Goal: Task Accomplishment & Management: Manage account settings

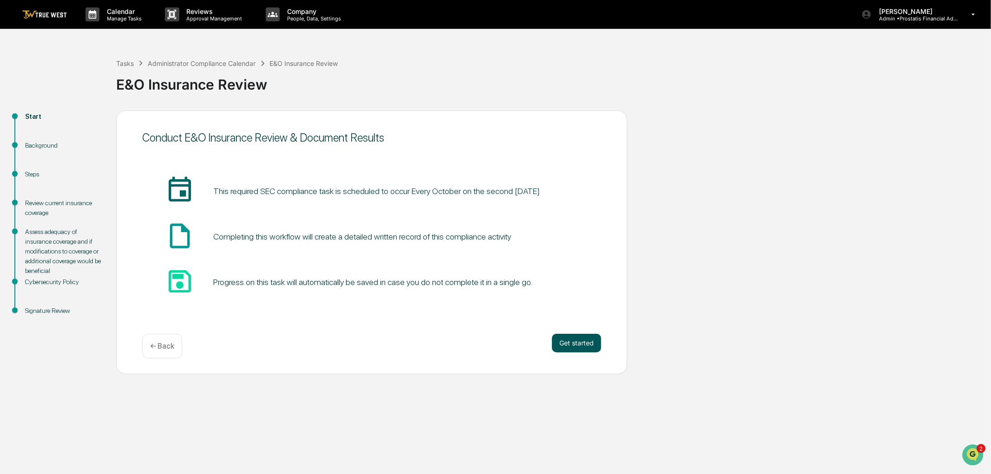
click at [569, 342] on button "Get started" at bounding box center [576, 343] width 49 height 19
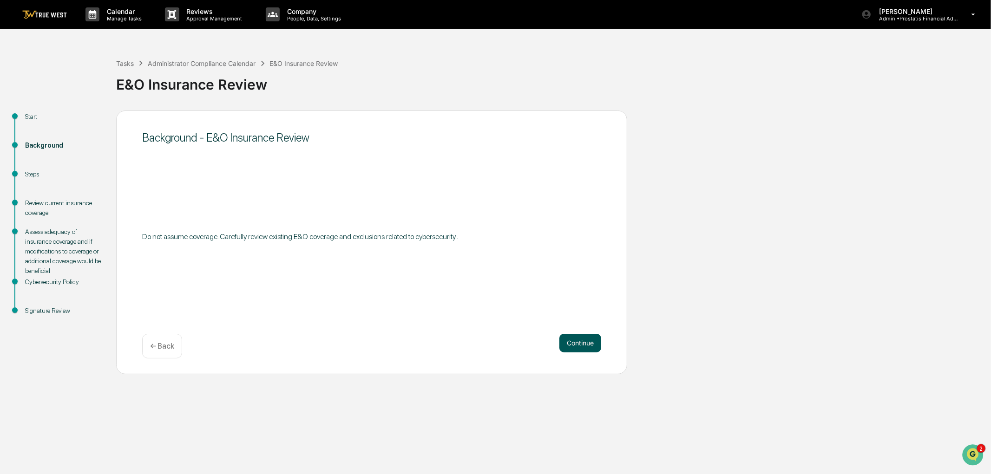
click at [587, 341] on button "Continue" at bounding box center [580, 343] width 42 height 19
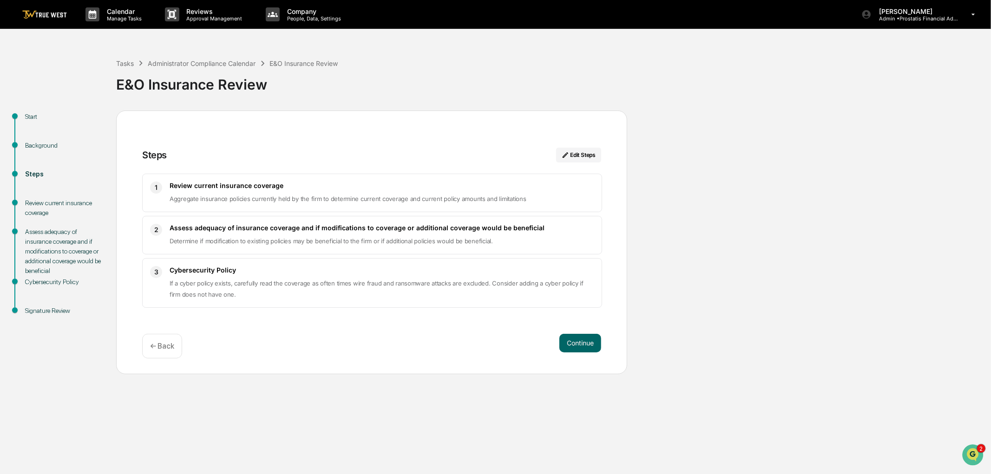
click at [205, 197] on span "Aggregate insurance policies currently held by the firm to determine current co…" at bounding box center [348, 198] width 357 height 7
click at [588, 347] on button "Continue" at bounding box center [580, 343] width 42 height 19
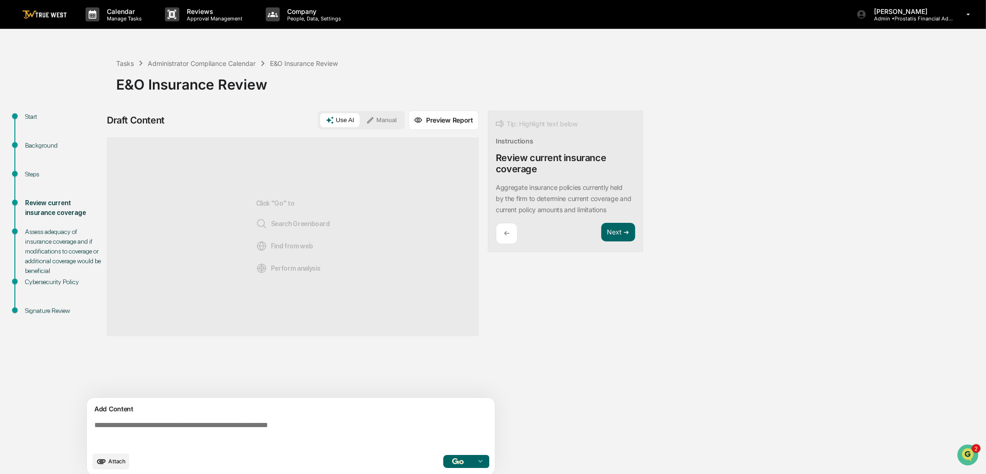
scroll to position [7, 0]
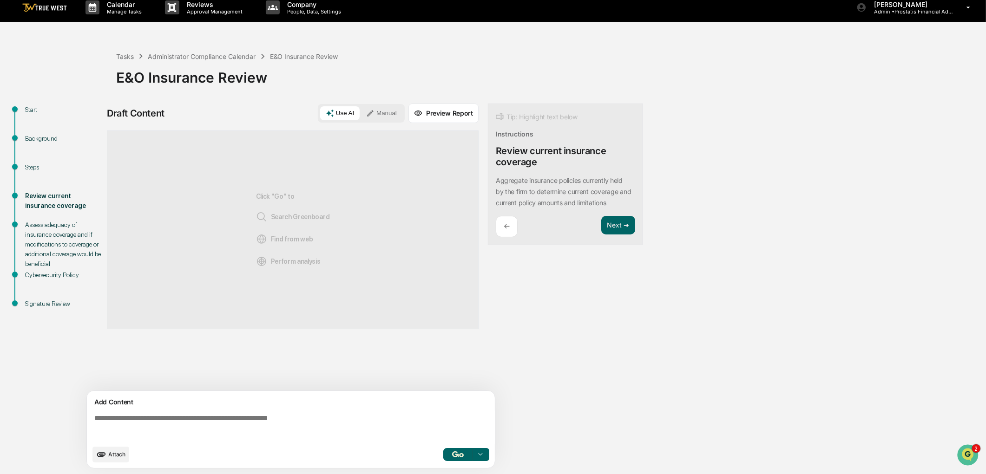
click at [449, 113] on button "Preview Report" at bounding box center [443, 114] width 70 height 20
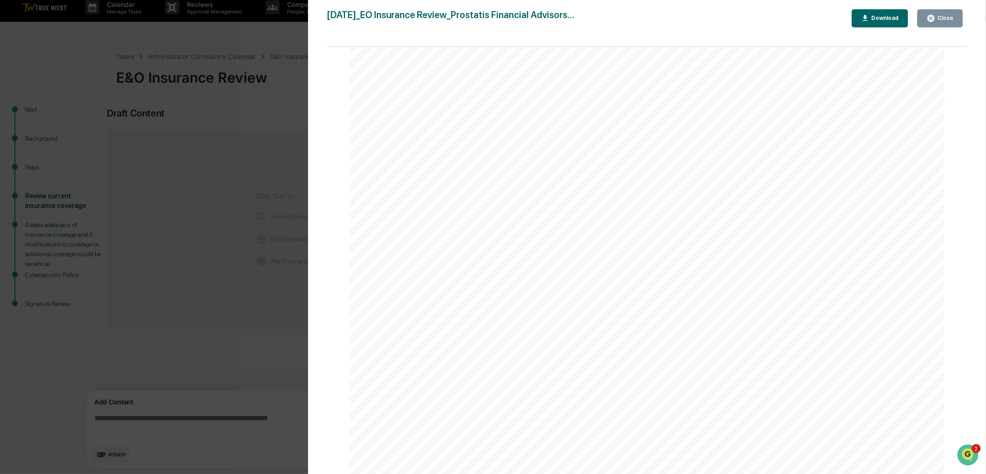
scroll to position [434, 0]
click at [952, 20] on div "Close" at bounding box center [944, 18] width 18 height 7
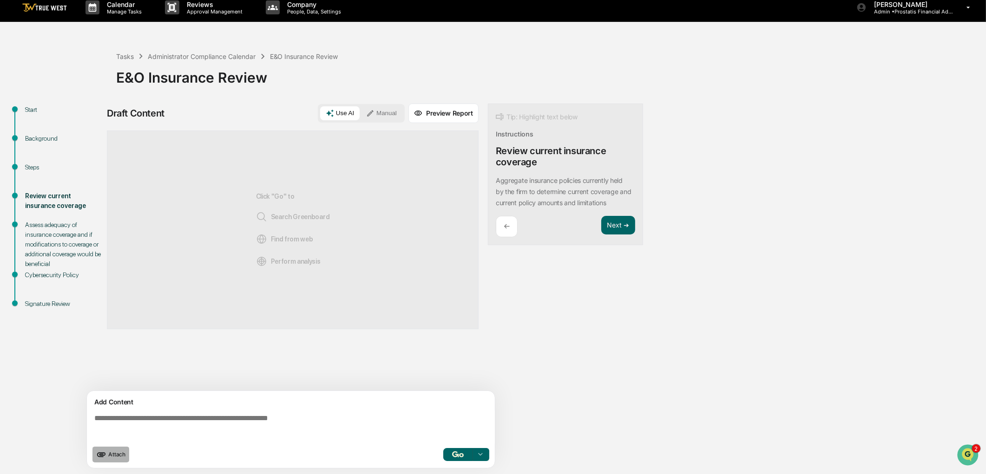
click at [112, 454] on span "Attach" at bounding box center [116, 454] width 17 height 7
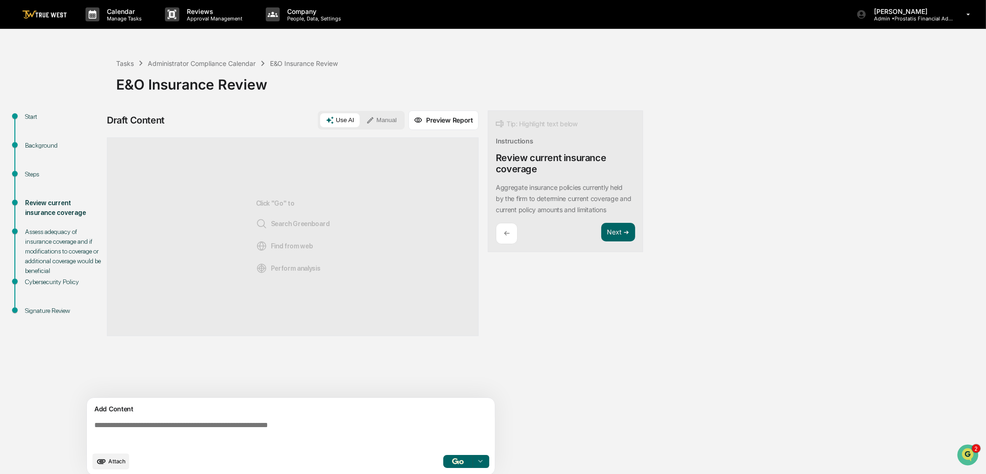
scroll to position [7, 0]
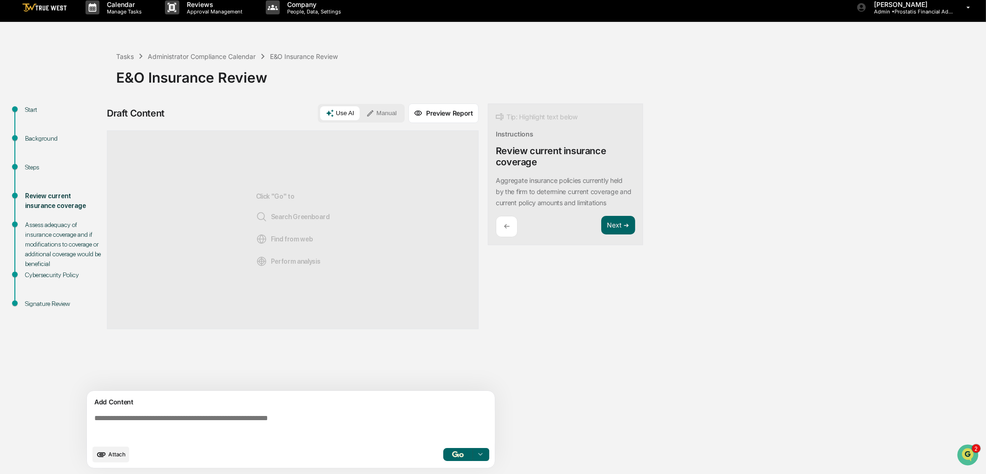
click at [117, 457] on span "Attach" at bounding box center [116, 454] width 17 height 7
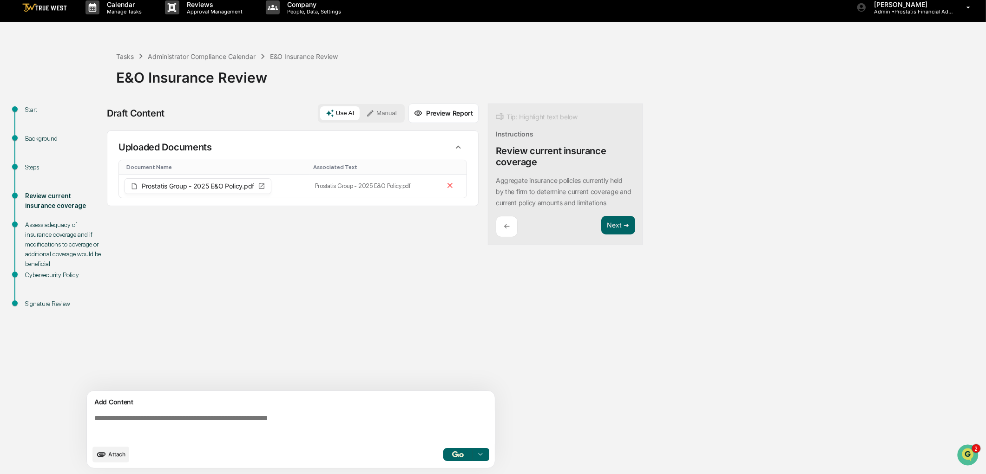
click at [438, 114] on button "Preview Report" at bounding box center [443, 114] width 70 height 20
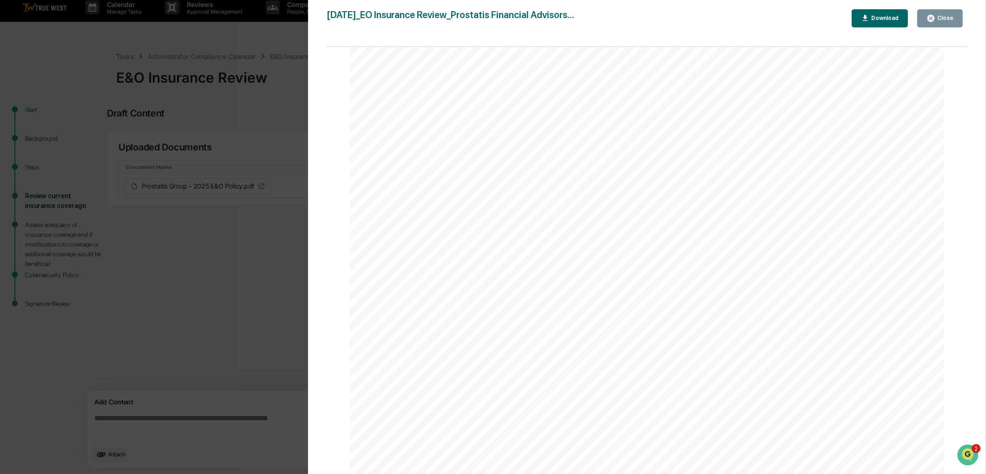
scroll to position [176, 0]
click at [949, 22] on button "Close" at bounding box center [940, 18] width 46 height 18
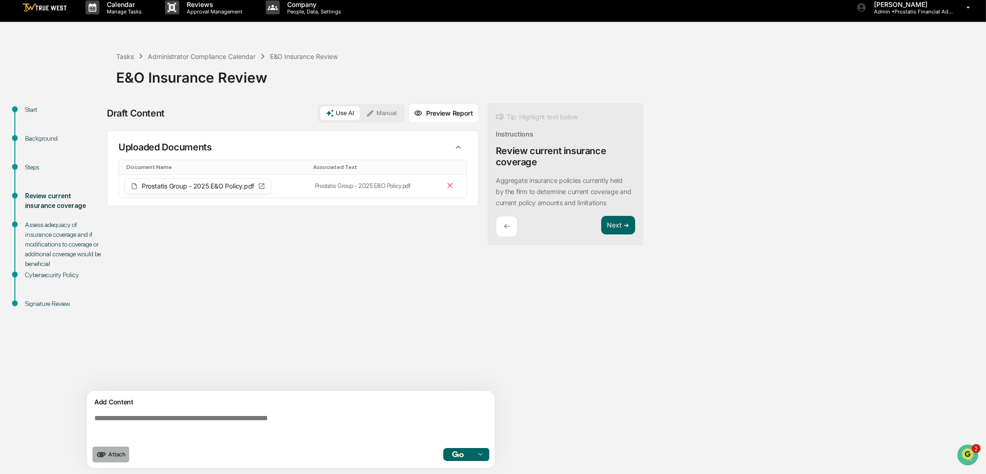
click at [109, 457] on span "Attach" at bounding box center [116, 454] width 17 height 7
click at [624, 226] on button "Next ➔" at bounding box center [618, 225] width 34 height 19
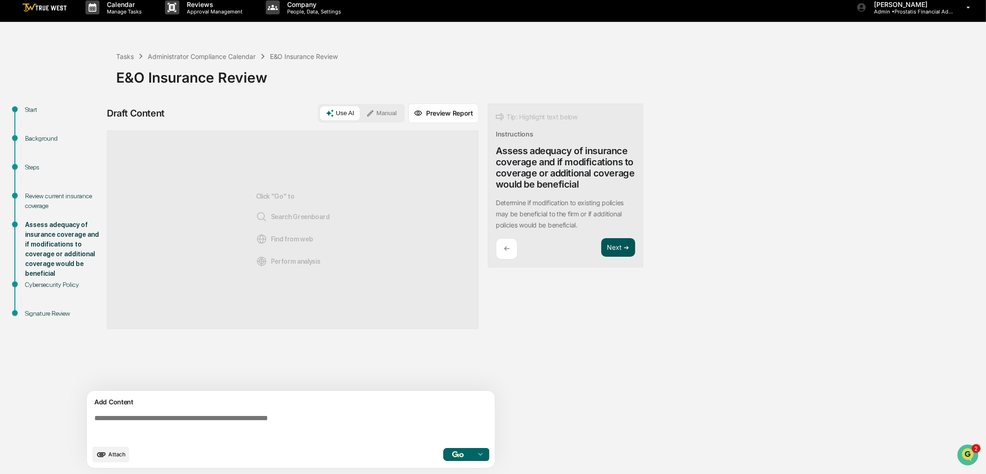
click at [623, 247] on button "Next ➔" at bounding box center [618, 247] width 34 height 19
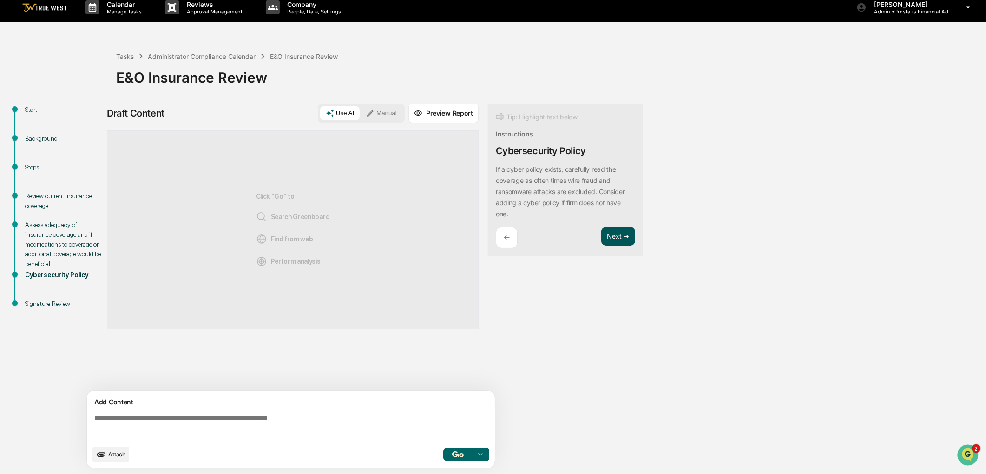
click at [619, 234] on button "Next ➔" at bounding box center [618, 236] width 34 height 19
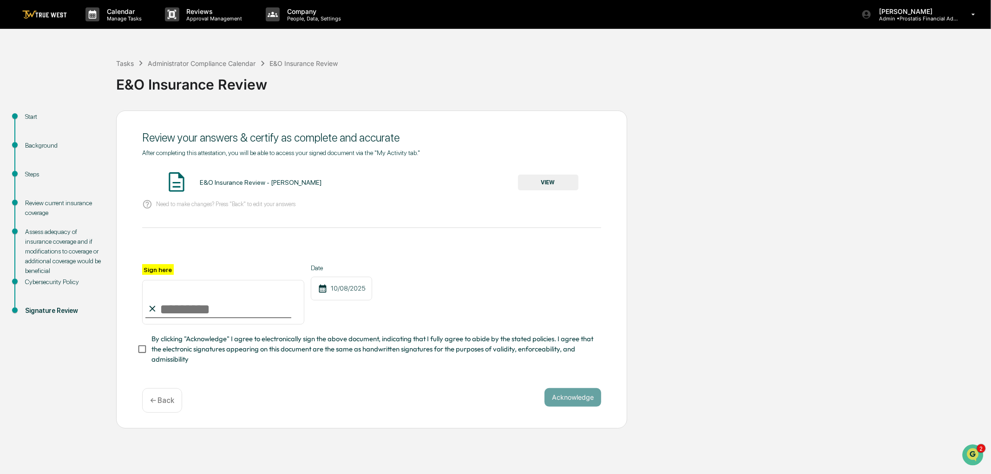
click at [187, 306] on input "Sign here" at bounding box center [223, 302] width 162 height 45
type input "**********"
click at [157, 353] on span "By clicking "Acknowledge" I agree to electronically sign the above document, in…" at bounding box center [372, 349] width 442 height 31
click at [535, 182] on button "VIEW" at bounding box center [548, 183] width 60 height 16
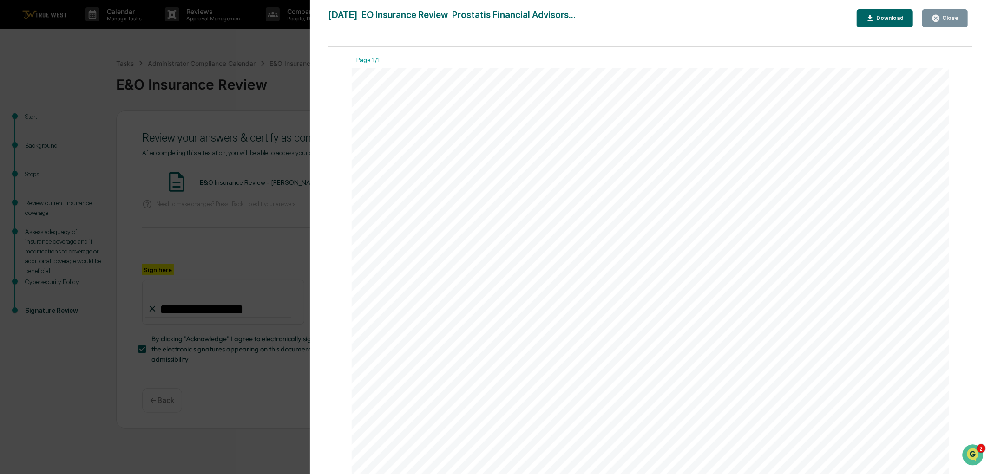
click at [951, 16] on div "Close" at bounding box center [949, 18] width 18 height 7
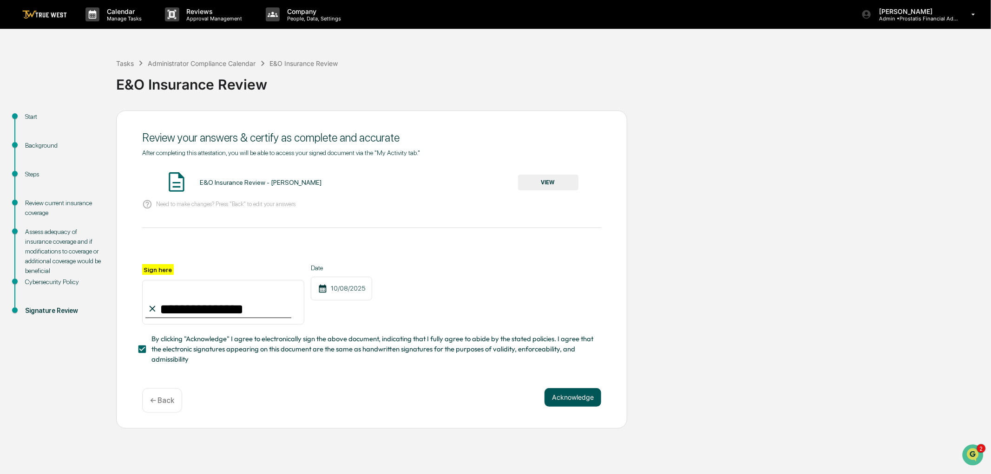
click at [562, 402] on button "Acknowledge" at bounding box center [573, 397] width 57 height 19
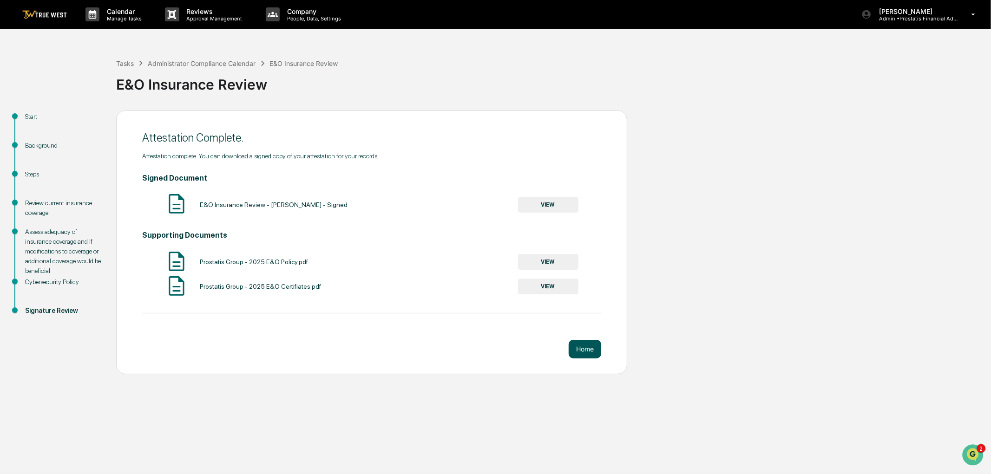
click at [597, 352] on button "Home" at bounding box center [585, 349] width 33 height 19
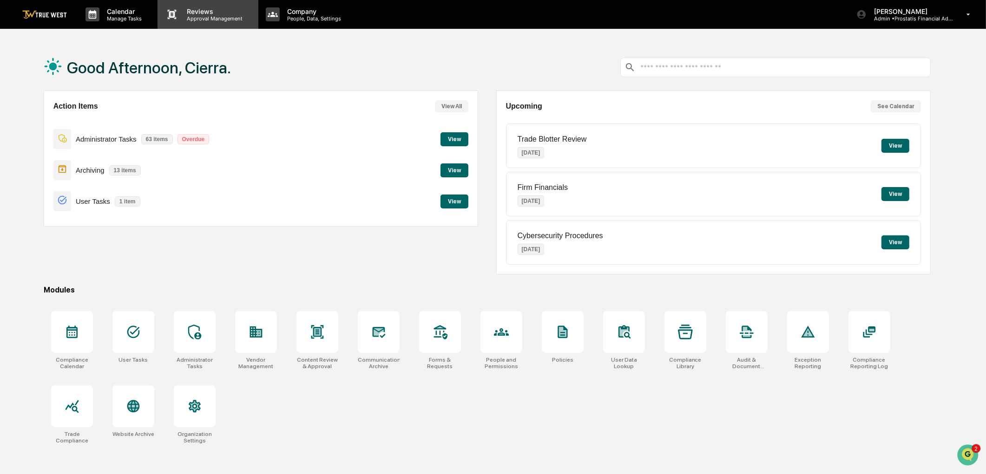
click at [209, 17] on p "Approval Management" at bounding box center [213, 18] width 68 height 7
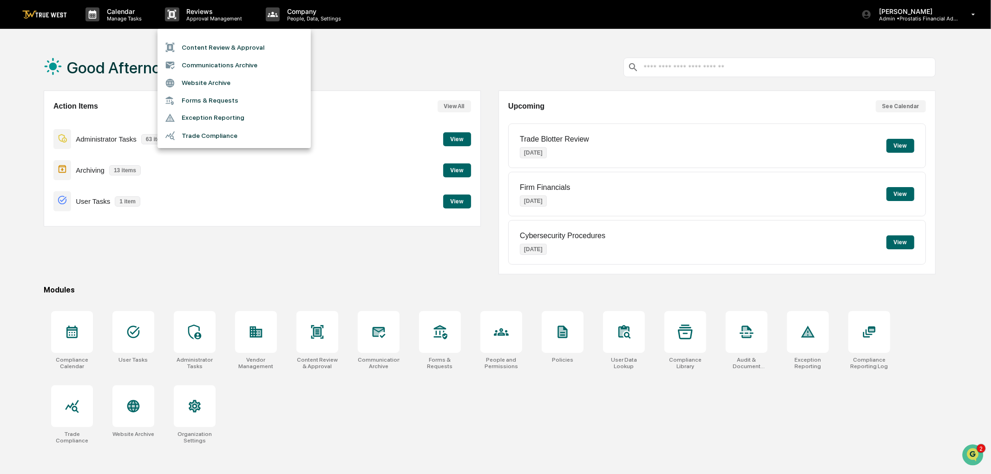
click at [215, 48] on li "Content Review & Approval" at bounding box center [234, 48] width 153 height 18
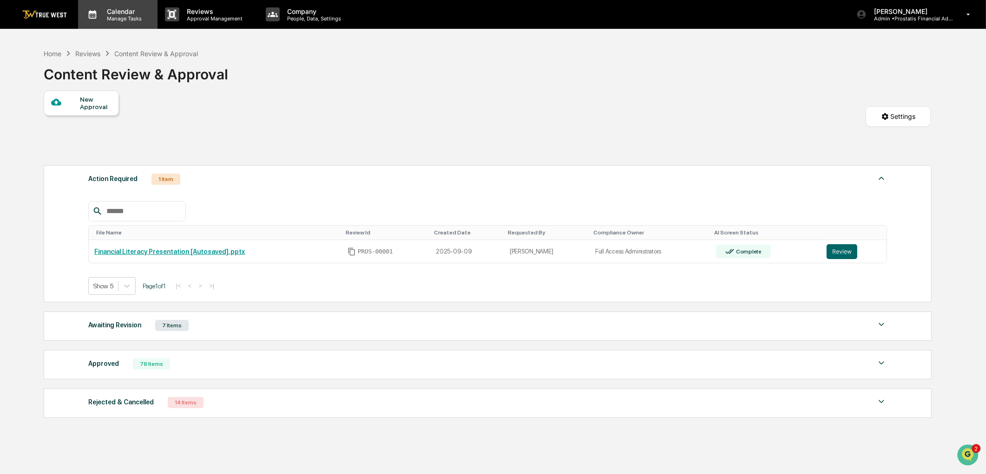
click at [124, 10] on p "Calendar" at bounding box center [122, 11] width 47 height 8
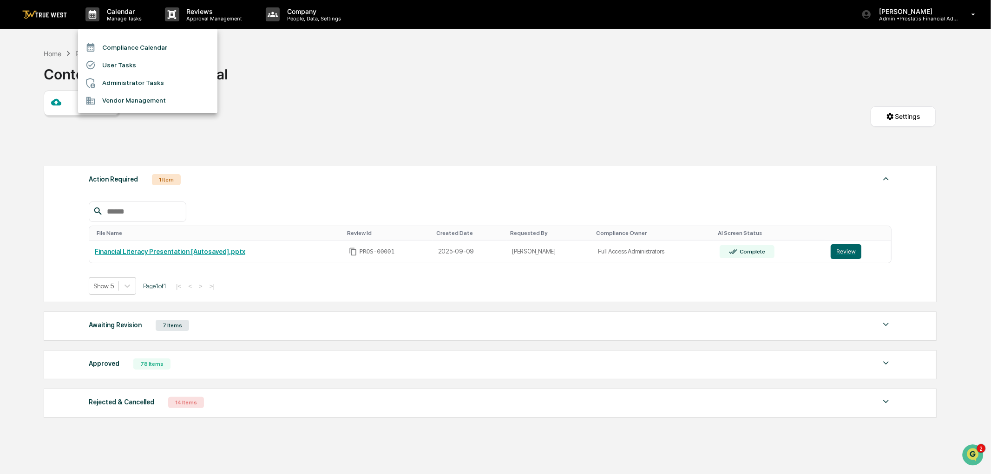
click at [147, 50] on li "Compliance Calendar" at bounding box center [147, 48] width 139 height 18
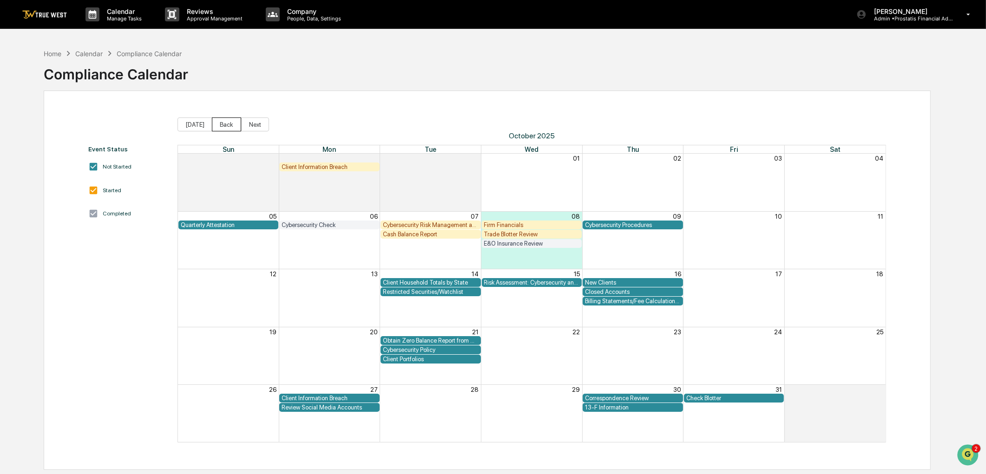
click at [224, 127] on button "Back" at bounding box center [226, 125] width 29 height 14
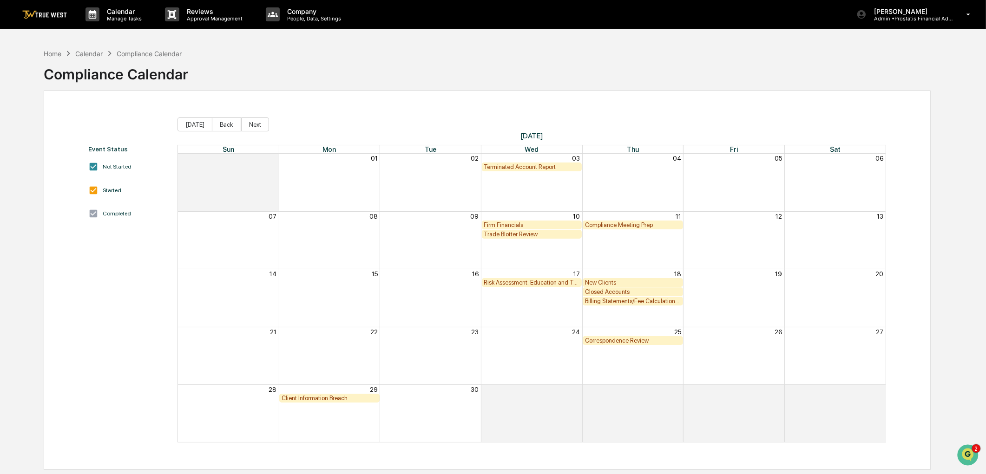
click at [332, 397] on div "Client Information Breach" at bounding box center [330, 398] width 96 height 7
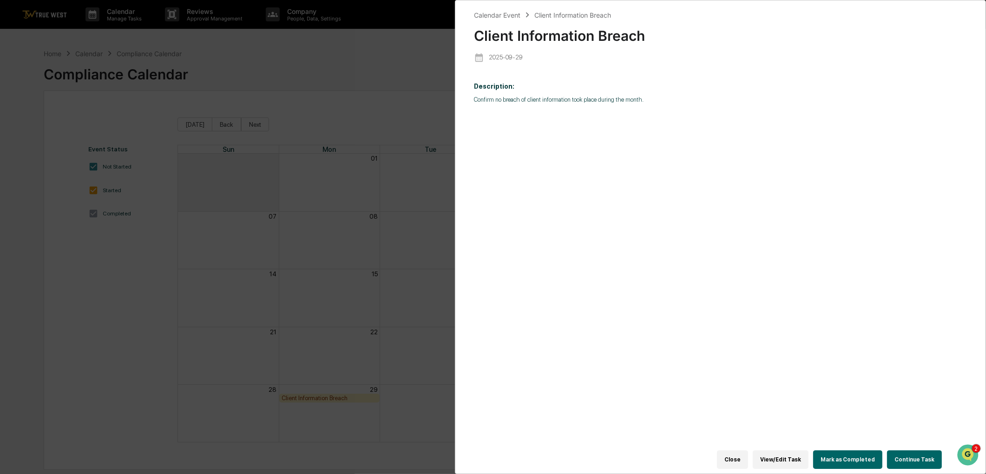
click at [853, 457] on button "Mark as Completed" at bounding box center [847, 460] width 69 height 19
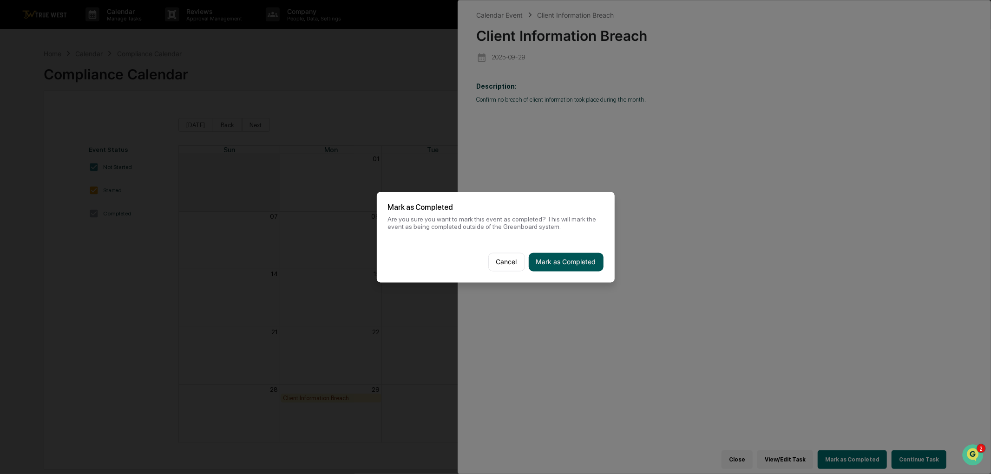
click at [560, 253] on button "Mark as Completed" at bounding box center [566, 262] width 75 height 19
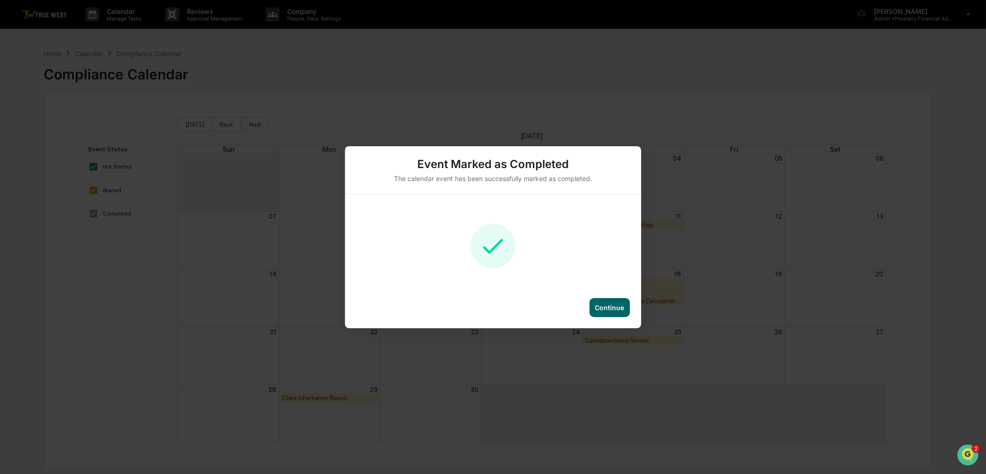
click at [614, 308] on div "Continue" at bounding box center [609, 308] width 29 height 8
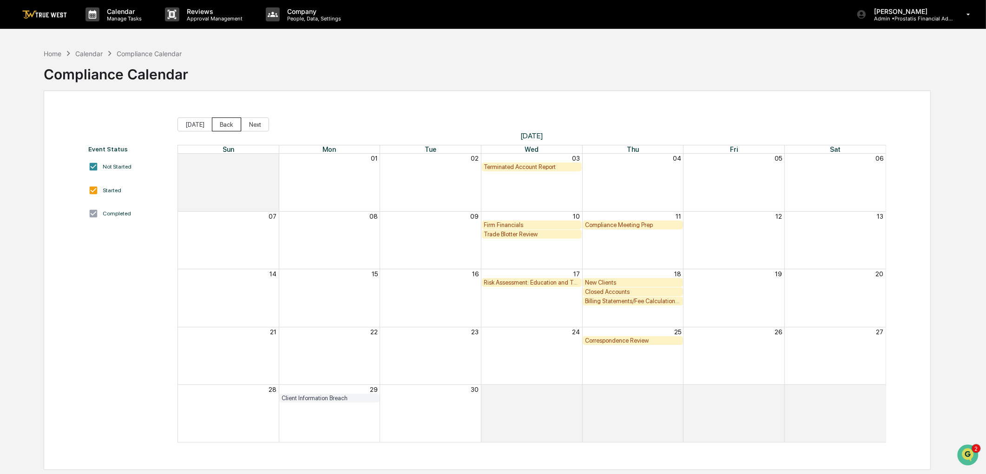
click at [217, 126] on button "Back" at bounding box center [226, 125] width 29 height 14
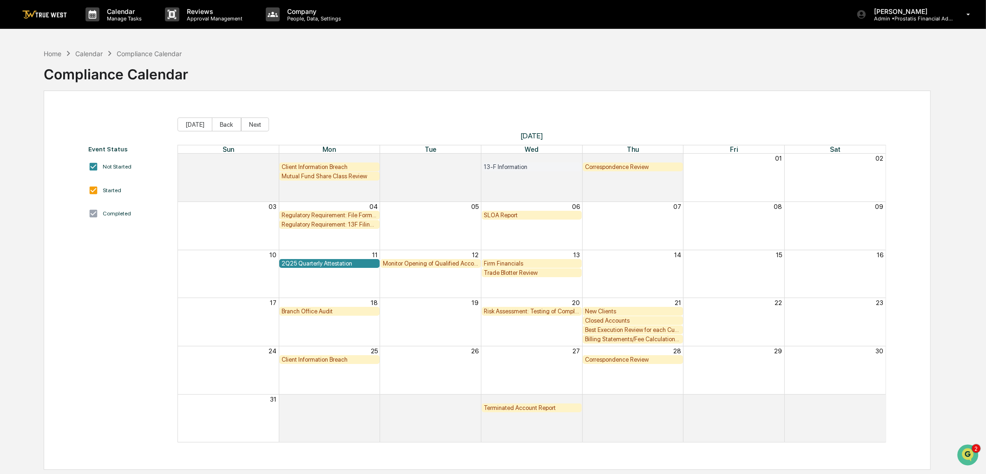
click at [348, 263] on div "2Q25 Quarterly Attestation" at bounding box center [330, 263] width 96 height 7
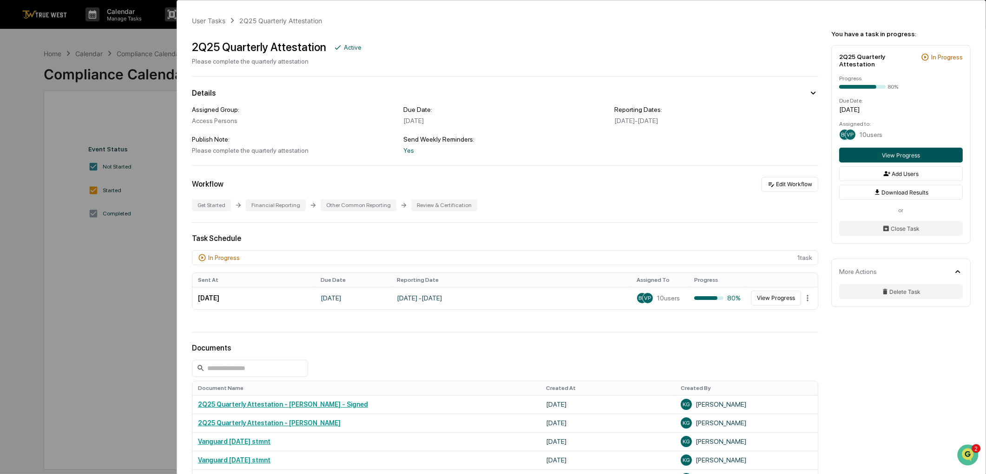
click at [899, 151] on button "View Progress" at bounding box center [901, 155] width 124 height 15
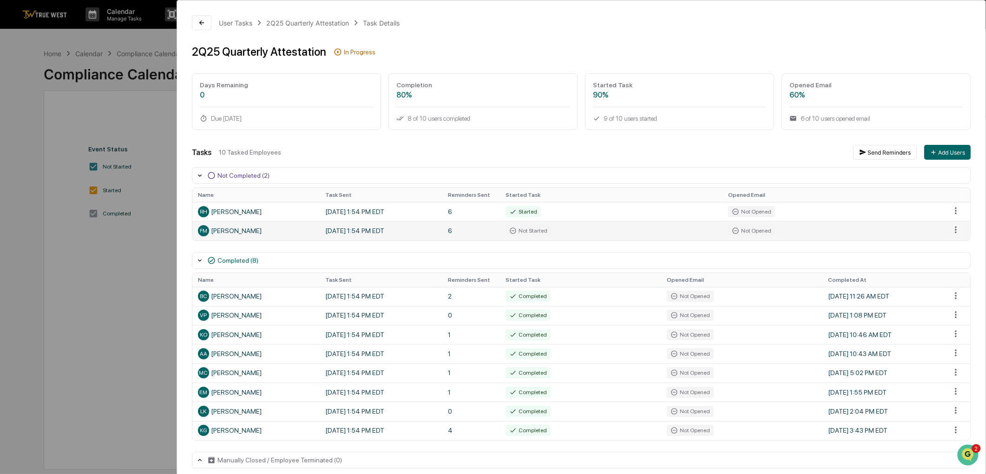
scroll to position [11, 0]
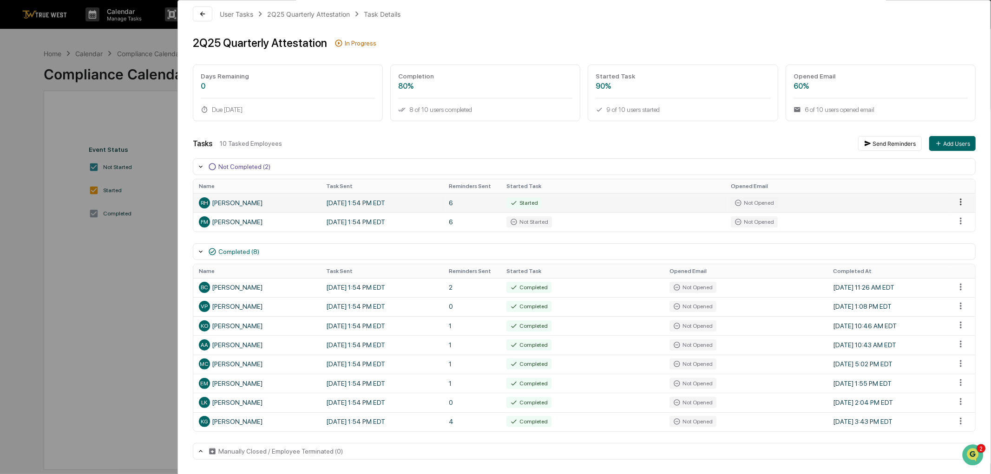
click at [953, 200] on html "Calendar Manage Tasks Reviews Approval Management Company People, Data, Setting…" at bounding box center [495, 237] width 991 height 474
click at [948, 232] on div "Send Reminder" at bounding box center [956, 232] width 70 height 15
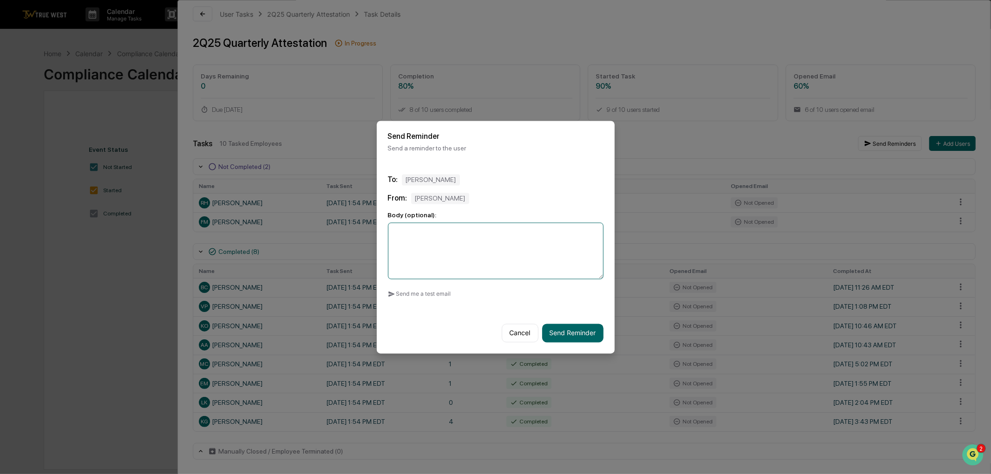
click at [503, 256] on textarea at bounding box center [496, 251] width 216 height 57
type textarea "**********"
click at [579, 335] on button "Send Reminder" at bounding box center [572, 333] width 61 height 19
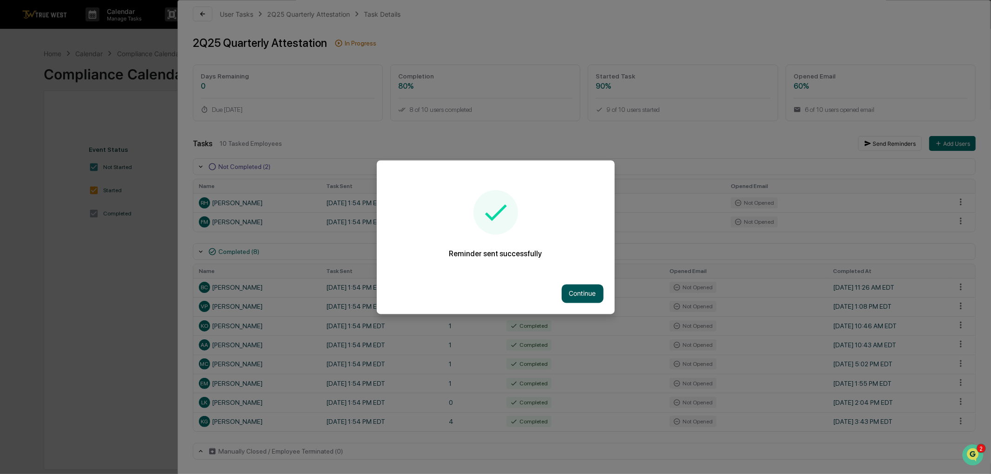
click at [596, 291] on button "Continue" at bounding box center [583, 293] width 42 height 19
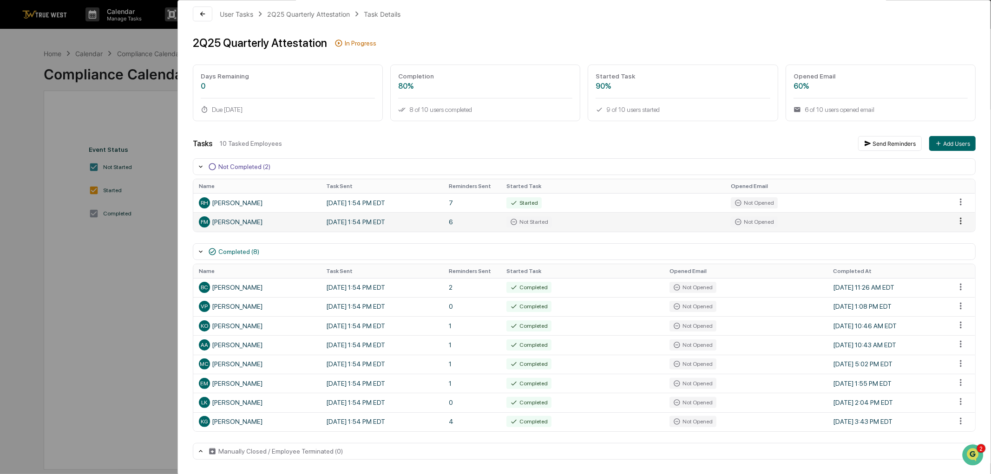
click at [949, 222] on html "Calendar Manage Tasks Reviews Approval Management Company People, Data, Setting…" at bounding box center [495, 237] width 991 height 474
click at [955, 256] on div "Send Reminder" at bounding box center [956, 251] width 70 height 15
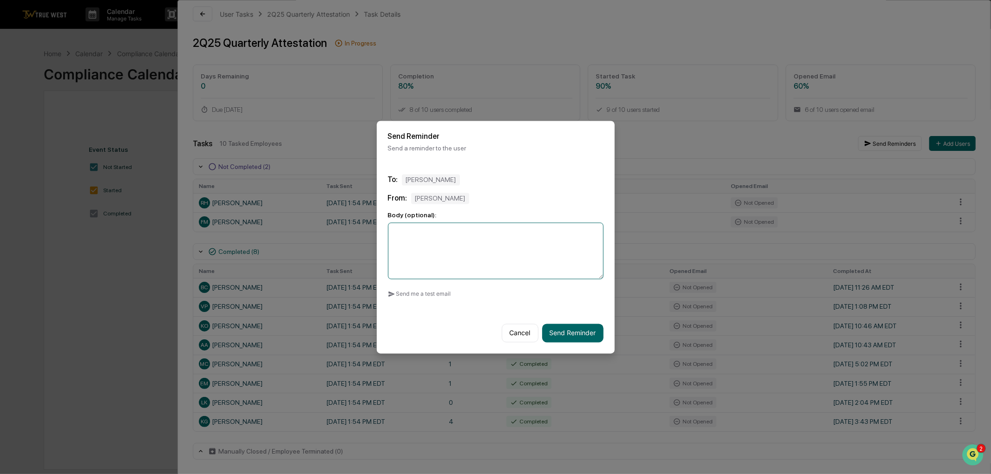
click at [492, 253] on textarea at bounding box center [496, 251] width 216 height 57
paste textarea "**********"
type textarea "**********"
click at [571, 330] on button "Send Reminder" at bounding box center [572, 333] width 61 height 19
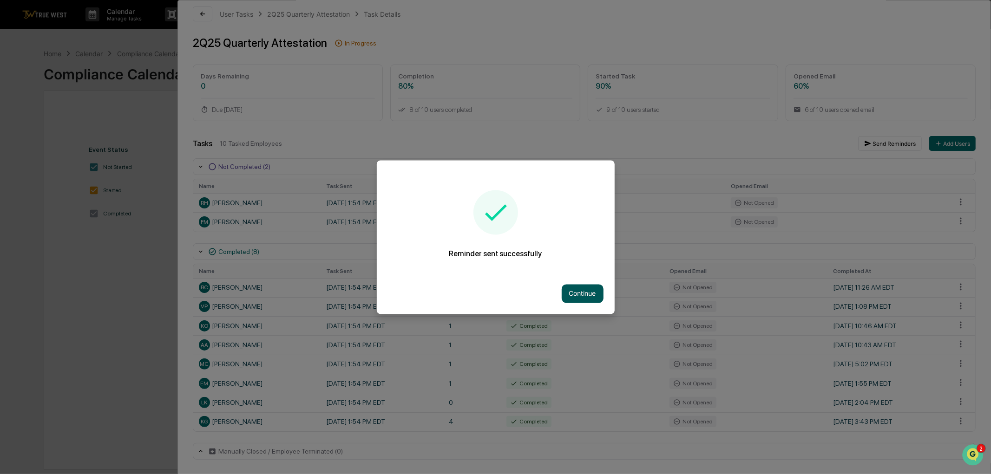
click at [582, 289] on button "Continue" at bounding box center [583, 293] width 42 height 19
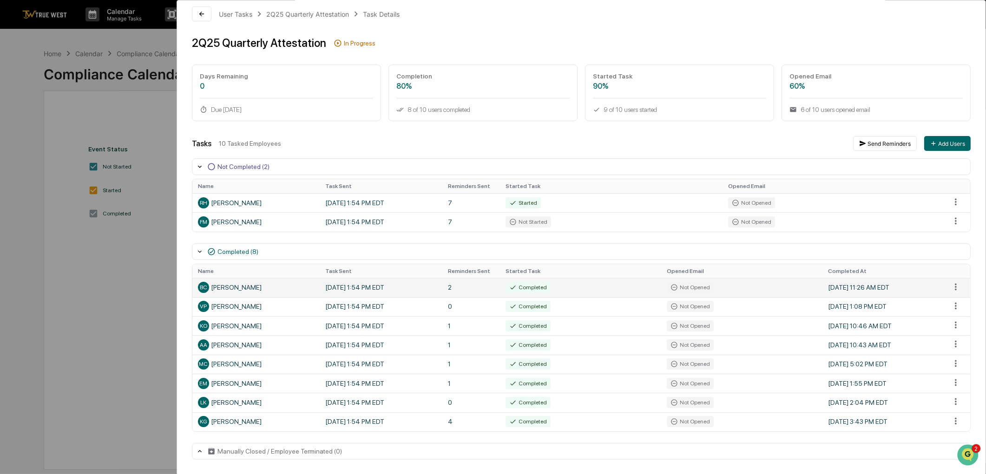
scroll to position [44, 0]
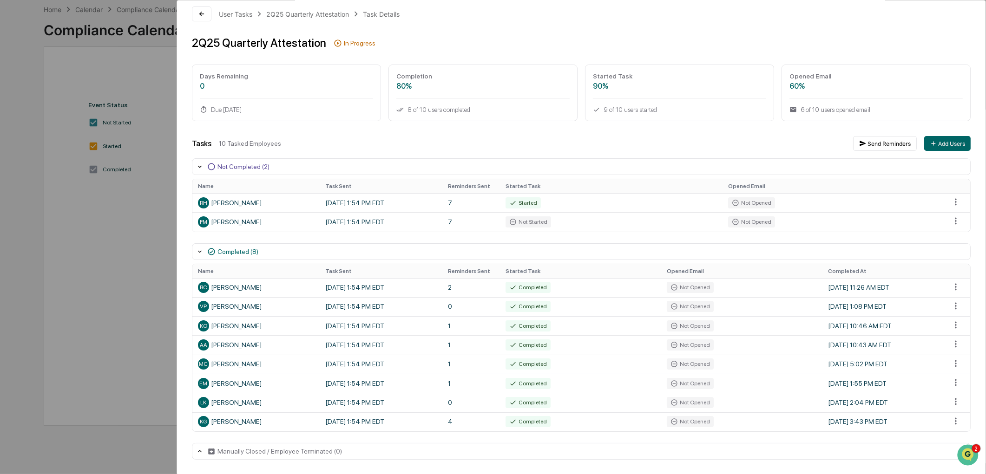
click at [274, 448] on div "Manually Closed / Employee Terminated (0)" at bounding box center [279, 451] width 125 height 7
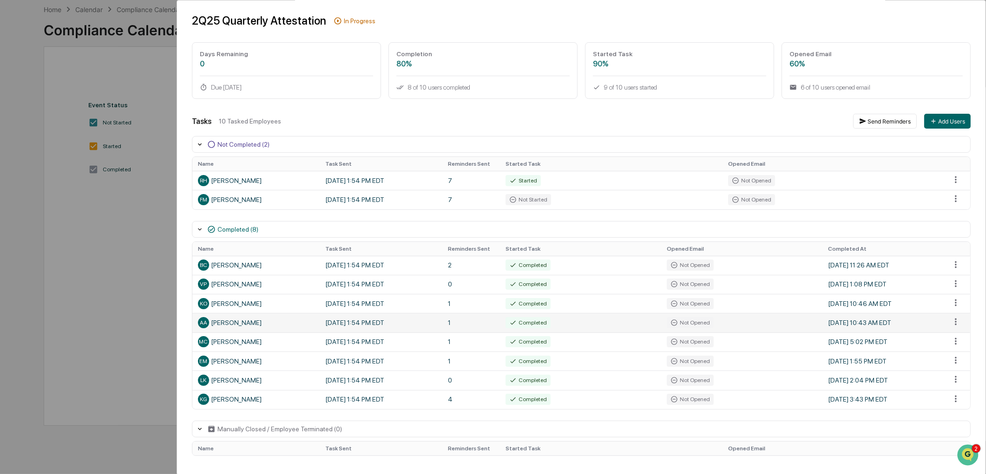
scroll to position [0, 0]
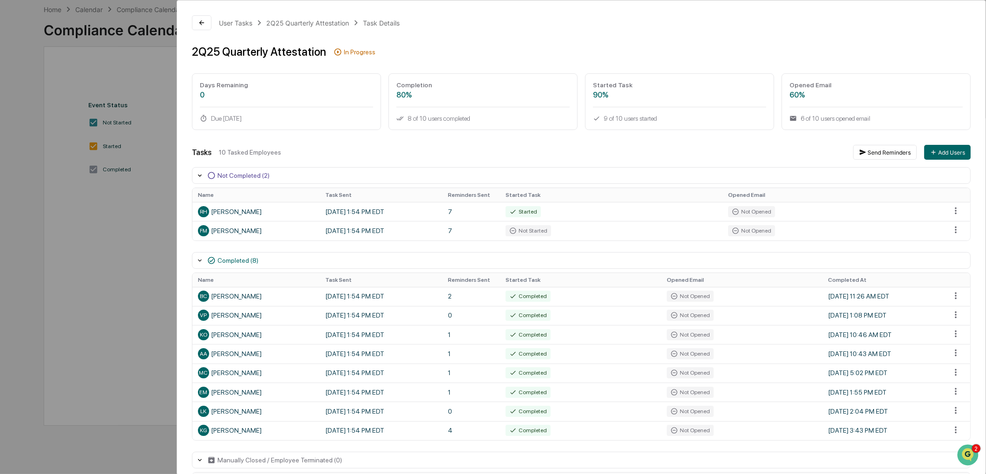
click at [112, 147] on div "User Tasks 2Q25 Quarterly Attestation Task Details 2Q25 Quarterly Attestation I…" at bounding box center [493, 237] width 986 height 474
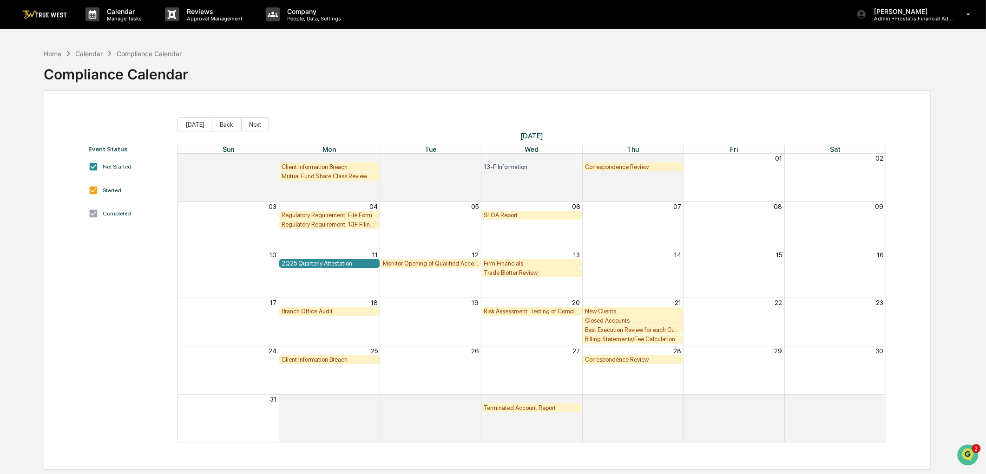
click at [332, 165] on div "Client Information Breach" at bounding box center [330, 167] width 96 height 7
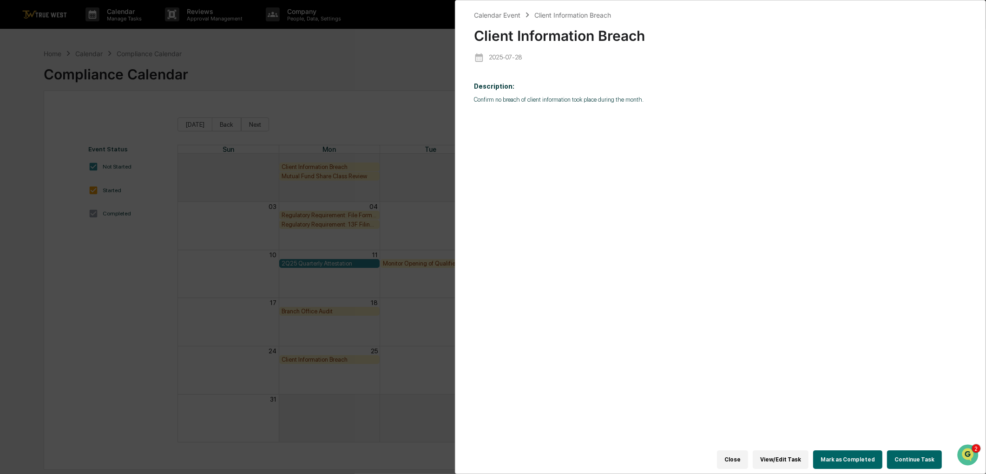
click at [865, 453] on button "Mark as Completed" at bounding box center [847, 460] width 69 height 19
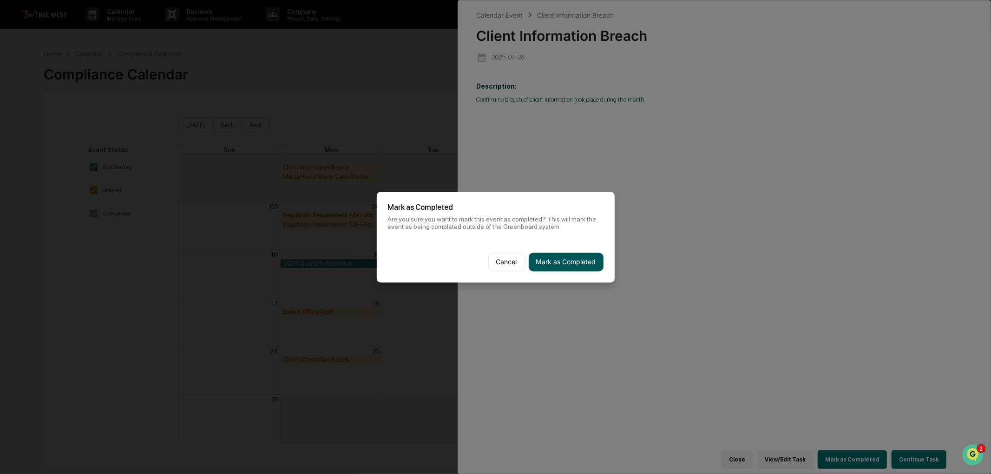
click at [564, 257] on button "Mark as Completed" at bounding box center [566, 262] width 75 height 19
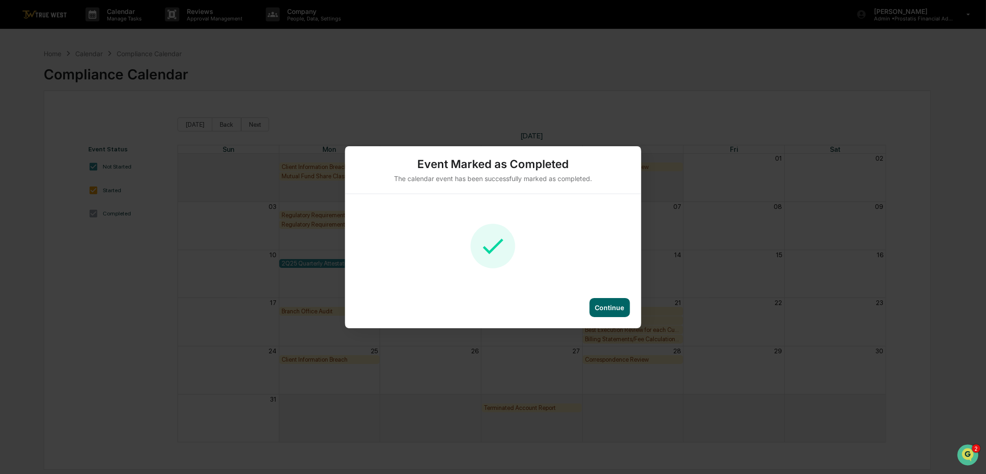
click at [607, 307] on div "Continue" at bounding box center [609, 308] width 29 height 8
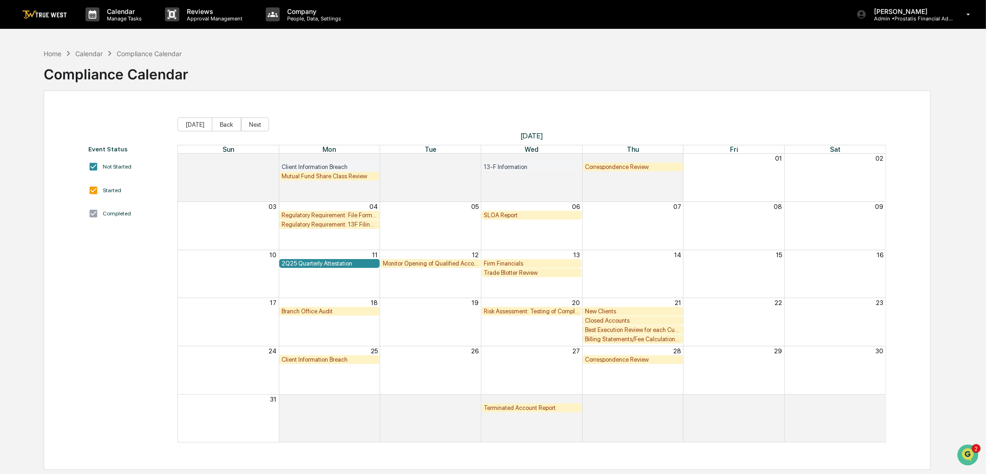
scroll to position [44, 0]
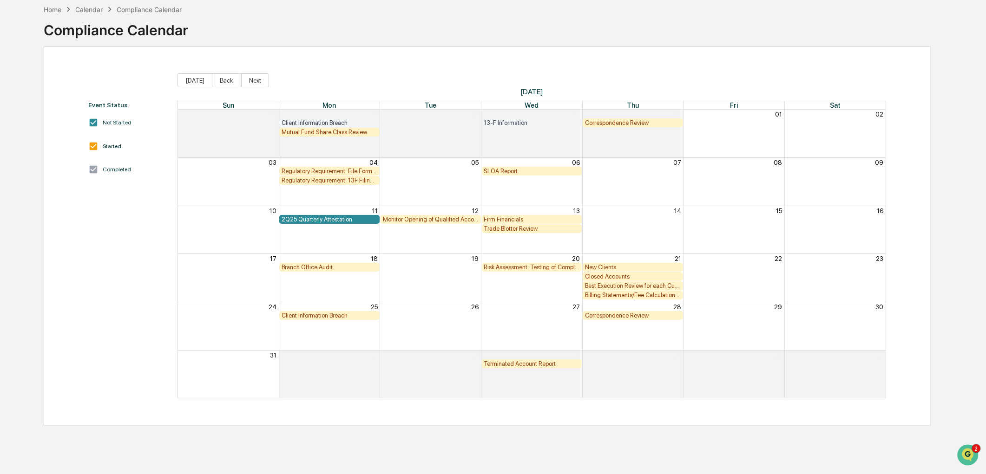
click at [428, 219] on div "Monitor Opening of Qualified Accounts" at bounding box center [431, 219] width 96 height 7
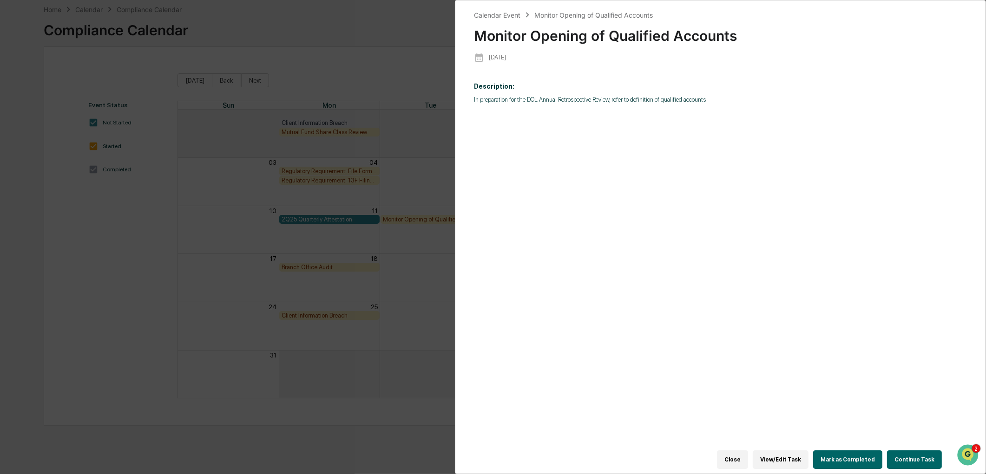
click at [908, 453] on button "Continue Task" at bounding box center [914, 460] width 55 height 19
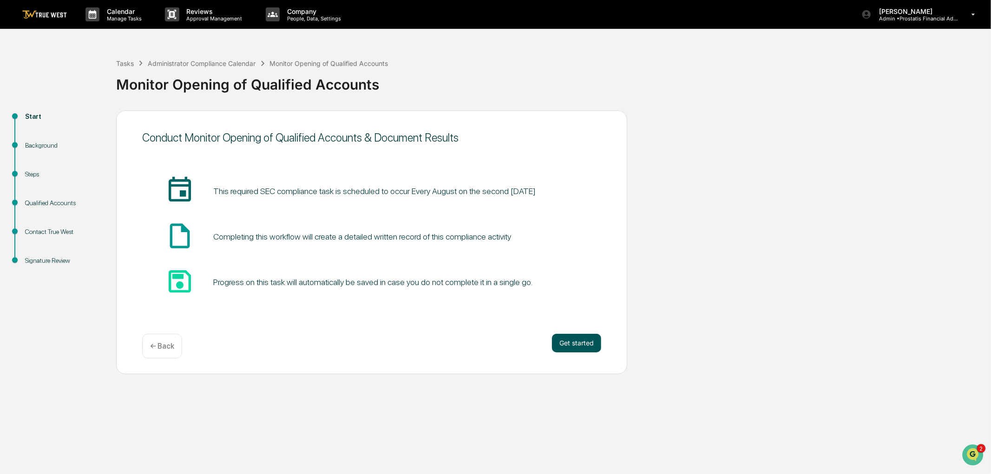
click at [576, 342] on button "Get started" at bounding box center [576, 343] width 49 height 19
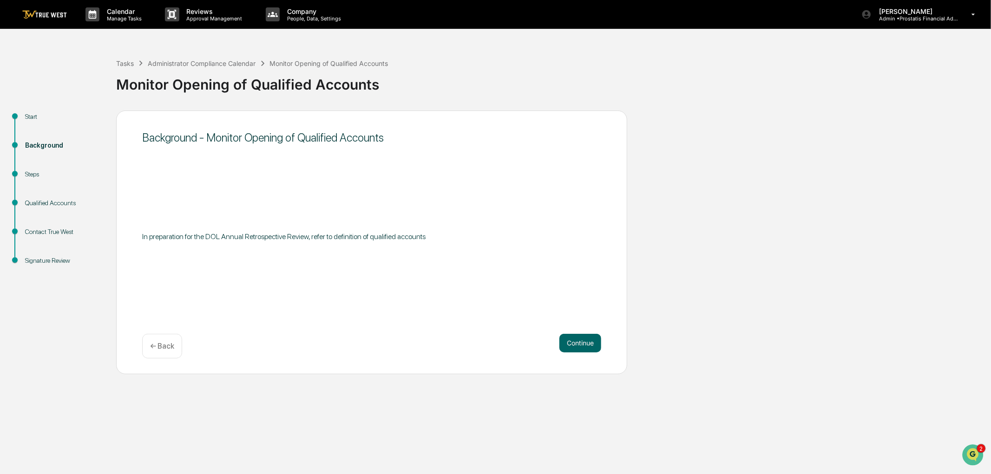
click at [576, 342] on button "Continue" at bounding box center [580, 343] width 42 height 19
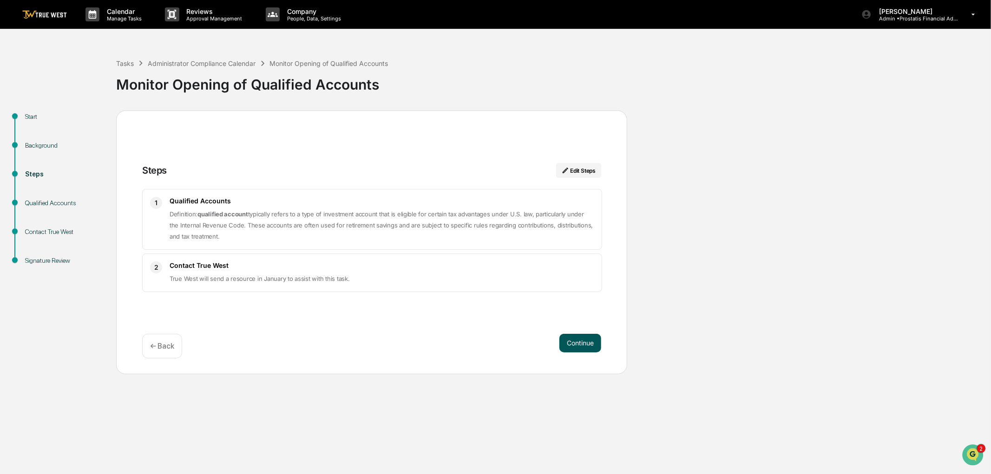
click at [589, 344] on button "Continue" at bounding box center [580, 343] width 42 height 19
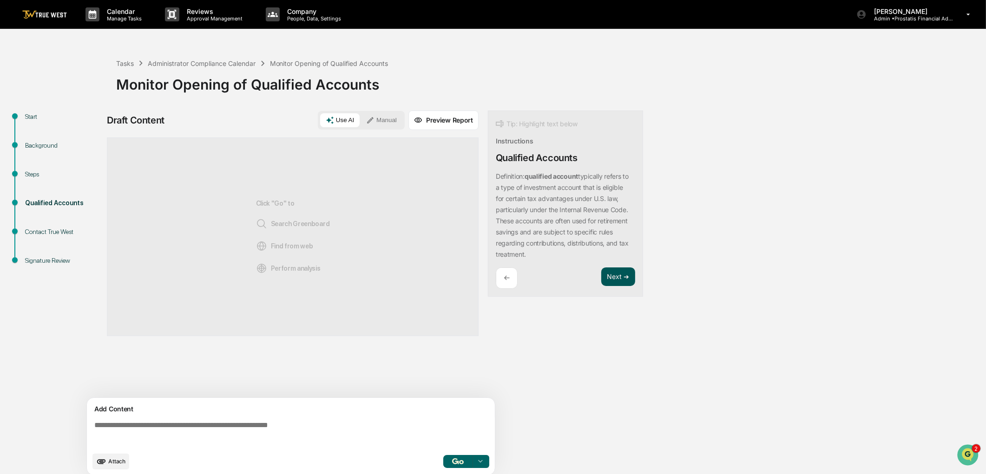
scroll to position [7, 0]
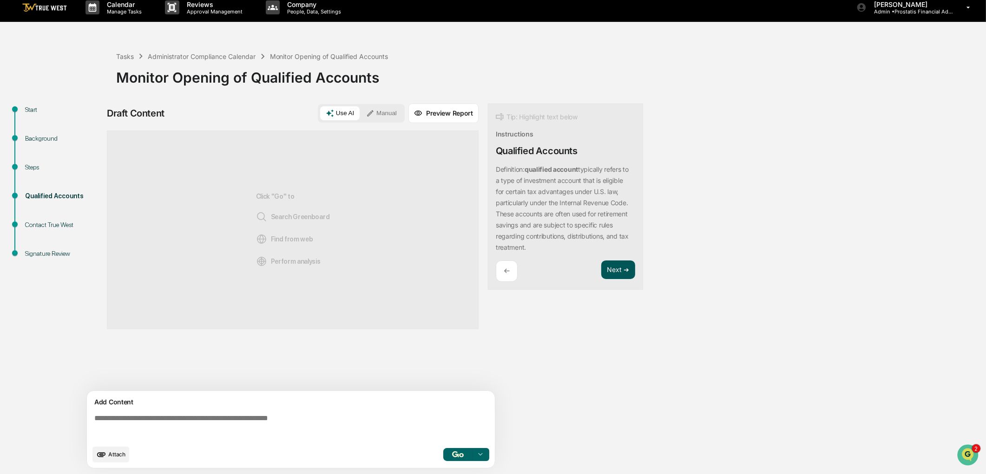
click at [623, 270] on button "Next ➔" at bounding box center [618, 270] width 34 height 19
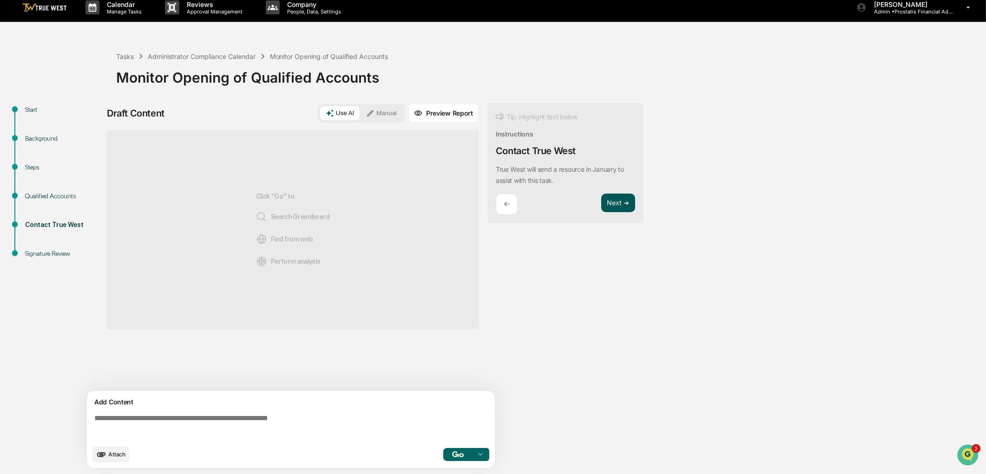
click at [617, 202] on button "Next ➔" at bounding box center [618, 203] width 34 height 19
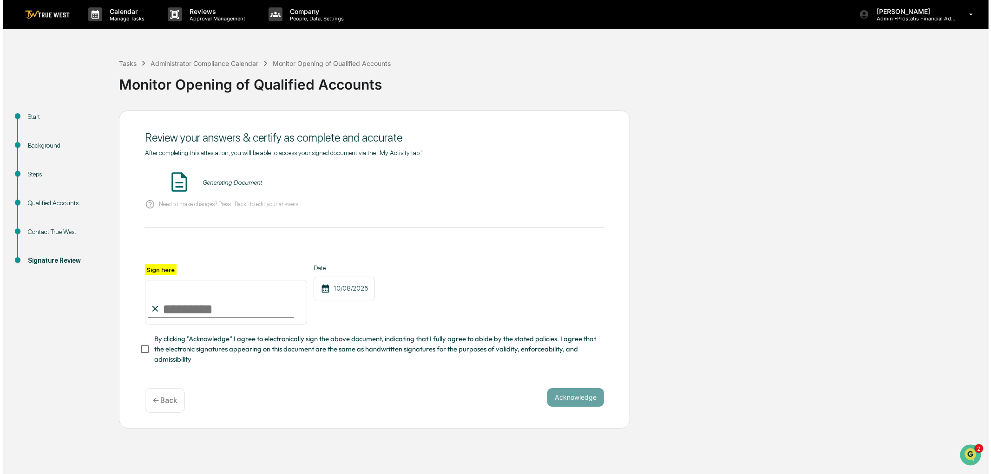
scroll to position [0, 0]
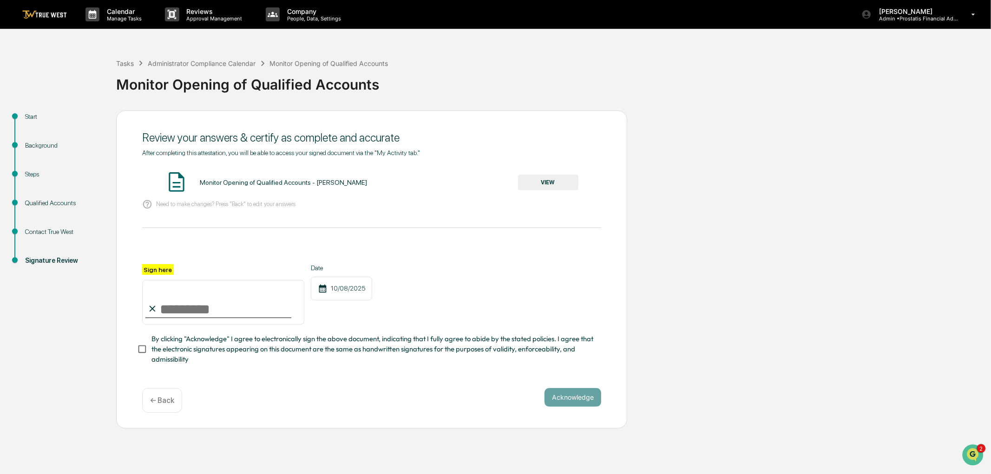
click at [208, 315] on input "Sign here" at bounding box center [223, 302] width 162 height 45
type input "**********"
click at [180, 361] on span "By clicking "Acknowledge" I agree to electronically sign the above document, in…" at bounding box center [372, 349] width 442 height 31
click at [538, 183] on button "VIEW" at bounding box center [548, 183] width 60 height 16
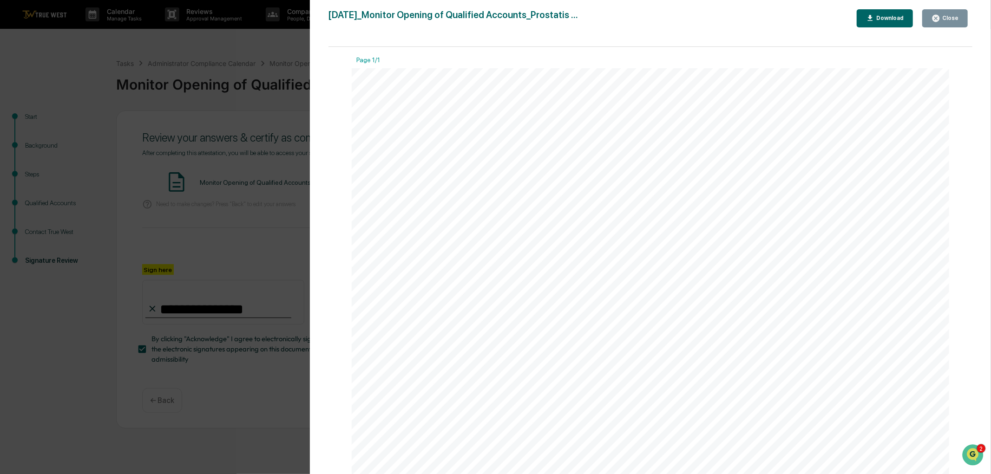
click at [947, 16] on div "Close" at bounding box center [949, 18] width 18 height 7
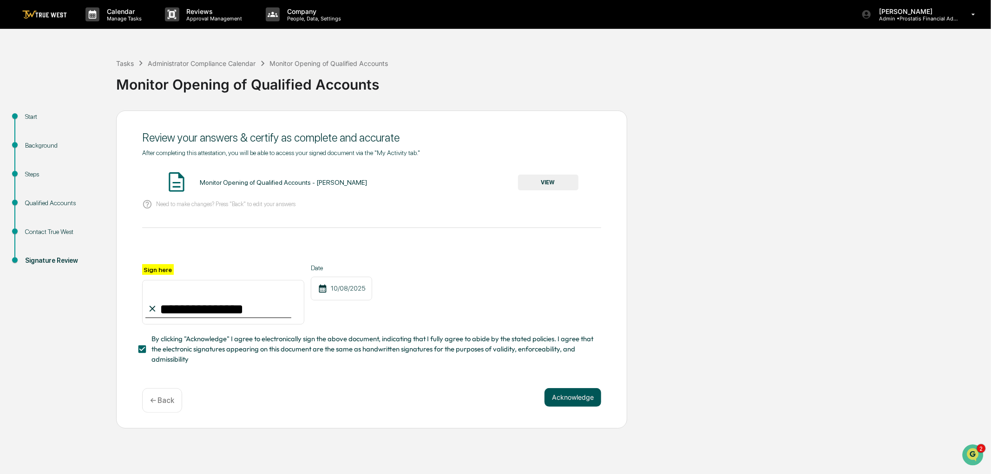
click at [574, 403] on button "Acknowledge" at bounding box center [573, 397] width 57 height 19
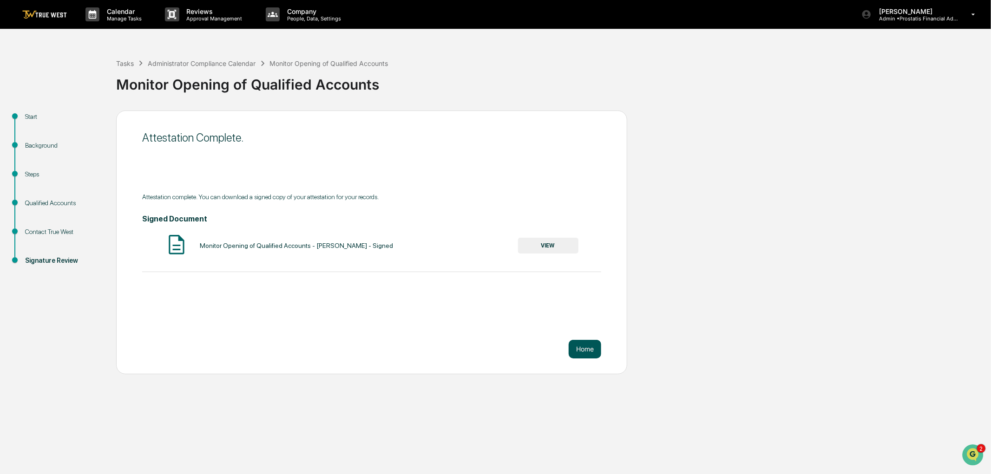
click at [584, 350] on button "Home" at bounding box center [585, 349] width 33 height 19
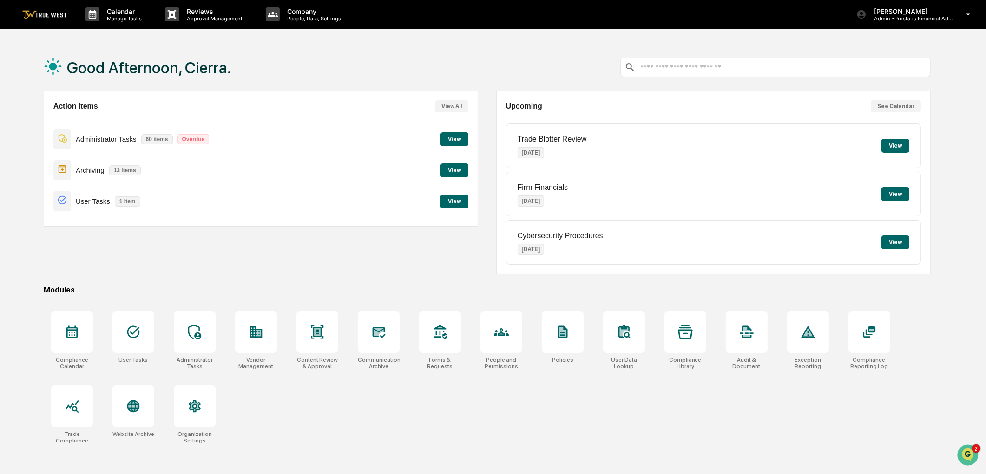
click at [454, 173] on button "View" at bounding box center [454, 171] width 28 height 14
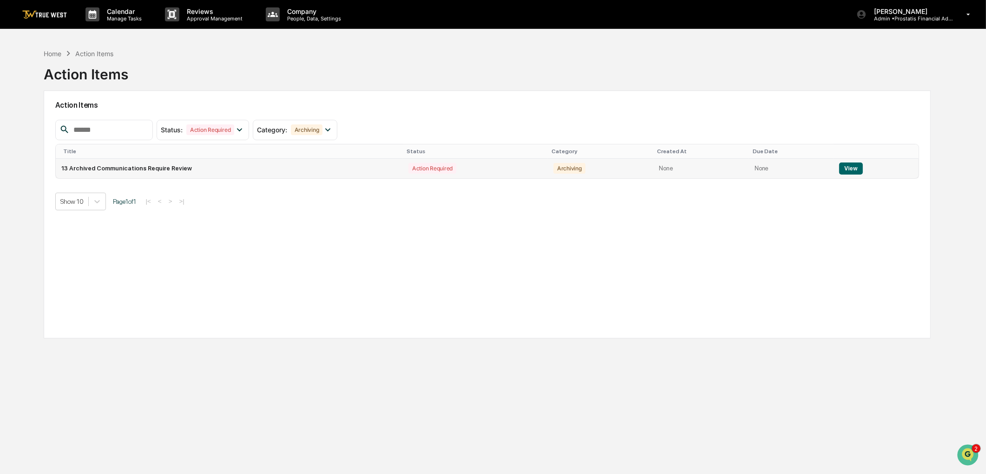
click at [161, 170] on td "13 Archived Communications Require Review" at bounding box center [229, 169] width 347 height 20
click at [849, 170] on button "View" at bounding box center [851, 169] width 24 height 12
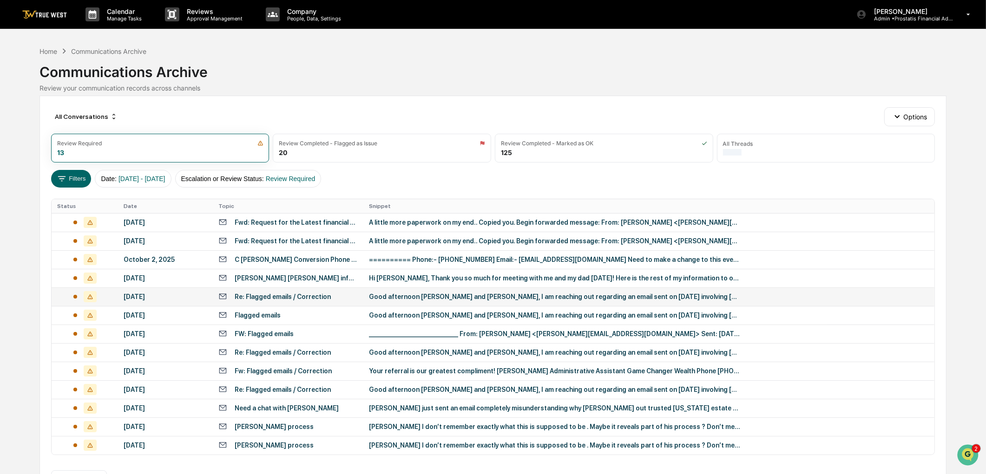
scroll to position [33, 0]
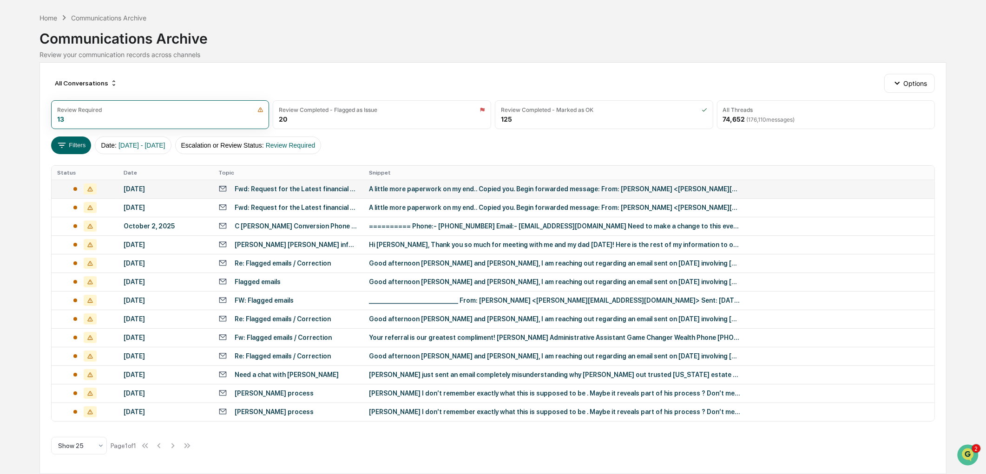
click at [143, 189] on div "October 7, 2025" at bounding box center [166, 188] width 84 height 7
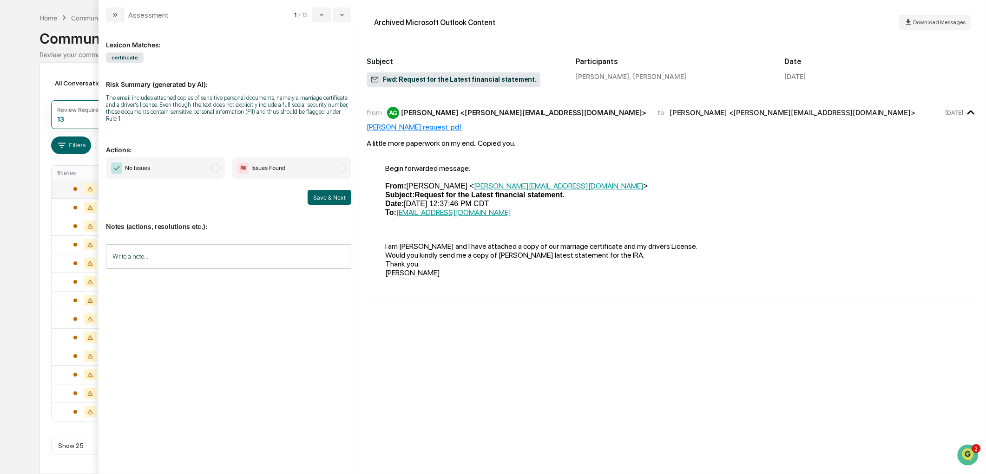
click at [527, 258] on div "I am Arthur Guidry and I have attached a copy of our marriage certificate and m…" at bounding box center [672, 255] width 575 height 44
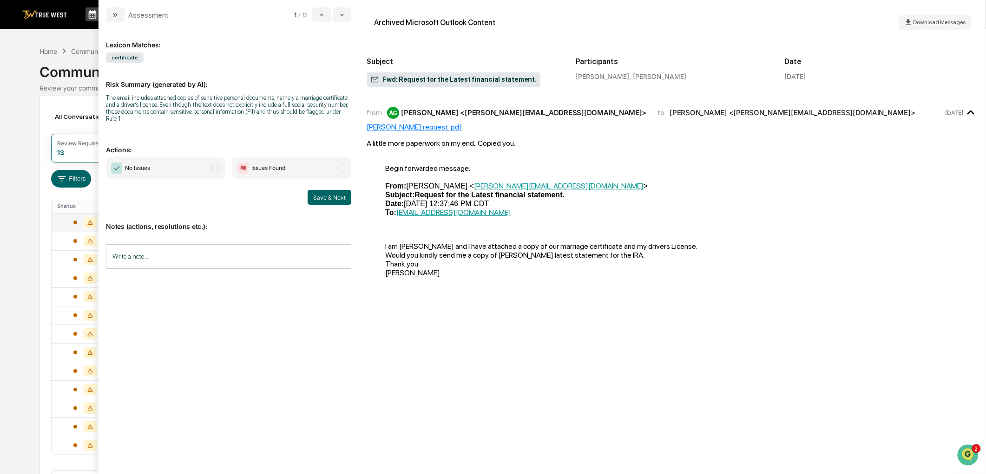
scroll to position [33, 0]
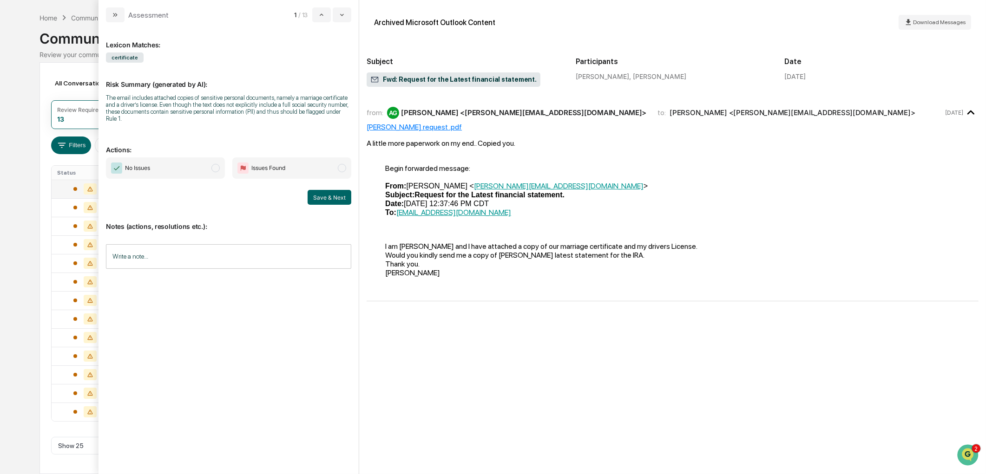
click at [258, 171] on span "Issues Found" at bounding box center [268, 168] width 34 height 9
click at [271, 260] on input "Write a note..." at bounding box center [228, 256] width 245 height 25
click at [330, 198] on button "Save & Next" at bounding box center [330, 197] width 44 height 15
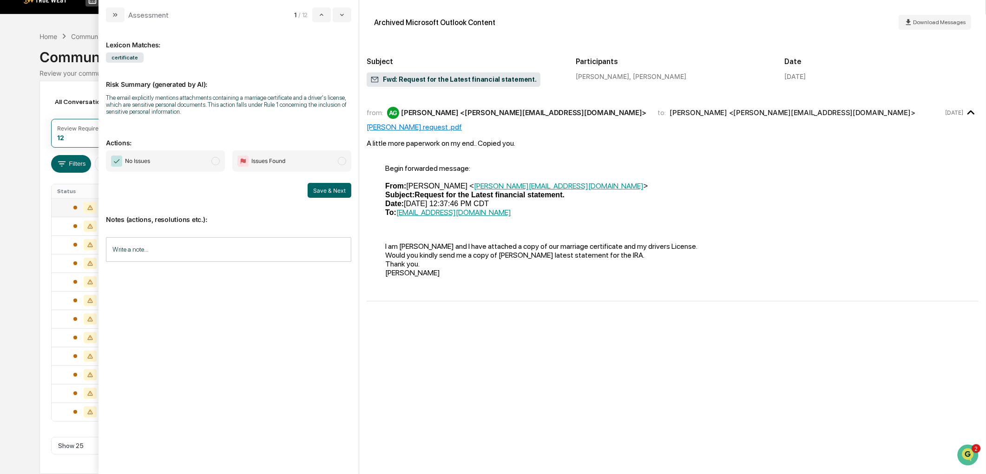
scroll to position [15, 0]
click at [279, 158] on span "Issues Found" at bounding box center [268, 161] width 34 height 9
click at [330, 192] on button "Save & Next" at bounding box center [330, 190] width 44 height 15
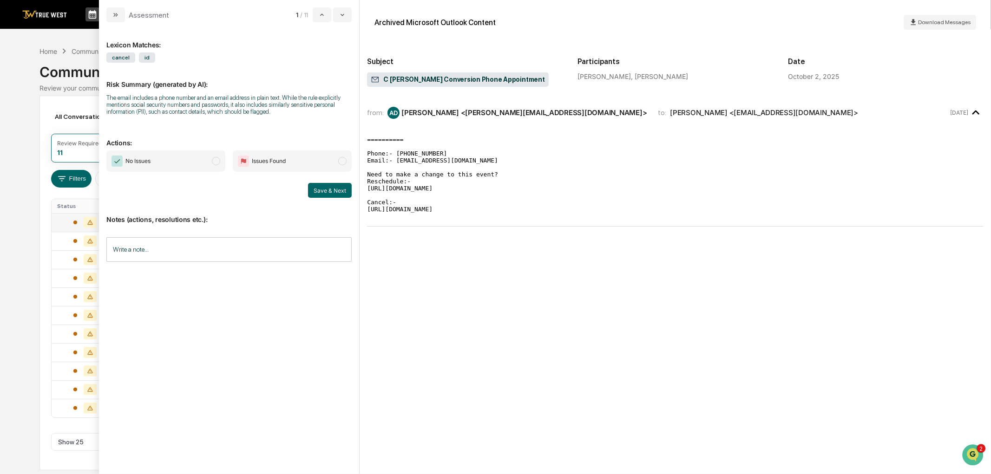
click at [272, 161] on span "Issues Found" at bounding box center [269, 161] width 34 height 9
click at [328, 193] on button "Save & Next" at bounding box center [330, 190] width 44 height 15
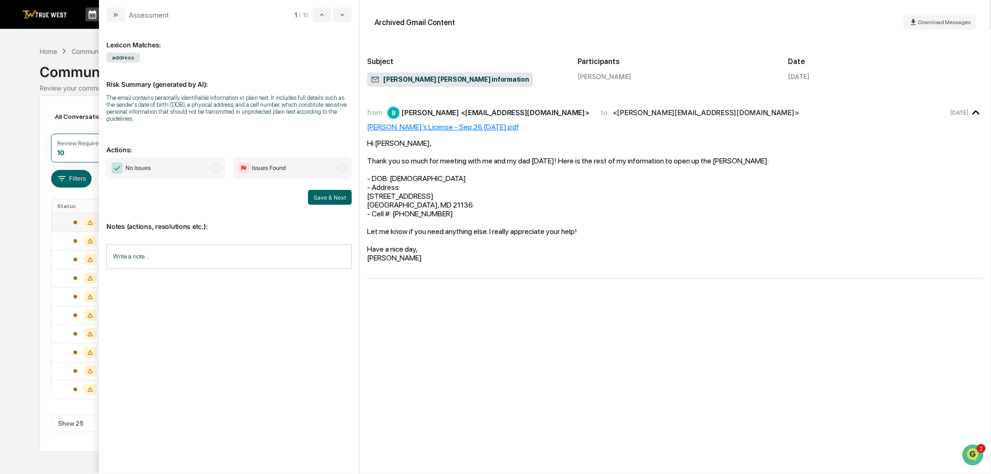
click at [299, 171] on span "Issues Found" at bounding box center [292, 168] width 119 height 21
click at [282, 261] on input "Write a note..." at bounding box center [228, 256] width 245 height 25
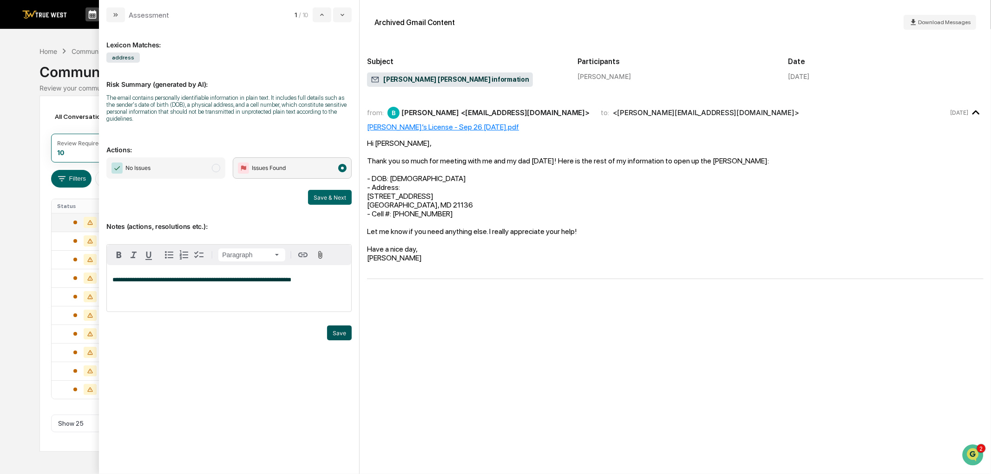
click at [338, 331] on button "Save" at bounding box center [339, 333] width 25 height 15
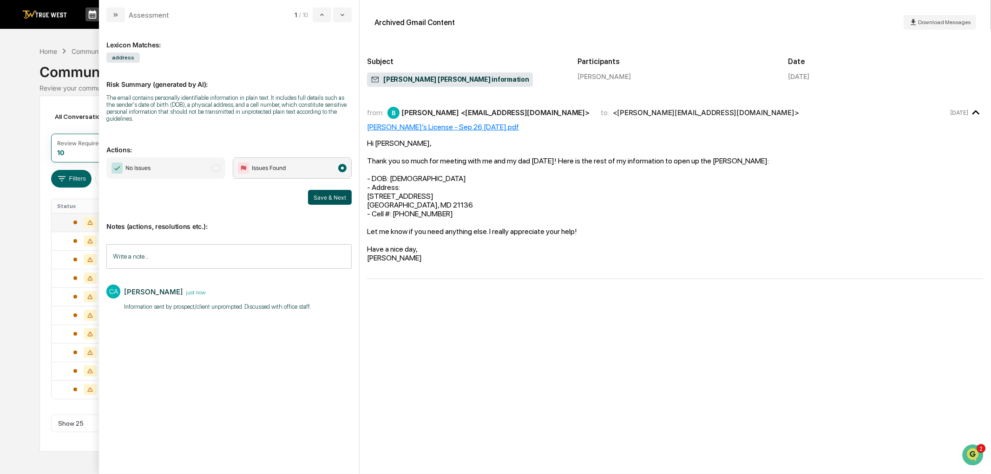
click at [334, 195] on button "Save & Next" at bounding box center [330, 197] width 44 height 15
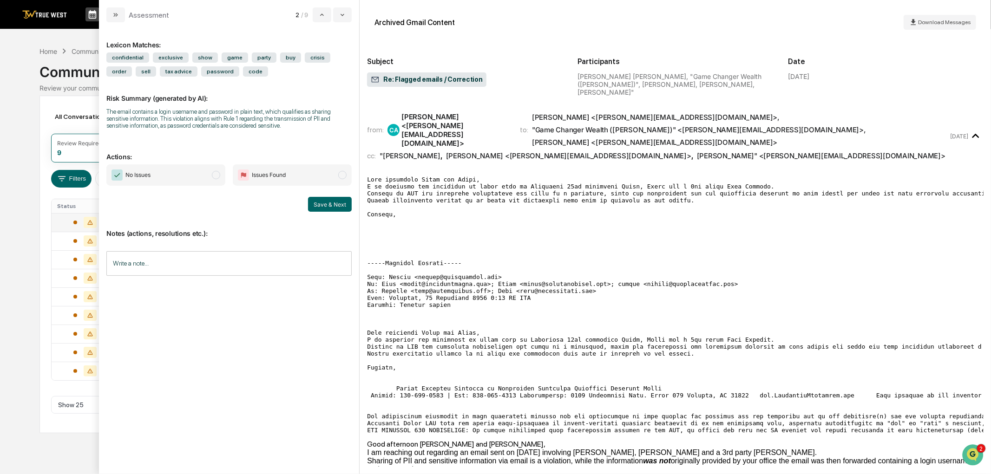
click at [187, 178] on span "No Issues" at bounding box center [165, 174] width 119 height 21
click at [279, 255] on input "Write a note..." at bounding box center [228, 263] width 245 height 25
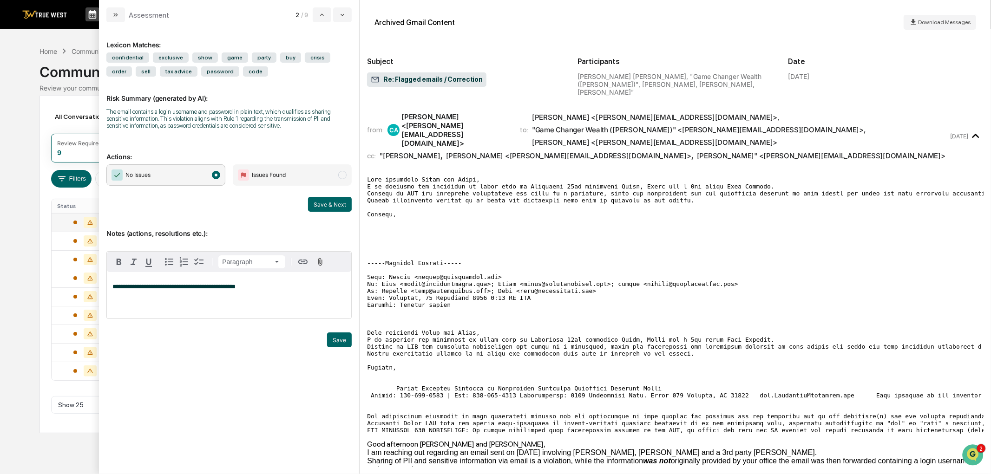
click at [325, 208] on button "Save & Next" at bounding box center [330, 204] width 44 height 15
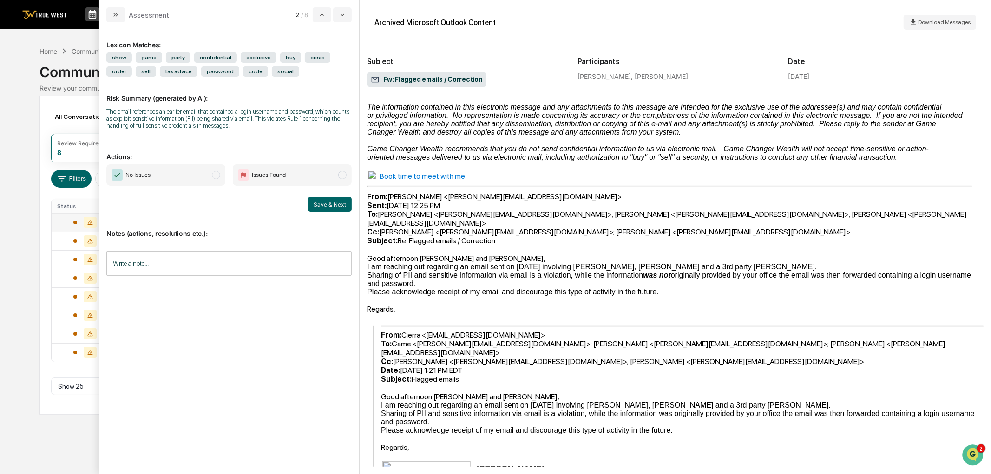
scroll to position [413, 0]
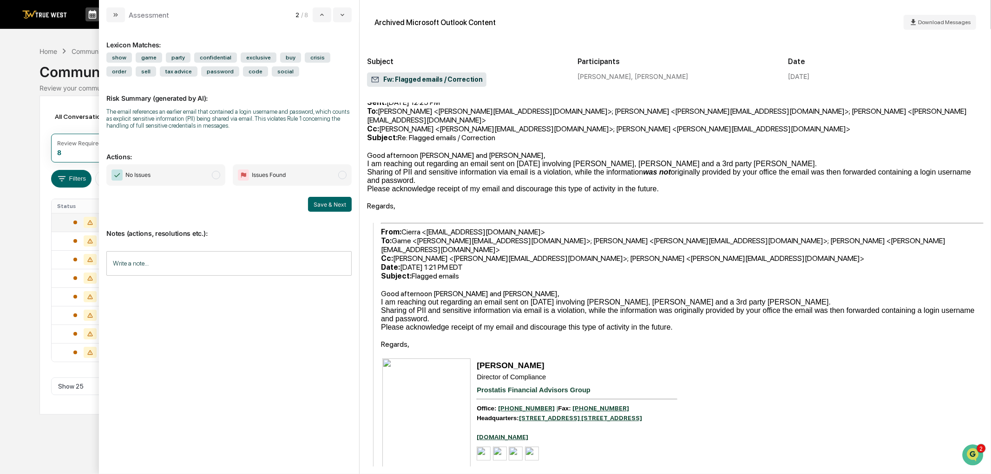
click at [289, 175] on span "Issues Found" at bounding box center [292, 174] width 119 height 21
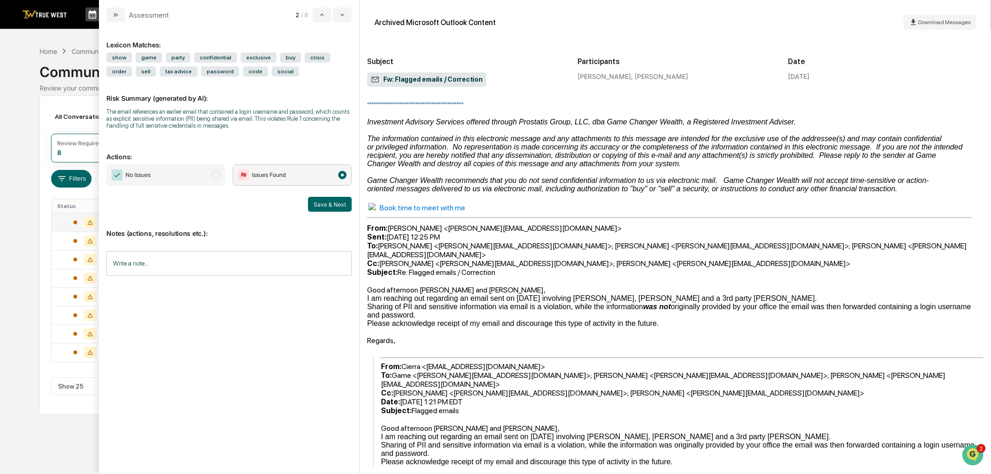
scroll to position [0, 0]
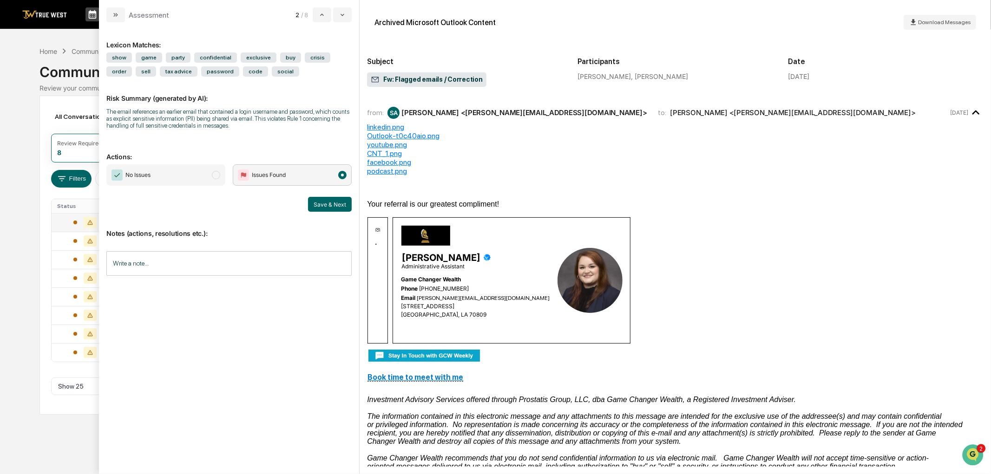
click at [179, 175] on span "No Issues" at bounding box center [165, 174] width 119 height 21
click at [204, 259] on input "Write a note..." at bounding box center [228, 263] width 245 height 25
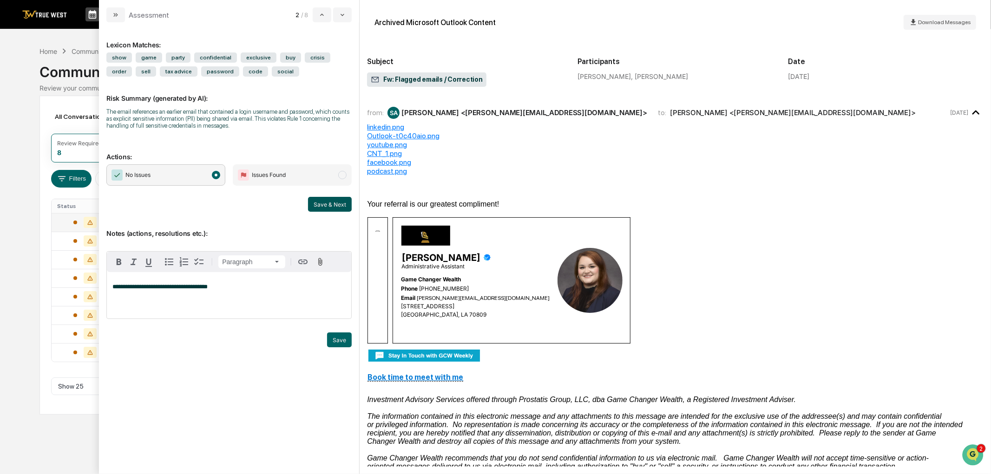
click at [340, 204] on button "Save & Next" at bounding box center [330, 204] width 44 height 15
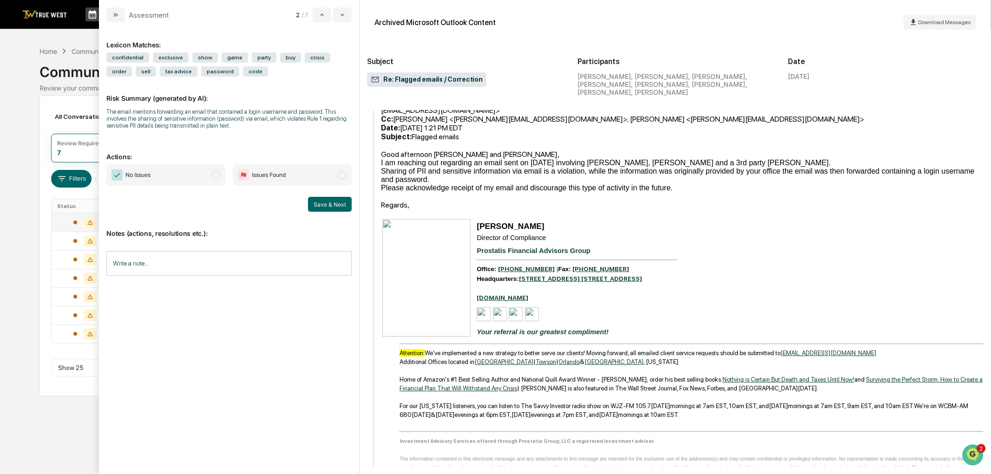
scroll to position [319, 0]
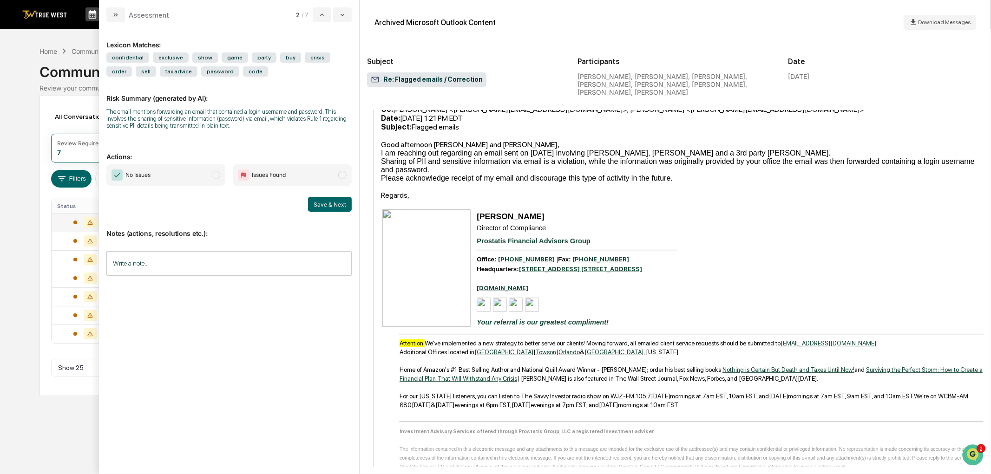
click at [169, 175] on span "No Issues" at bounding box center [165, 174] width 119 height 21
click at [164, 257] on input "Write a note..." at bounding box center [228, 263] width 245 height 25
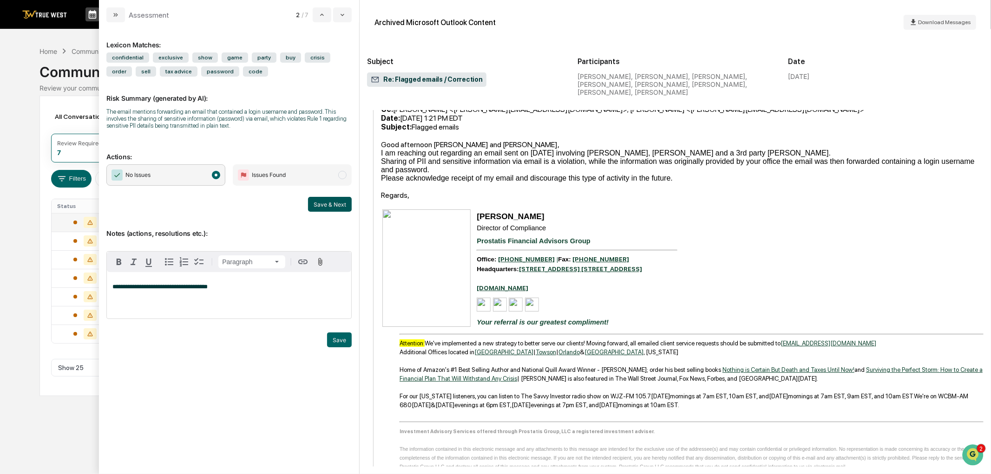
click at [318, 210] on button "Save & Next" at bounding box center [330, 204] width 44 height 15
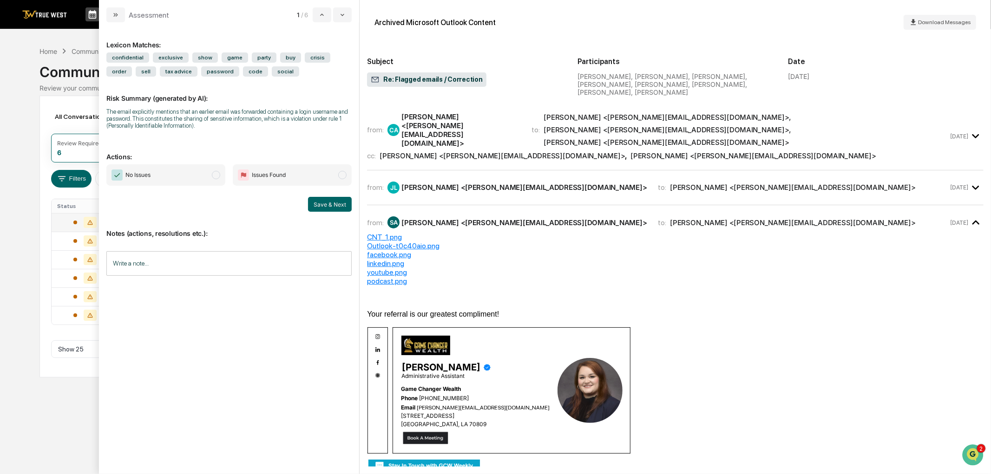
click at [249, 257] on input "Write a note..." at bounding box center [228, 263] width 245 height 25
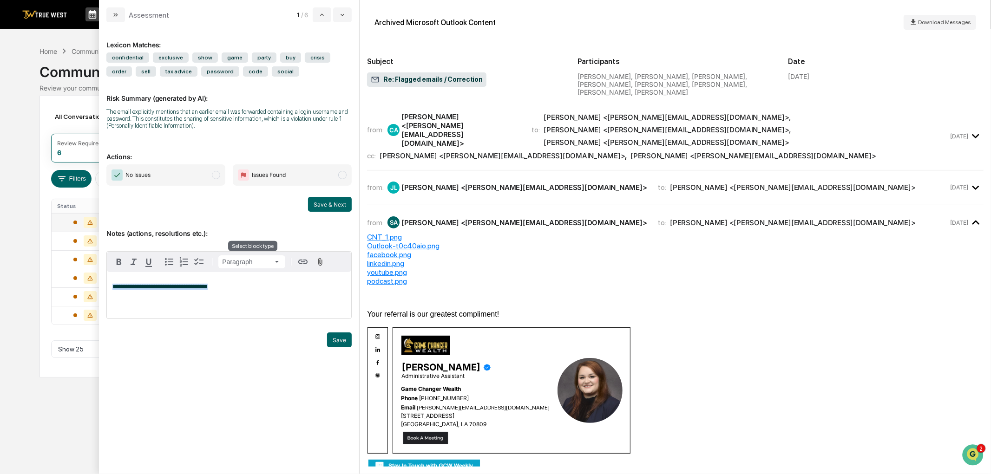
copy span "**********"
click at [332, 205] on button "Save & Next" at bounding box center [330, 204] width 44 height 15
click at [330, 205] on button "Save & Next" at bounding box center [330, 204] width 44 height 15
click at [270, 276] on div "**********" at bounding box center [229, 295] width 244 height 46
click at [266, 304] on div "**********" at bounding box center [229, 295] width 244 height 46
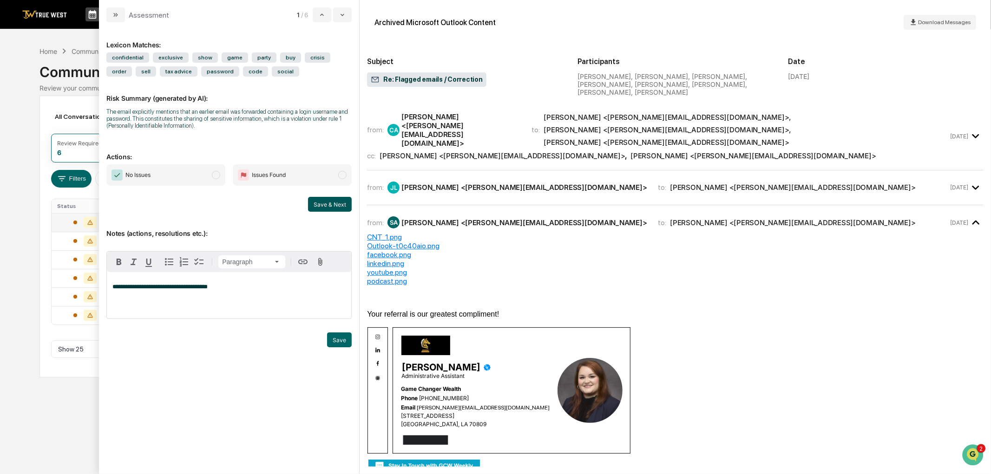
click at [337, 206] on button "Save & Next" at bounding box center [330, 204] width 44 height 15
click at [216, 177] on span "modal" at bounding box center [216, 175] width 8 height 8
click at [335, 202] on button "Save & Next" at bounding box center [330, 204] width 44 height 15
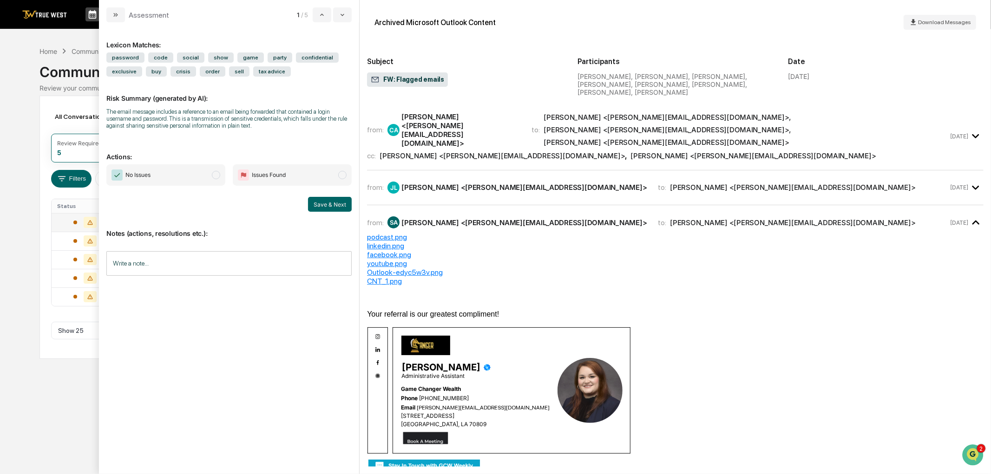
click at [169, 175] on span "No Issues" at bounding box center [165, 174] width 119 height 21
click at [332, 197] on div "No Issues Issues Found Save & Next" at bounding box center [228, 187] width 245 height 47
click at [327, 208] on button "Save & Next" at bounding box center [330, 204] width 44 height 15
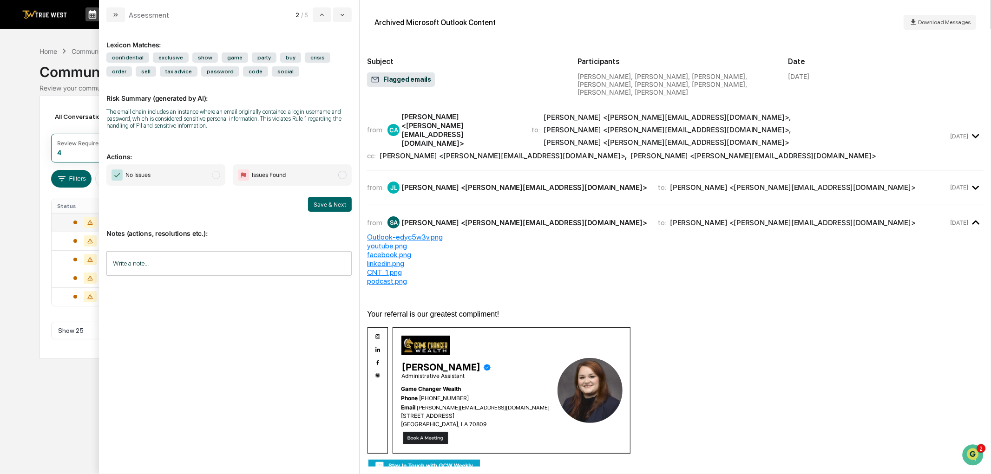
click at [171, 174] on span "No Issues" at bounding box center [165, 174] width 119 height 21
click at [331, 211] on button "Save & Next" at bounding box center [330, 204] width 44 height 15
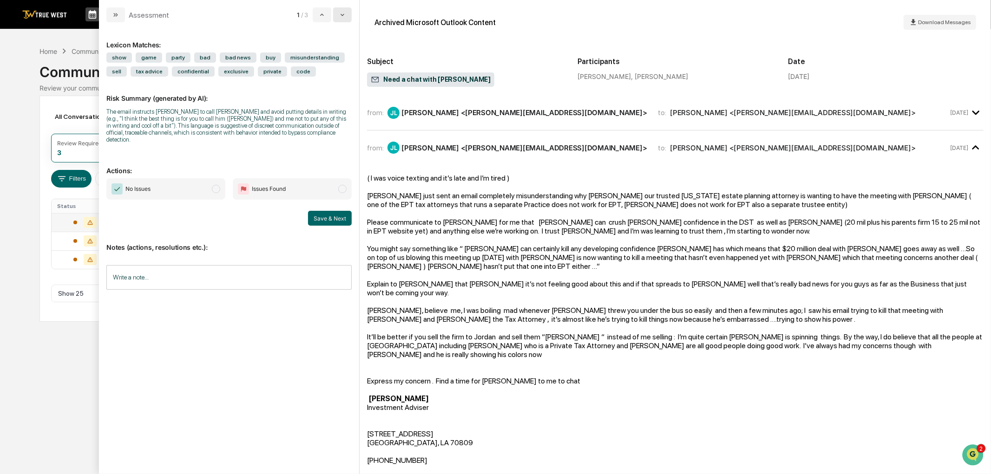
click at [347, 12] on button "modal" at bounding box center [342, 14] width 19 height 15
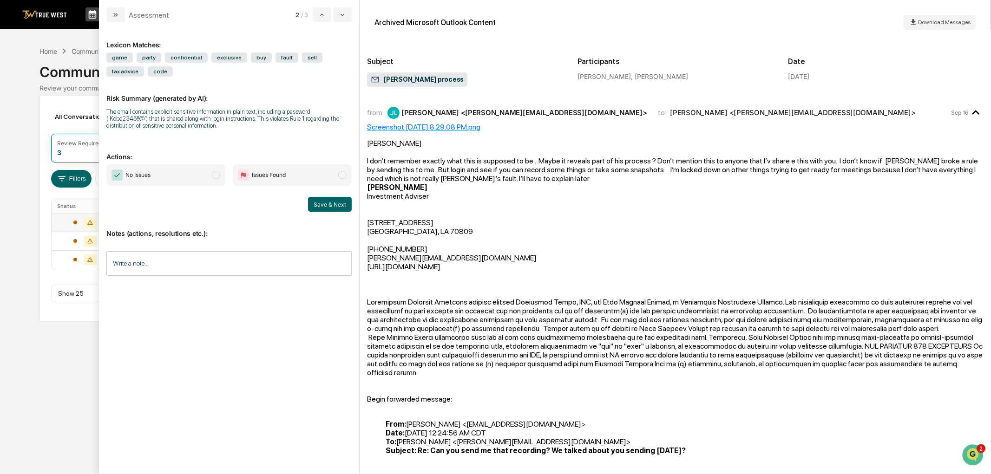
click at [183, 173] on span "No Issues" at bounding box center [165, 174] width 119 height 21
click at [188, 266] on input "Write a note..." at bounding box center [228, 263] width 245 height 25
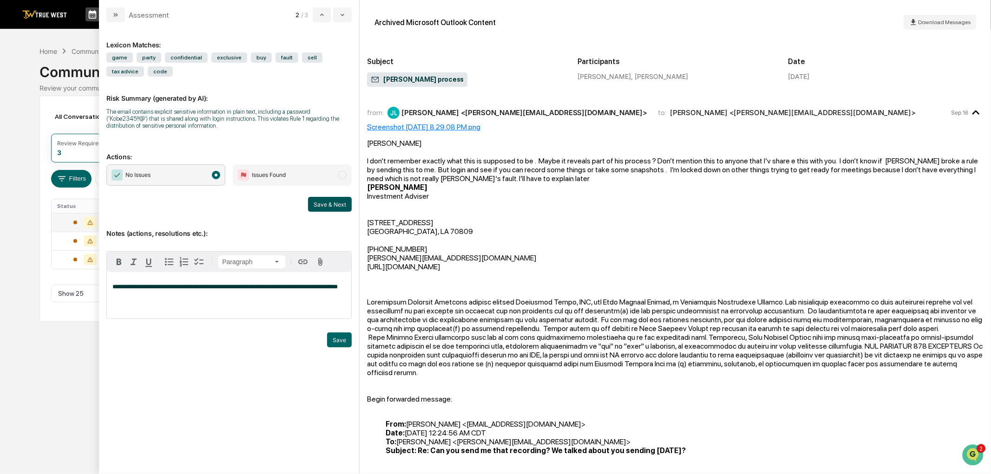
click at [326, 210] on button "Save & Next" at bounding box center [330, 204] width 44 height 15
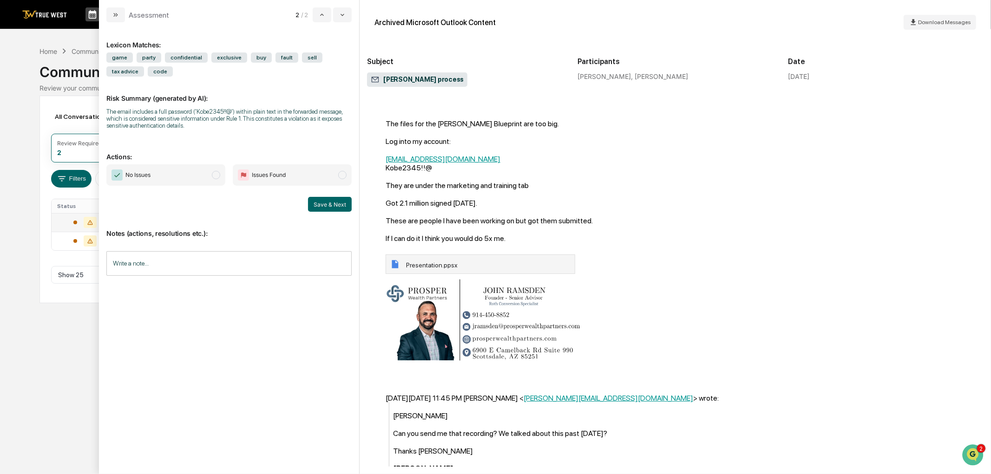
scroll to position [578, 0]
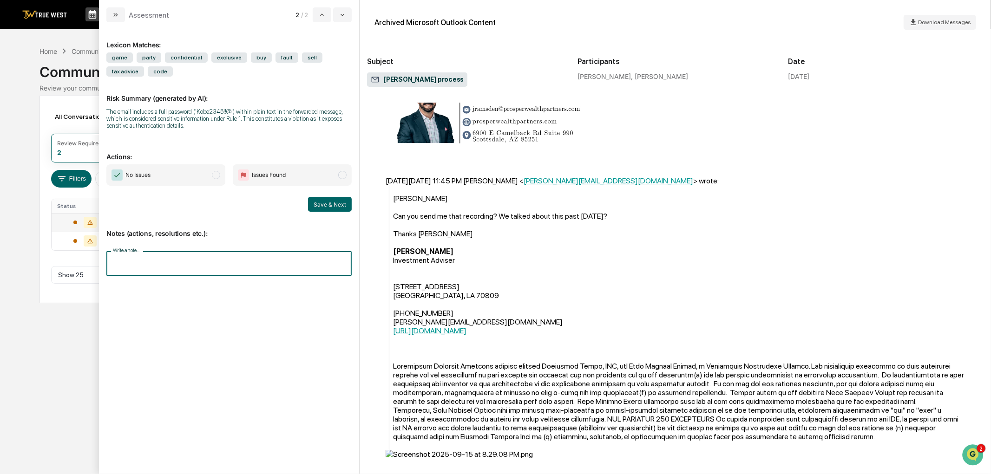
click at [244, 273] on input "Write a note..." at bounding box center [228, 263] width 245 height 25
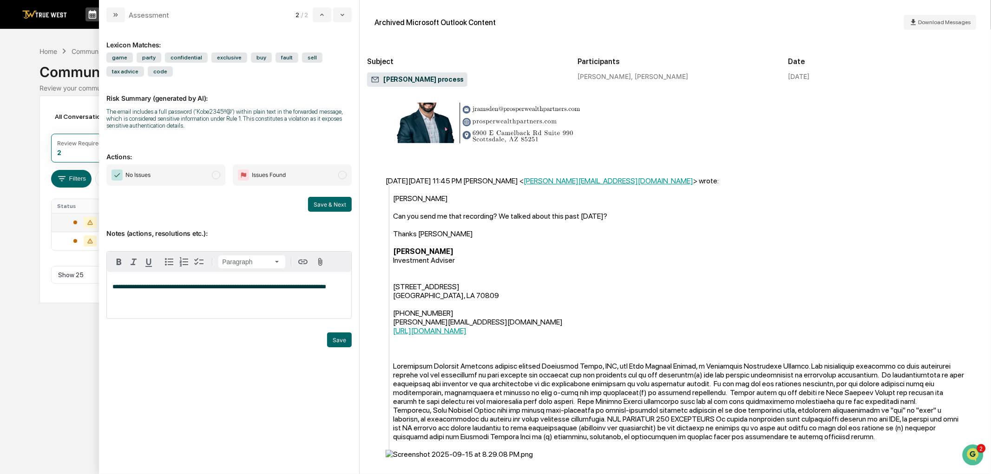
click at [191, 176] on span "No Issues" at bounding box center [165, 174] width 119 height 21
click at [333, 202] on button "Save & Next" at bounding box center [330, 204] width 44 height 15
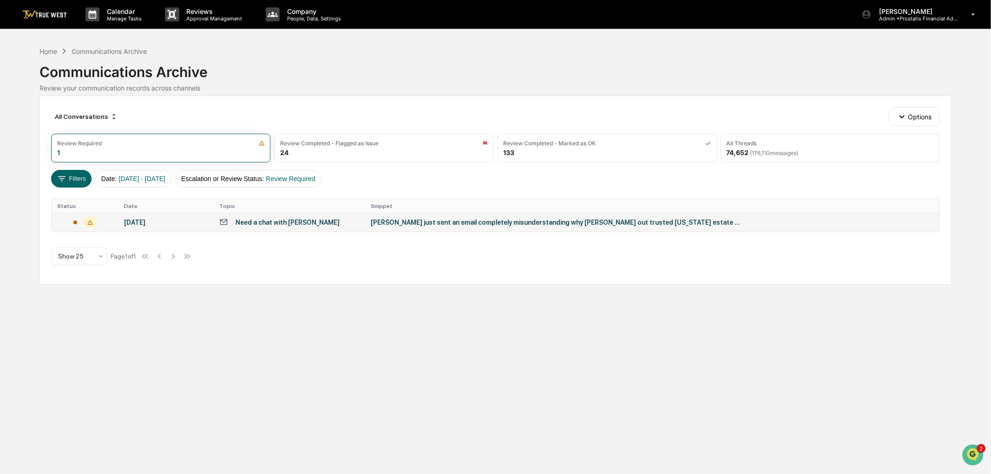
click at [6, 110] on div "Calendar Manage Tasks Reviews Approval Management Company People, Data, Setting…" at bounding box center [495, 237] width 991 height 474
click at [358, 144] on div "Review Completed - Flagged as Issue" at bounding box center [329, 143] width 98 height 7
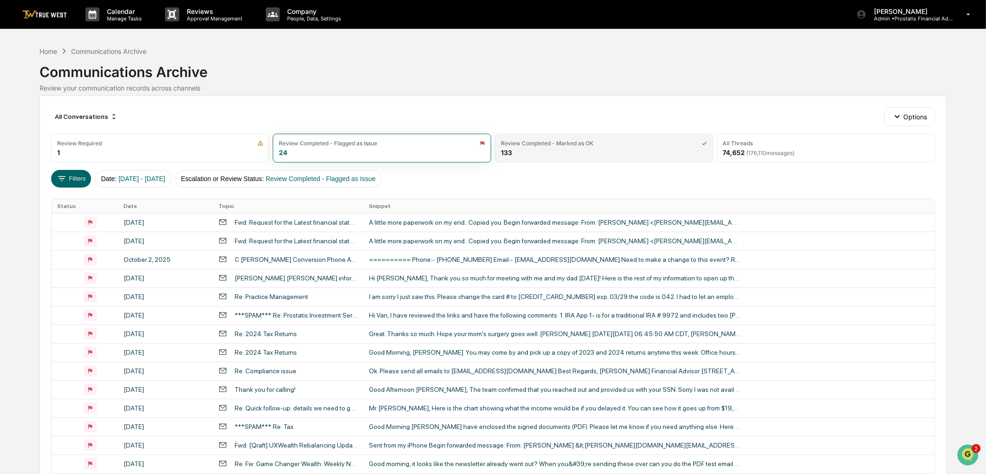
click at [551, 148] on div "Review Completed - Marked as OK 133" at bounding box center [604, 148] width 218 height 29
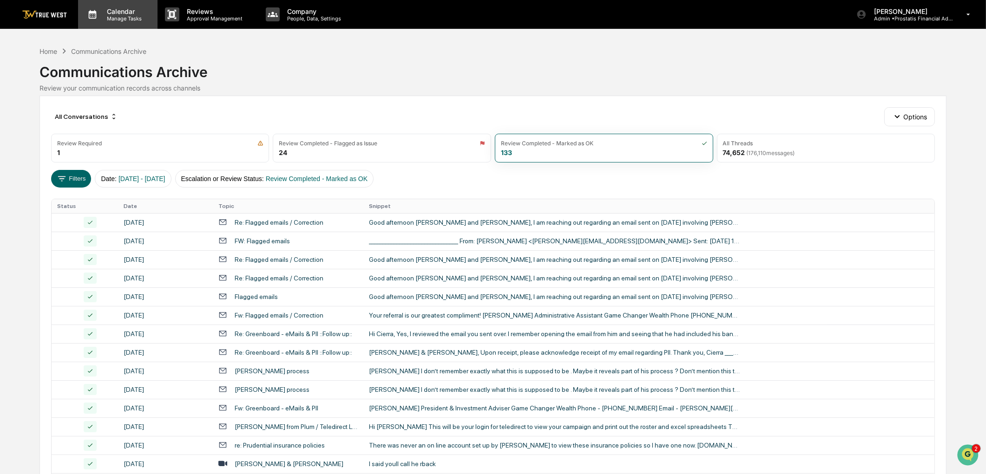
click at [122, 12] on p "Calendar" at bounding box center [122, 11] width 47 height 8
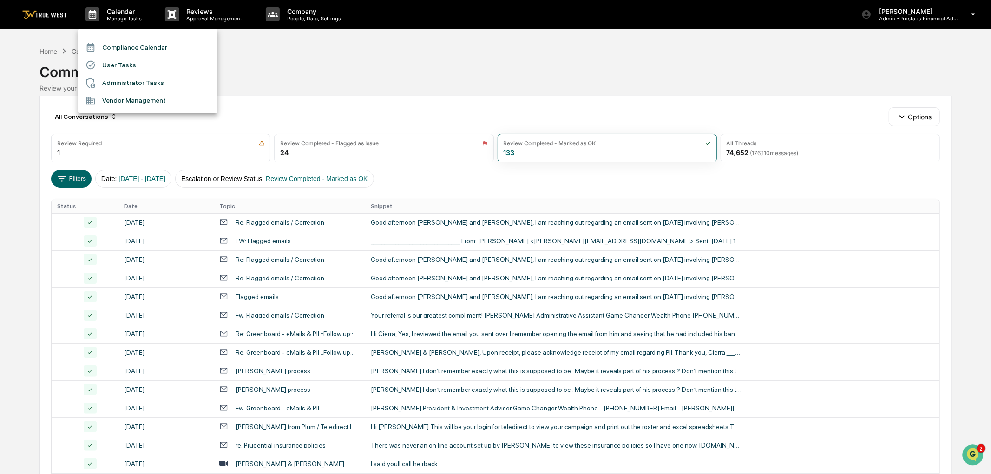
click at [117, 51] on li "Compliance Calendar" at bounding box center [147, 48] width 139 height 18
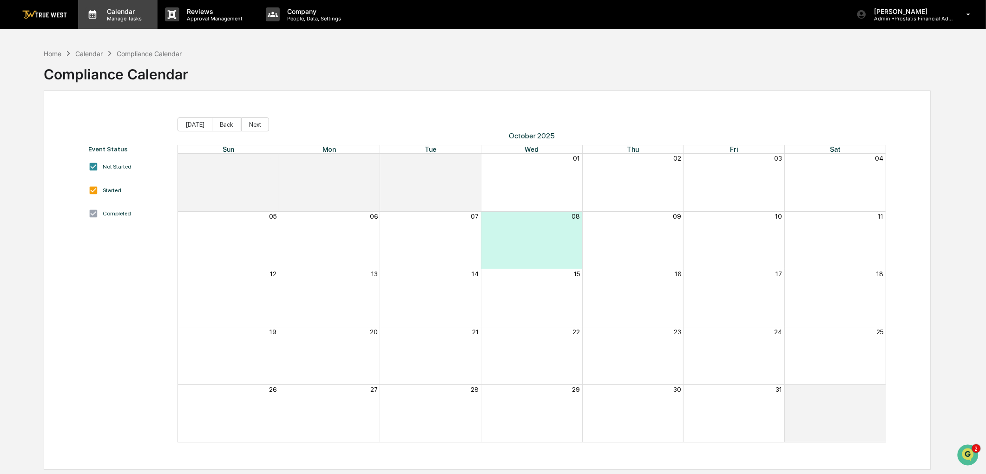
click at [122, 25] on div "Calendar Manage Tasks" at bounding box center [117, 14] width 79 height 29
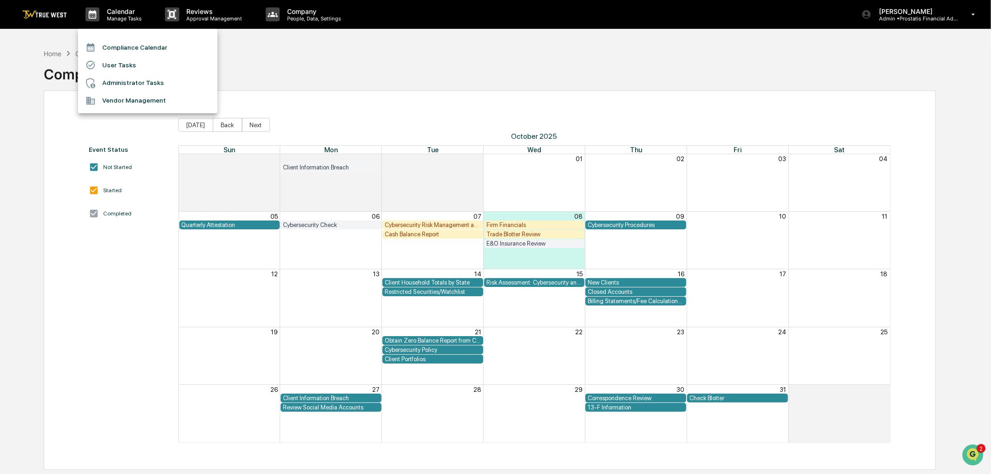
click at [127, 61] on li "User Tasks" at bounding box center [147, 65] width 139 height 18
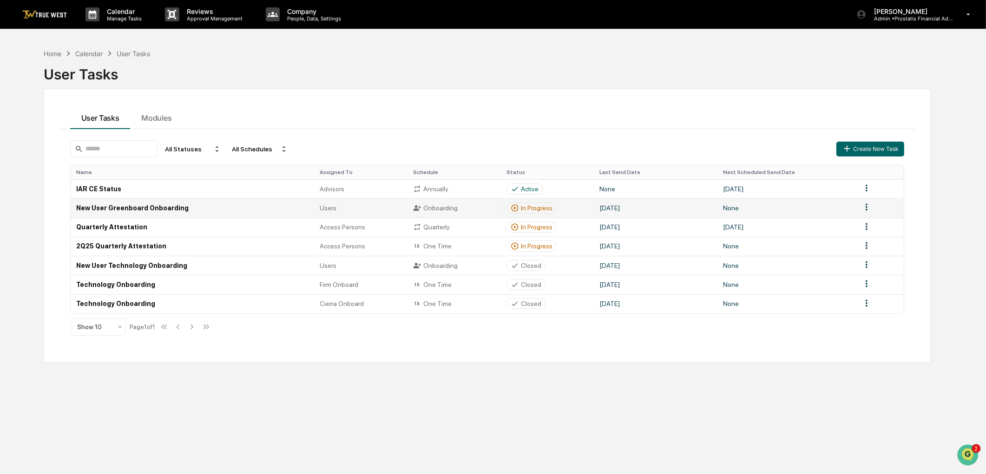
click at [862, 209] on html "Calendar Manage Tasks Reviews Approval Management Company People, Data, Setting…" at bounding box center [493, 237] width 986 height 474
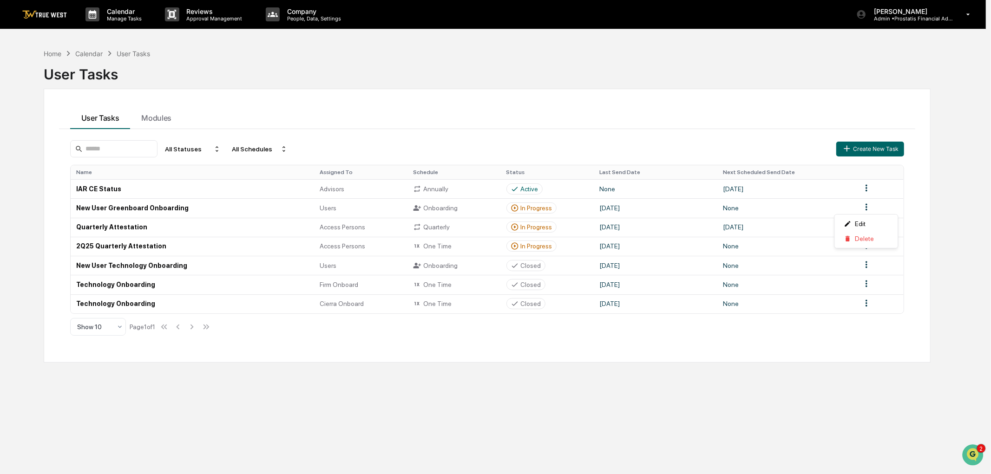
click at [866, 209] on html "Calendar Manage Tasks Reviews Approval Management Company People, Data, Setting…" at bounding box center [495, 237] width 991 height 474
click at [537, 248] on div "In Progress" at bounding box center [537, 246] width 32 height 7
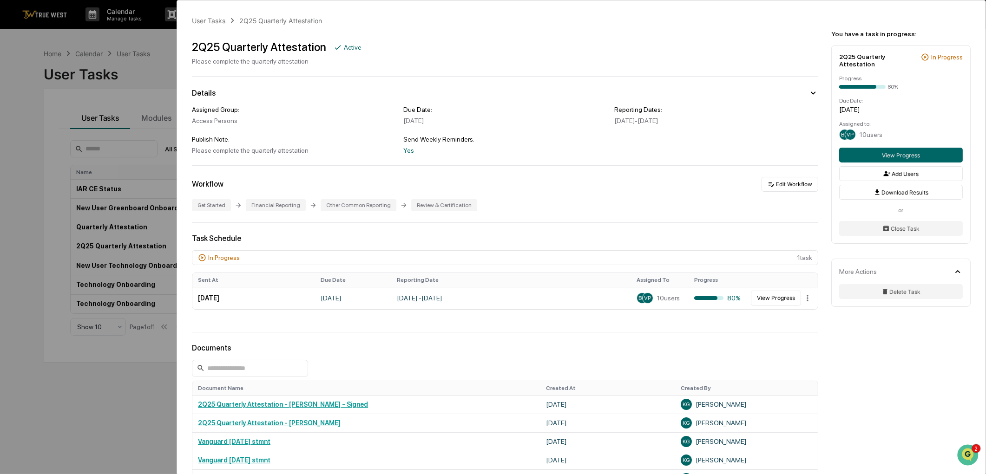
scroll to position [52, 0]
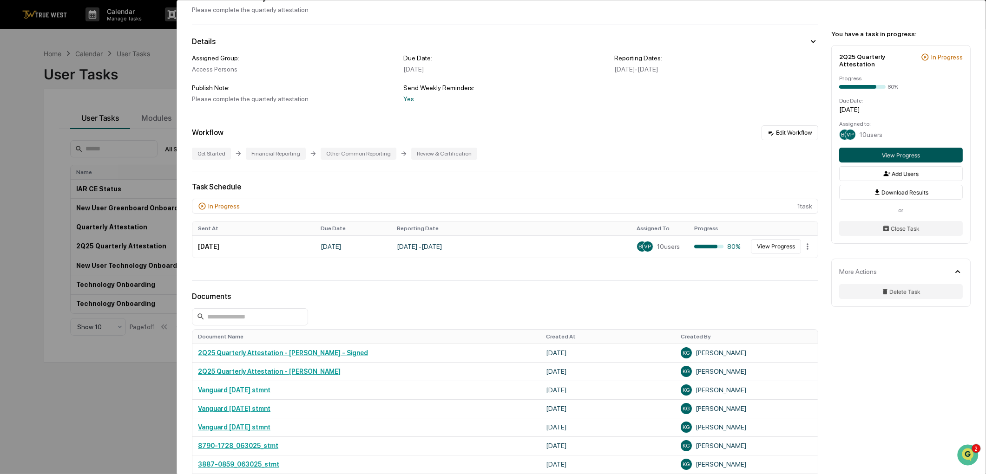
click at [918, 148] on button "View Progress" at bounding box center [901, 155] width 124 height 15
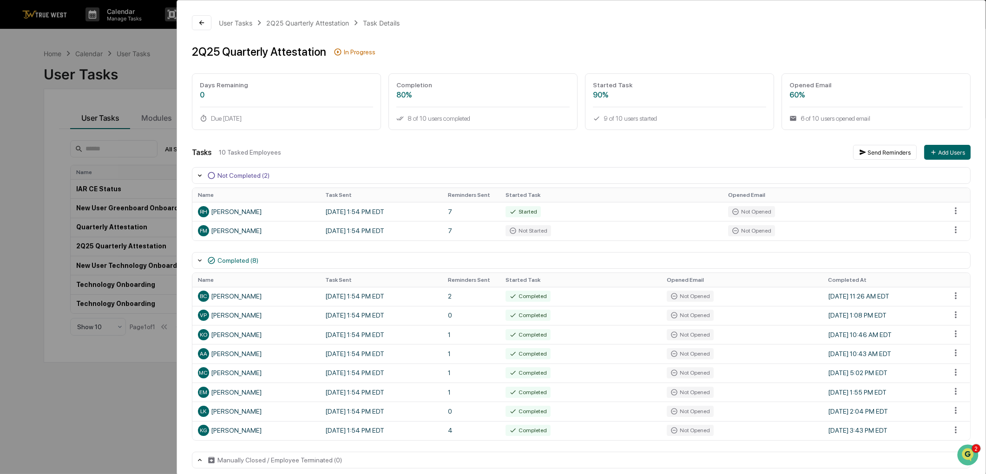
click at [170, 143] on div "User Tasks 2Q25 Quarterly Attestation Task Details 2Q25 Quarterly Attestation I…" at bounding box center [493, 237] width 986 height 474
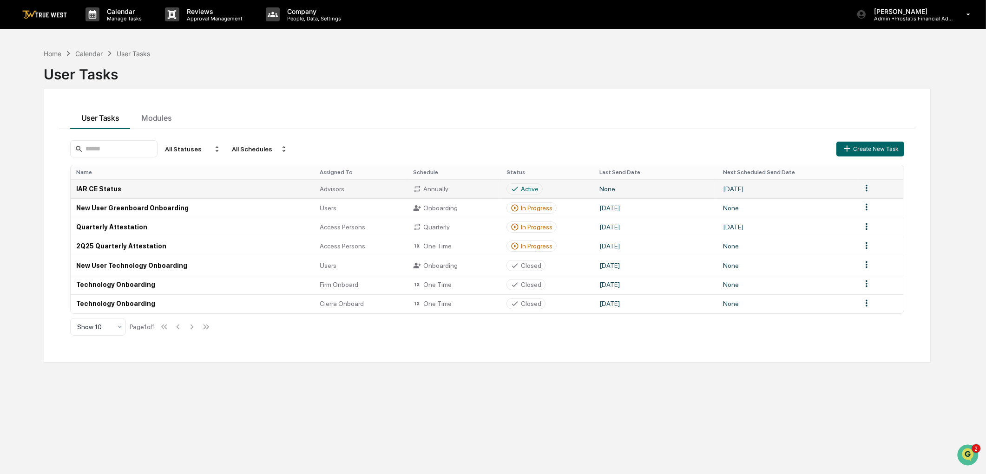
click at [867, 187] on html "Calendar Manage Tasks Reviews Approval Management Company People, Data, Setting…" at bounding box center [493, 237] width 986 height 474
click at [867, 187] on html "Calendar Manage Tasks Reviews Approval Management Company People, Data, Setting…" at bounding box center [495, 237] width 991 height 474
click at [519, 189] on div "Active" at bounding box center [525, 189] width 28 height 8
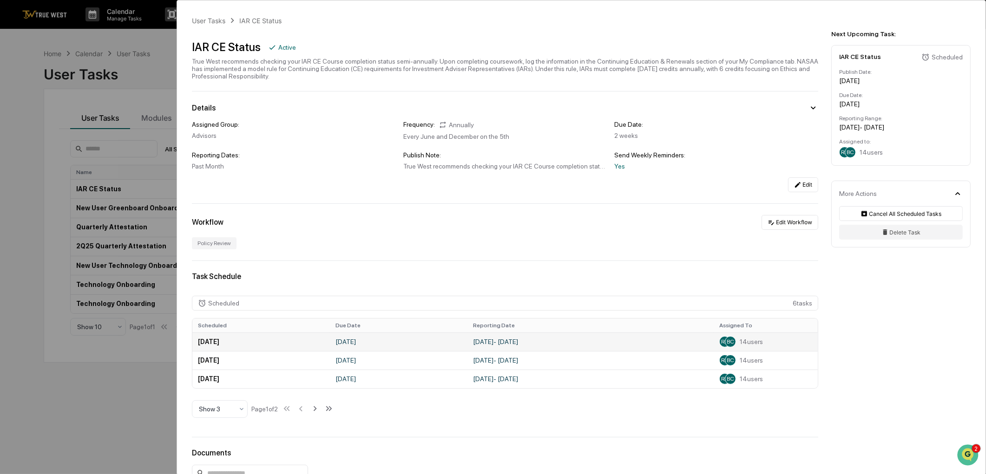
scroll to position [140, 0]
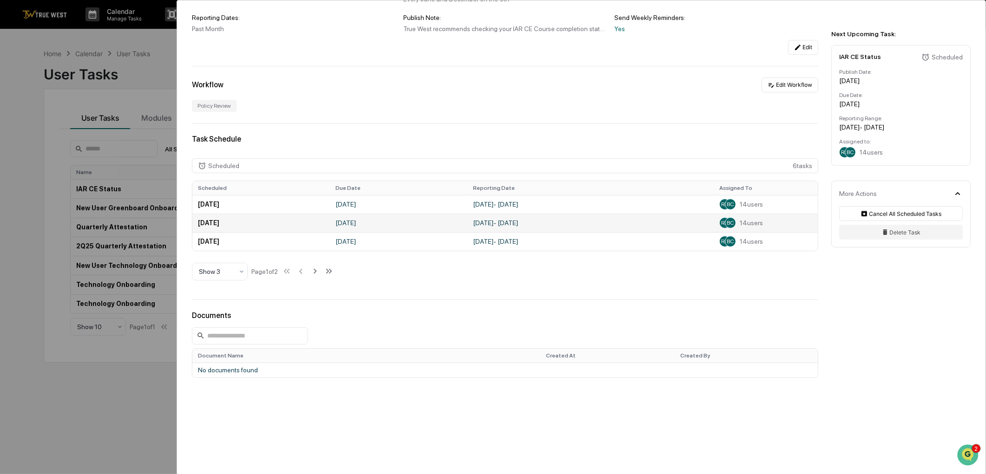
click at [753, 223] on span "14 users" at bounding box center [751, 222] width 23 height 7
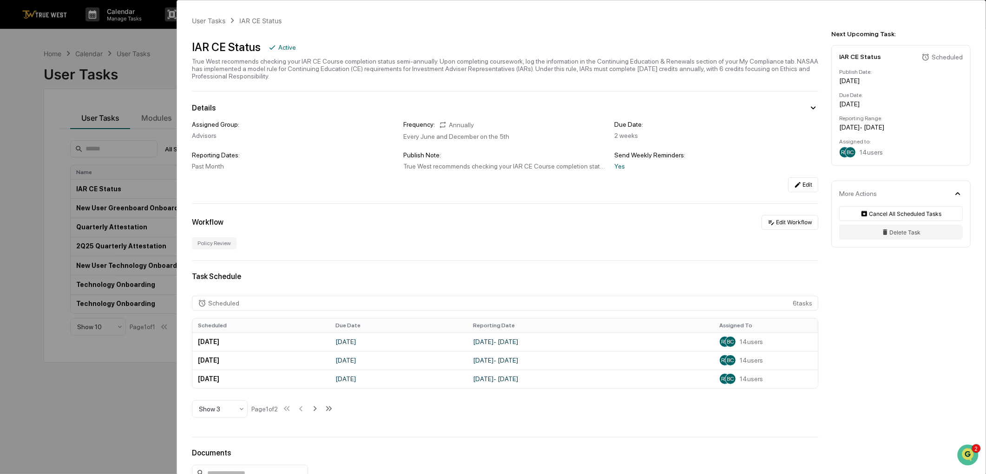
click at [85, 89] on div "User Tasks IAR CE Status IAR CE Status Active True West recommends checking you…" at bounding box center [493, 237] width 986 height 474
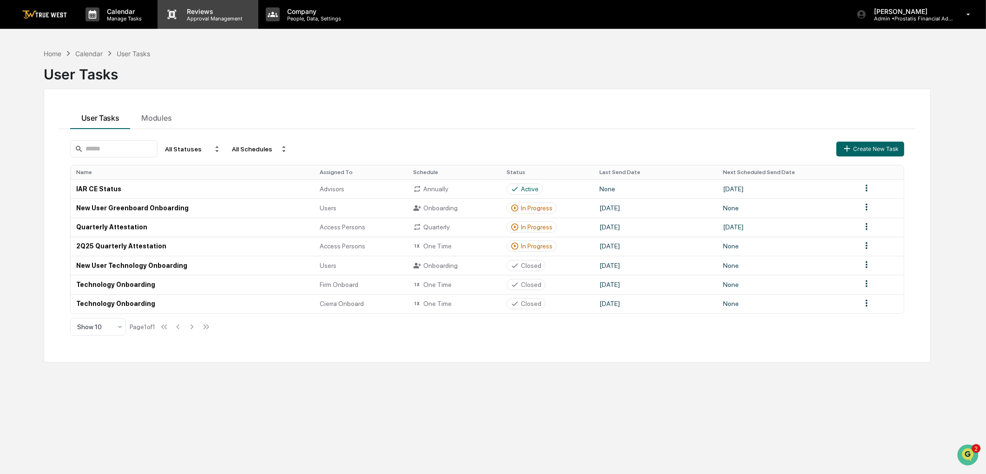
click at [182, 13] on p "Reviews" at bounding box center [213, 11] width 68 height 8
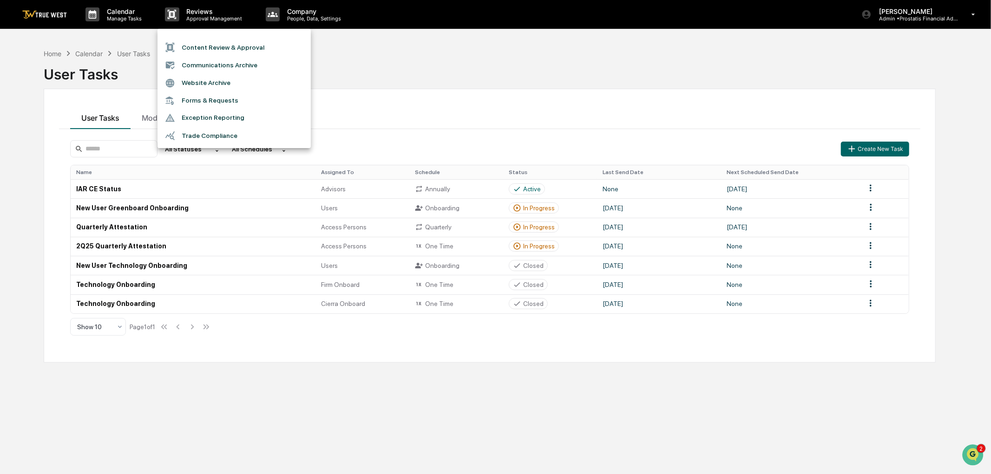
click at [104, 12] on div at bounding box center [495, 237] width 991 height 474
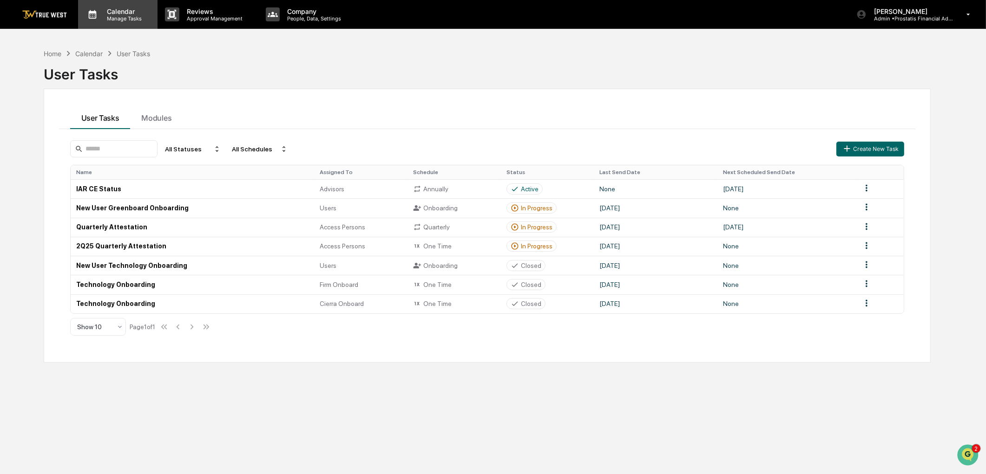
click at [119, 13] on p "Calendar" at bounding box center [122, 11] width 47 height 8
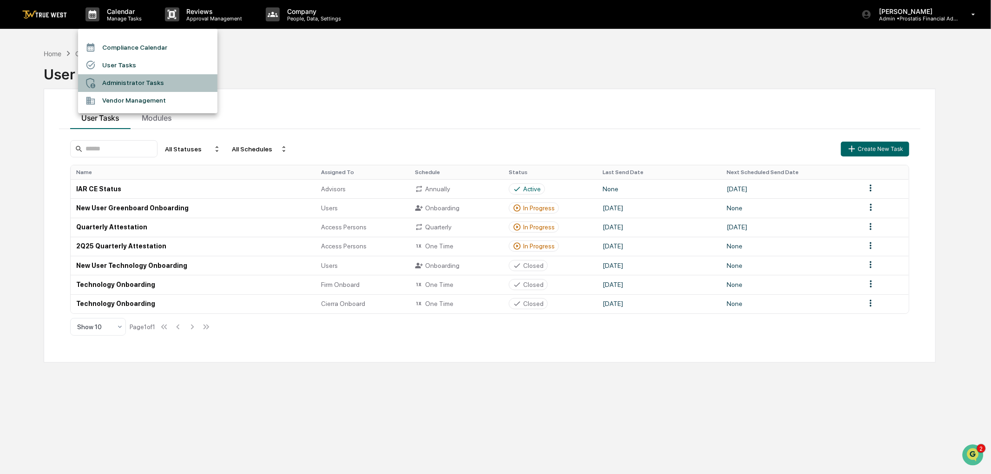
click at [115, 84] on li "Administrator Tasks" at bounding box center [147, 83] width 139 height 18
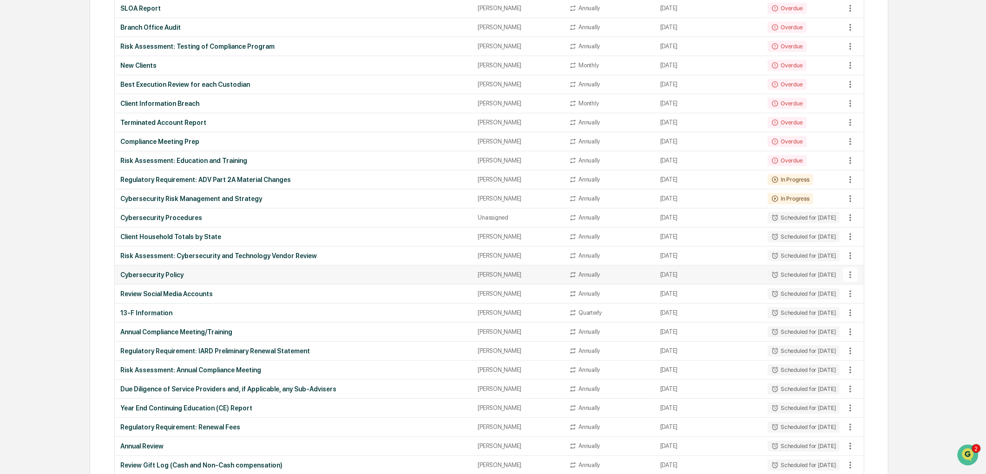
scroll to position [512, 0]
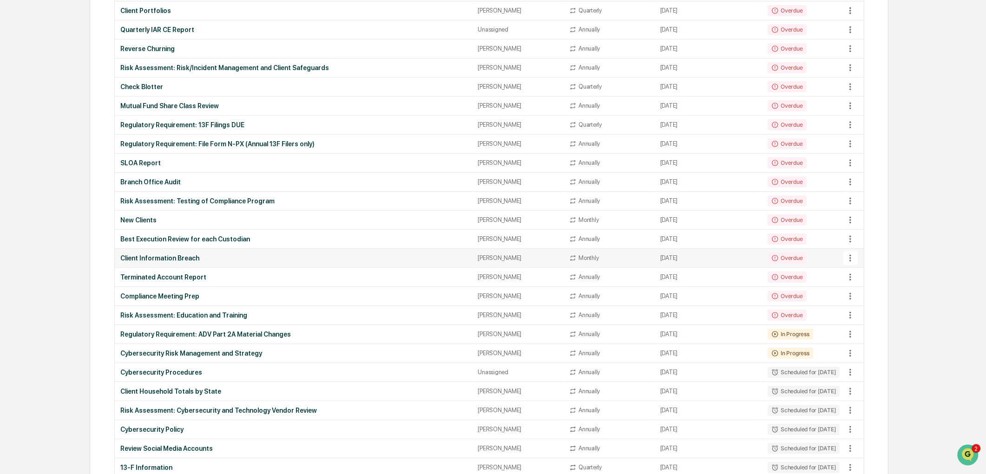
click at [855, 258] on icon at bounding box center [850, 258] width 10 height 10
click at [818, 263] on div at bounding box center [495, 237] width 991 height 474
click at [173, 261] on div "Client Information Breach" at bounding box center [293, 258] width 347 height 7
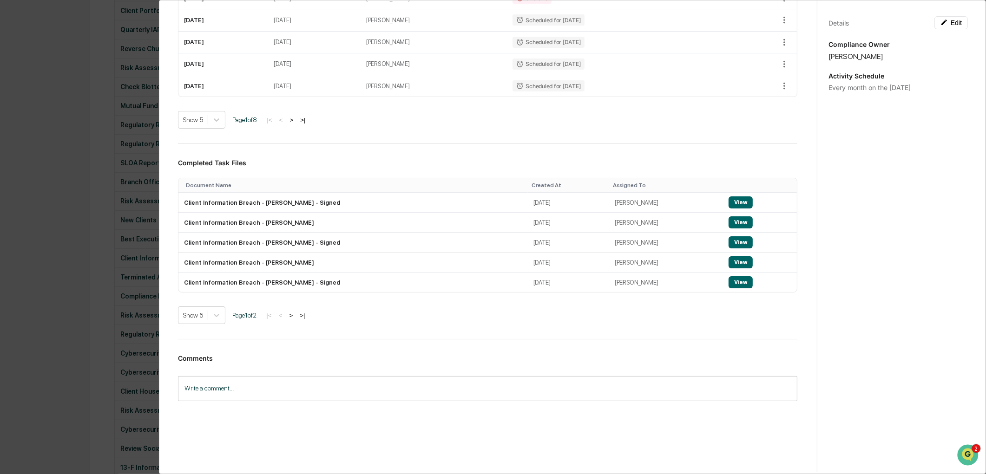
scroll to position [0, 0]
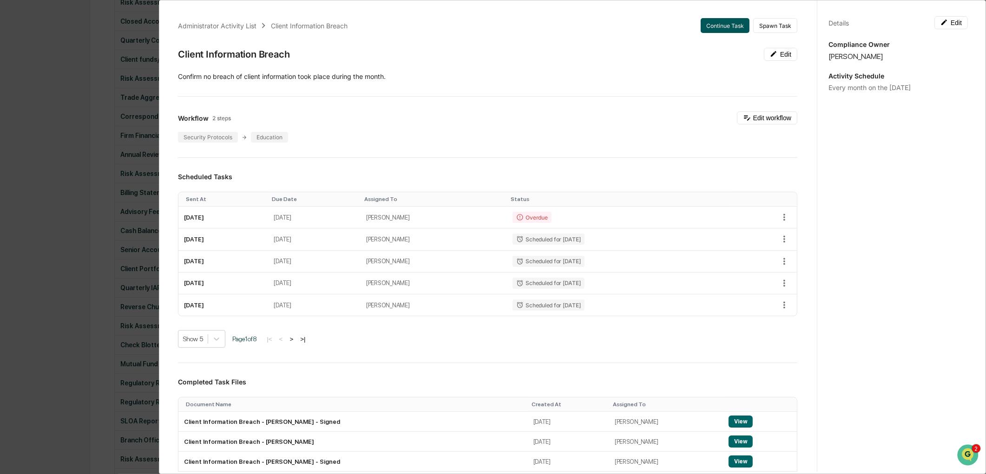
click at [718, 28] on button "Continue Task" at bounding box center [725, 25] width 49 height 15
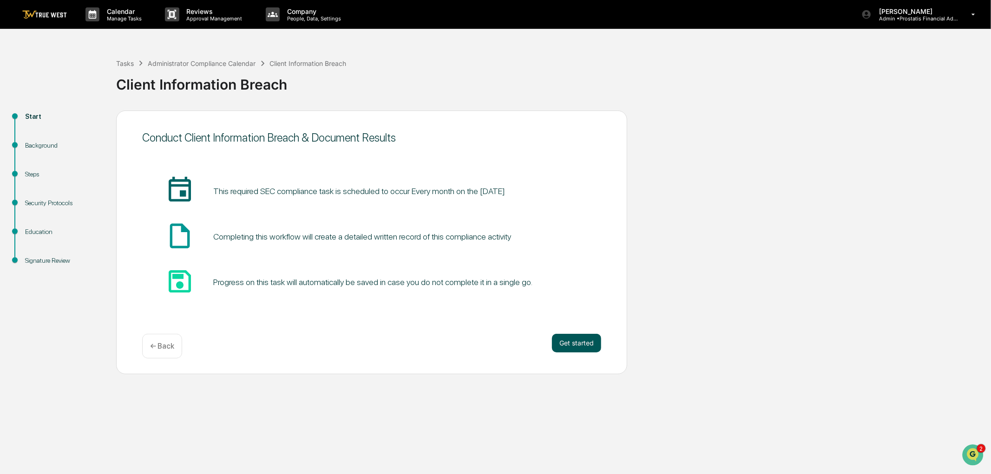
click at [566, 351] on button "Get started" at bounding box center [576, 343] width 49 height 19
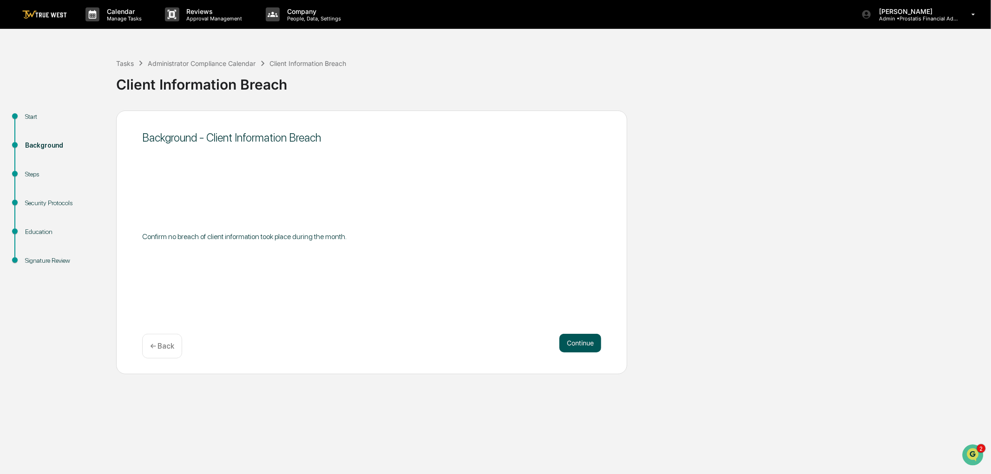
click at [569, 346] on button "Continue" at bounding box center [580, 343] width 42 height 19
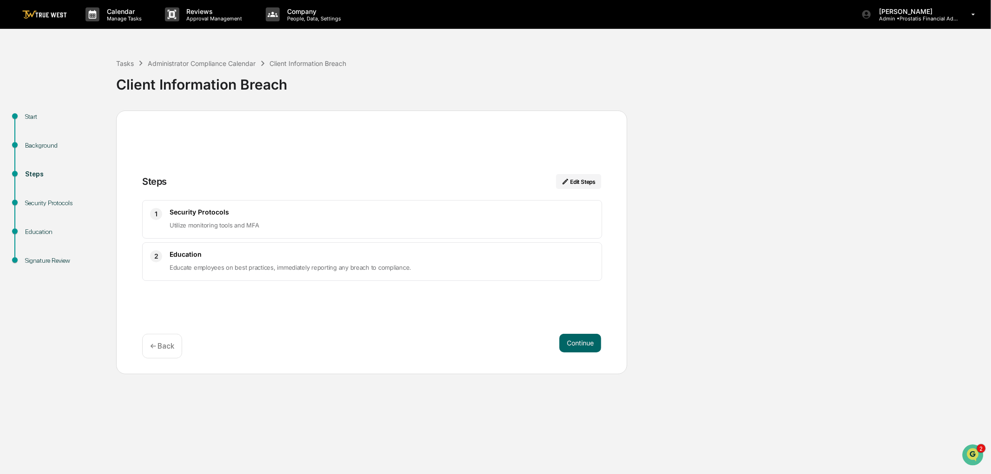
click at [569, 346] on button "Continue" at bounding box center [580, 343] width 42 height 19
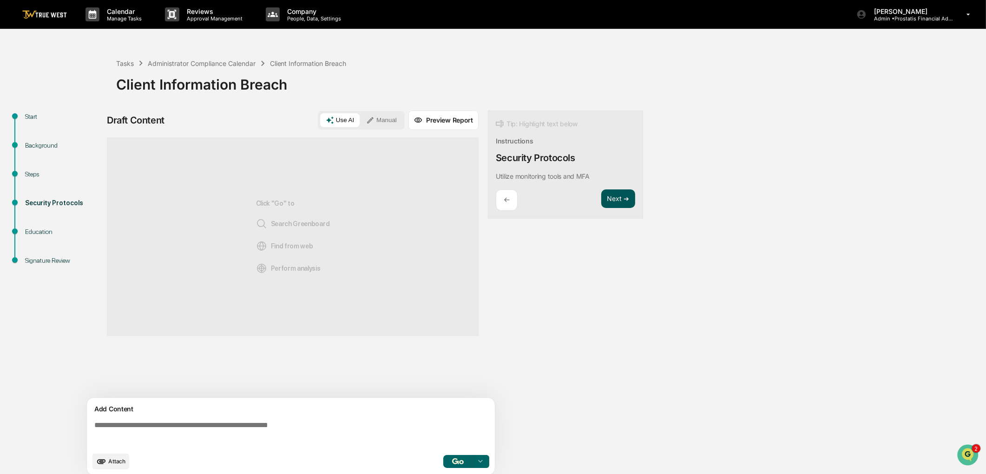
click at [618, 200] on button "Next ➔" at bounding box center [618, 199] width 34 height 19
click at [617, 215] on button "Next ➔" at bounding box center [618, 221] width 34 height 19
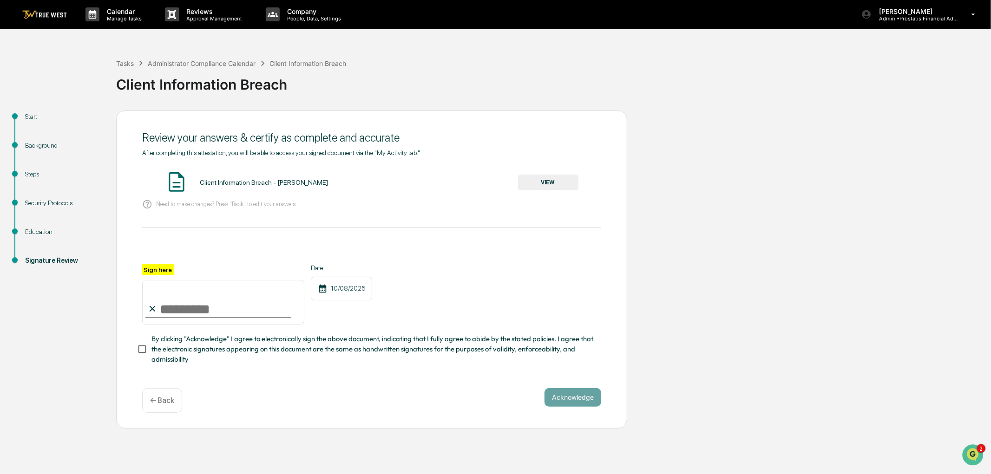
click at [203, 318] on div at bounding box center [218, 317] width 146 height 1
drag, startPoint x: 198, startPoint y: 312, endPoint x: 195, endPoint y: 319, distance: 7.5
click at [198, 312] on input "Sign here" at bounding box center [223, 302] width 162 height 45
type input "**********"
click at [158, 354] on span "By clicking "Acknowledge" I agree to electronically sign the above document, in…" at bounding box center [372, 349] width 442 height 31
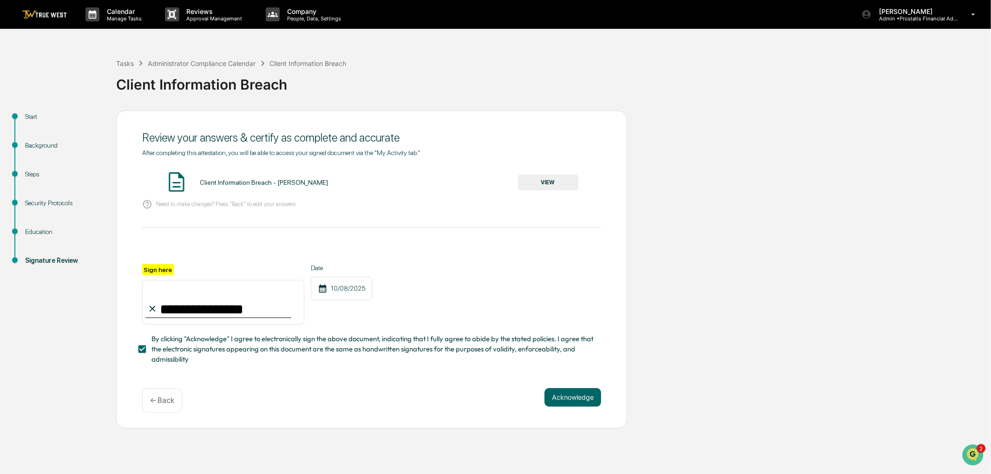
click at [542, 184] on button "VIEW" at bounding box center [548, 183] width 60 height 16
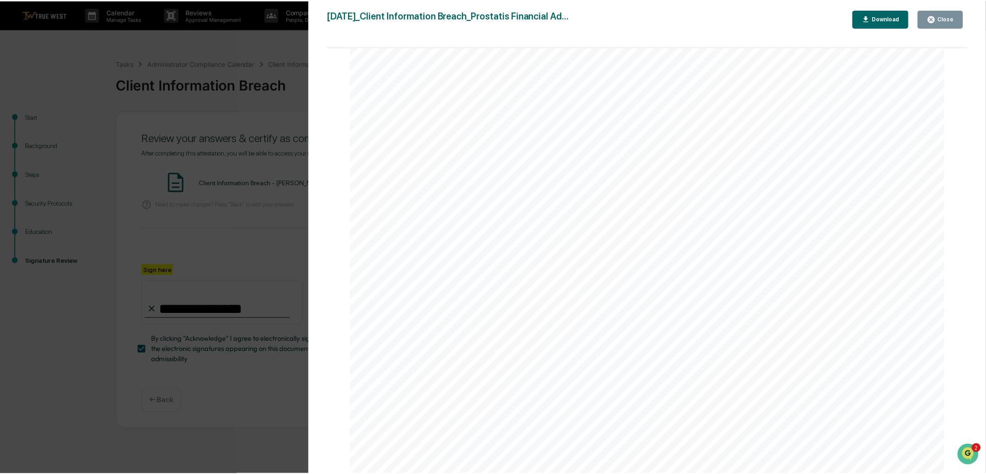
scroll to position [439, 0]
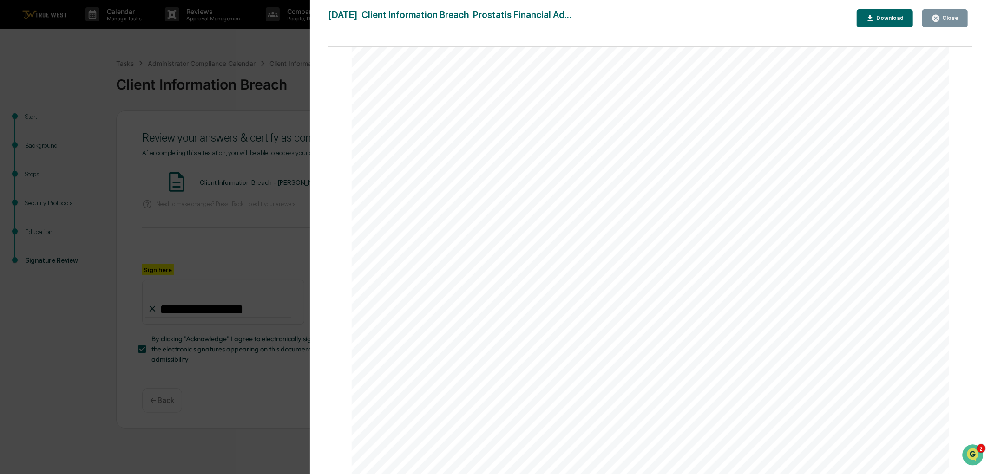
click at [945, 14] on div "Close" at bounding box center [945, 18] width 27 height 9
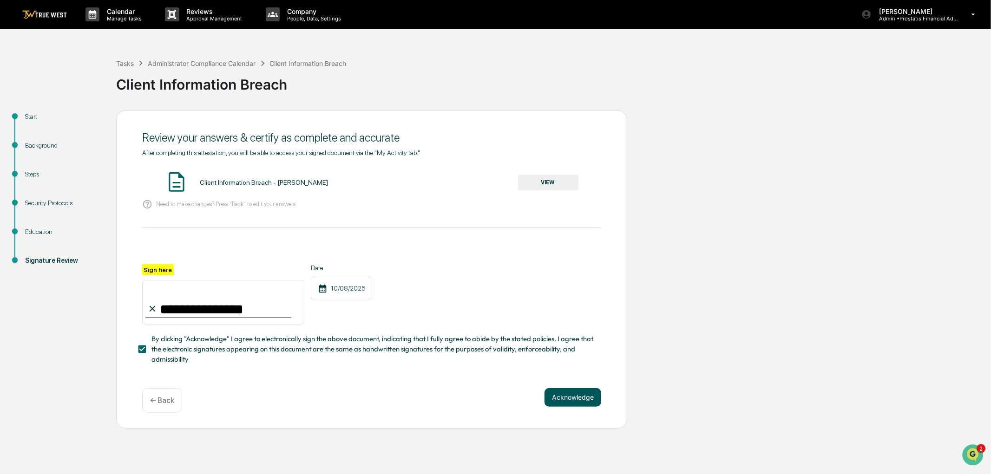
click at [573, 400] on button "Acknowledge" at bounding box center [573, 397] width 57 height 19
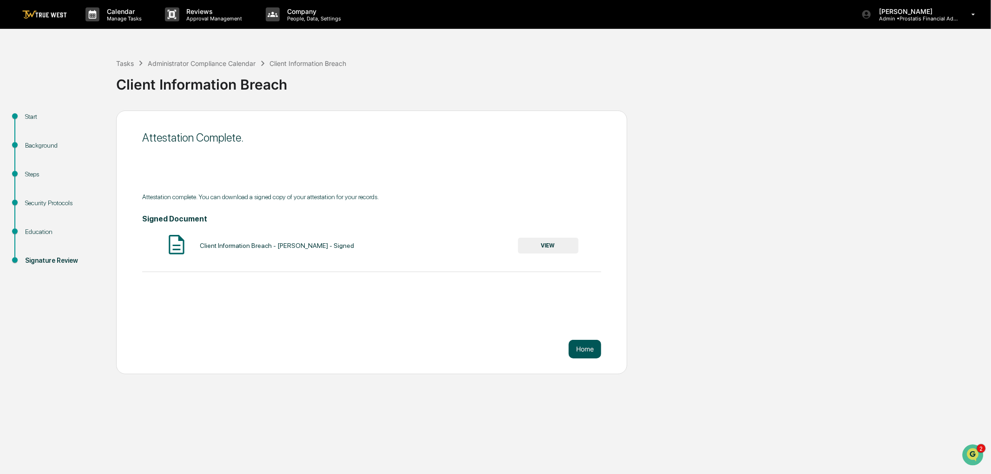
click at [579, 351] on button "Home" at bounding box center [585, 349] width 33 height 19
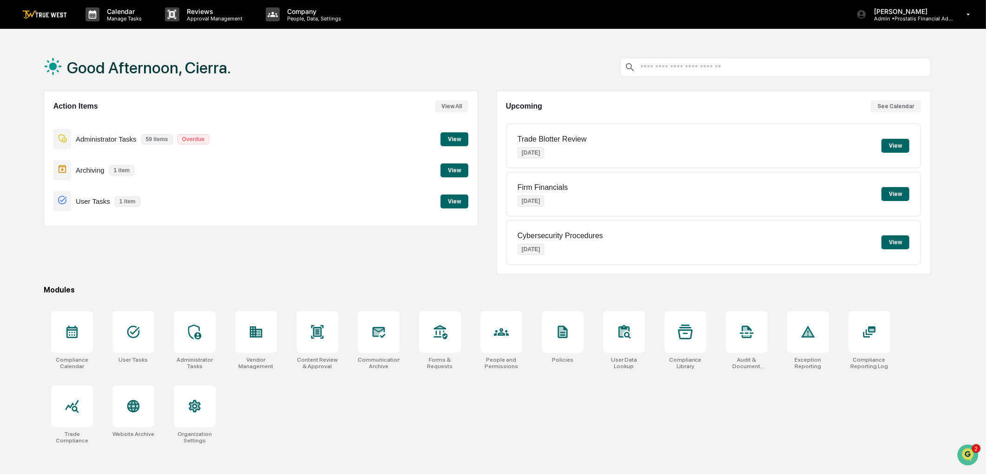
click at [454, 138] on button "View" at bounding box center [454, 139] width 28 height 14
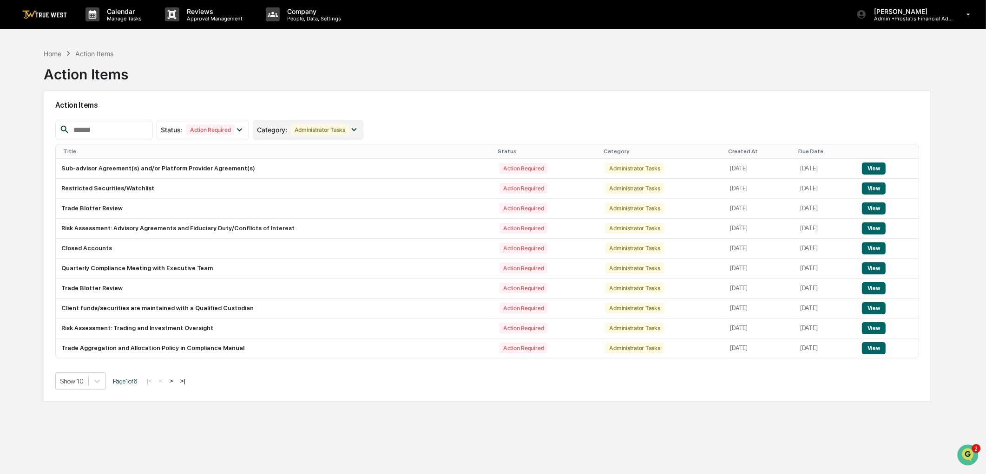
click at [329, 131] on div "Administrator Tasks" at bounding box center [320, 130] width 58 height 11
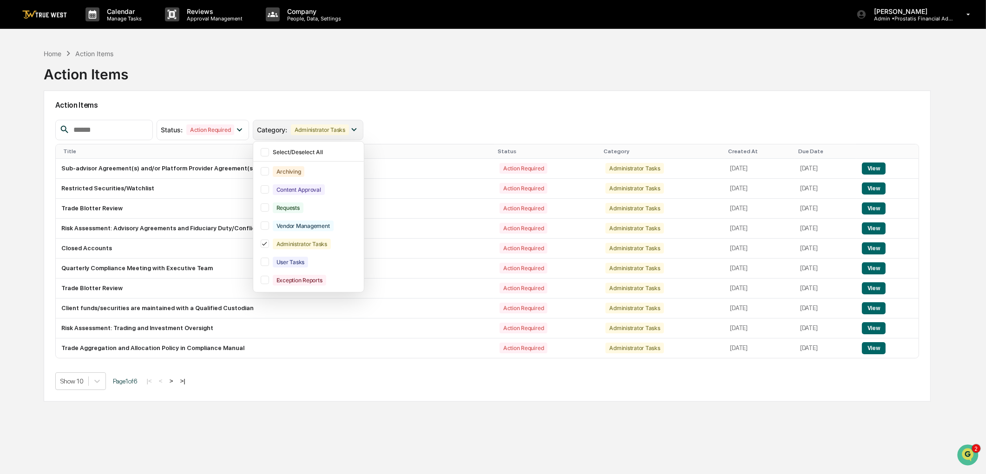
click at [329, 131] on div "Administrator Tasks" at bounding box center [320, 130] width 58 height 11
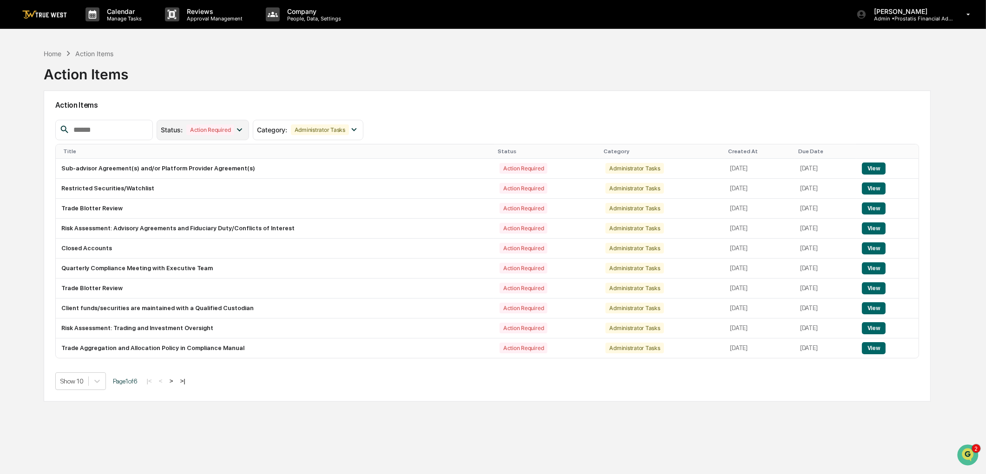
click at [234, 130] on div "Action Required" at bounding box center [210, 130] width 48 height 11
click at [93, 381] on icon at bounding box center [96, 381] width 9 height 9
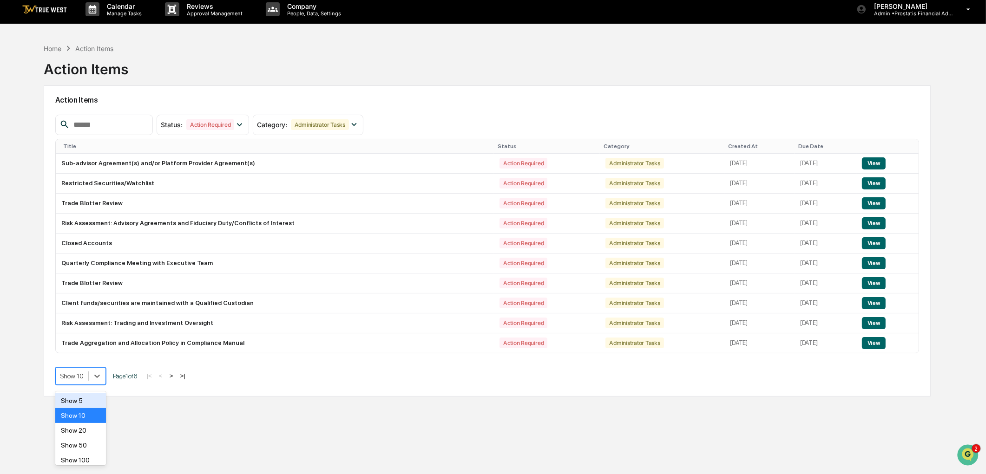
scroll to position [6, 0]
click at [79, 445] on div "Show 50" at bounding box center [80, 445] width 51 height 15
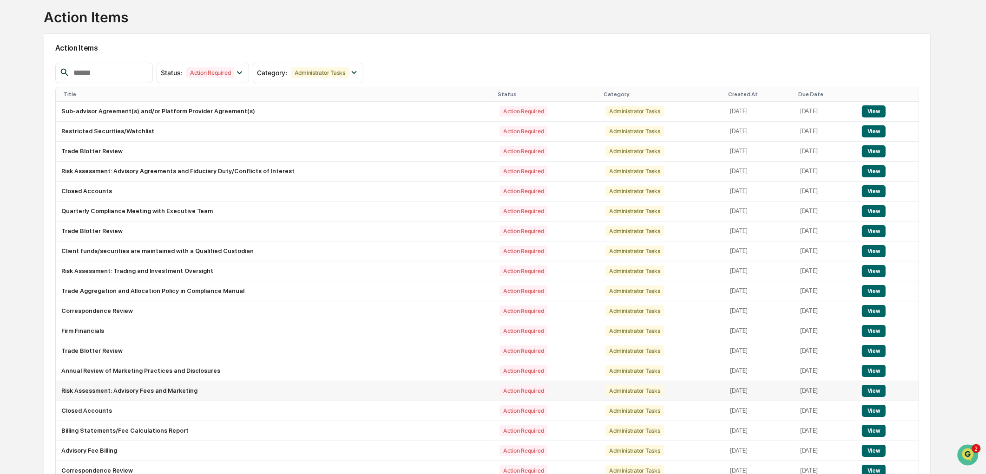
scroll to position [109, 0]
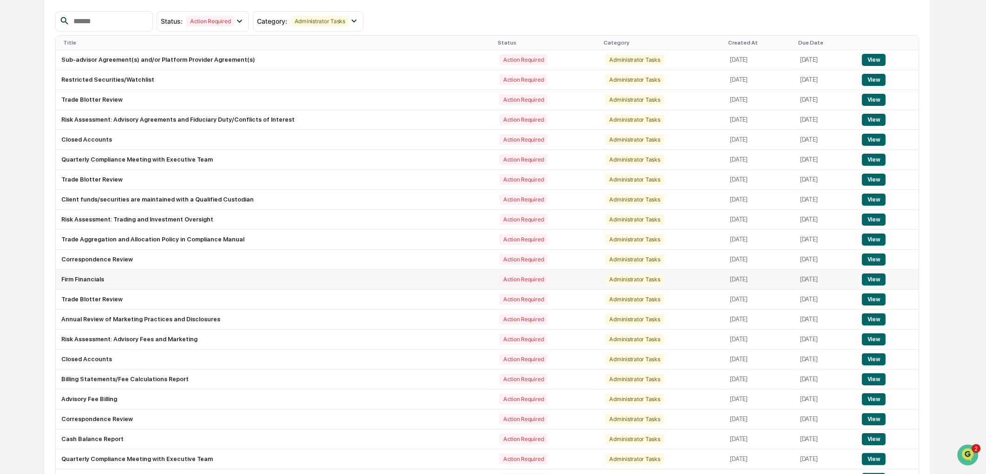
click at [874, 281] on button "View" at bounding box center [874, 280] width 24 height 12
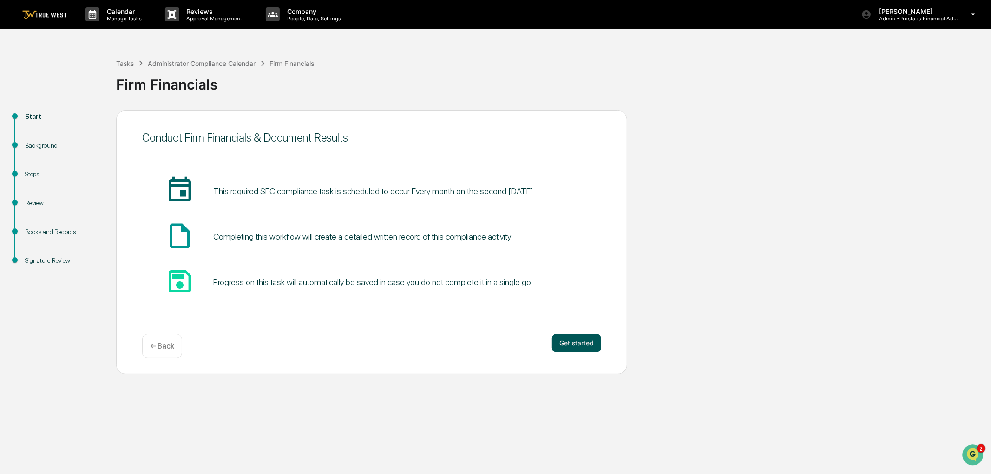
click at [579, 348] on button "Get started" at bounding box center [576, 343] width 49 height 19
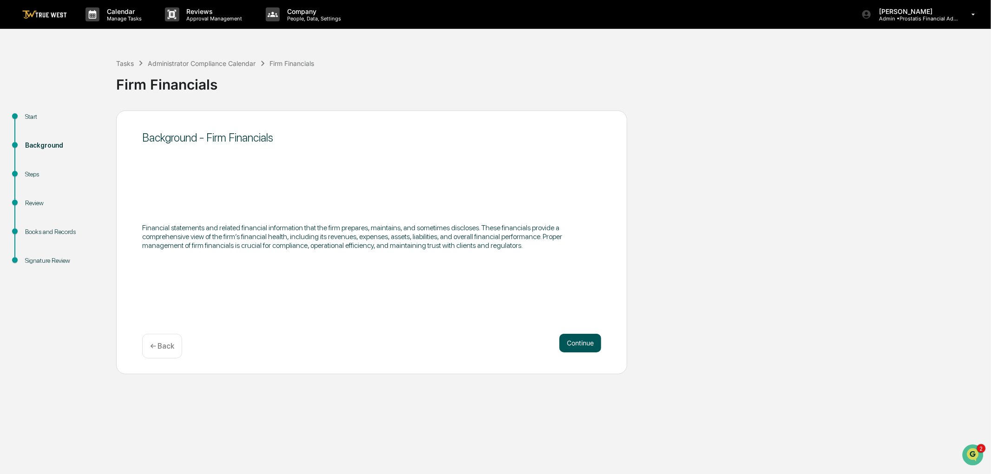
click at [578, 346] on button "Continue" at bounding box center [580, 343] width 42 height 19
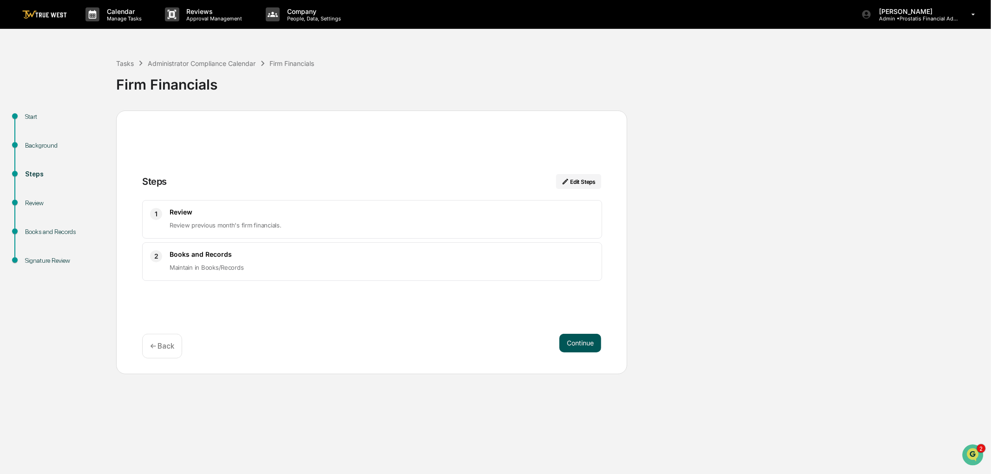
click at [559, 340] on button "Continue" at bounding box center [580, 343] width 42 height 19
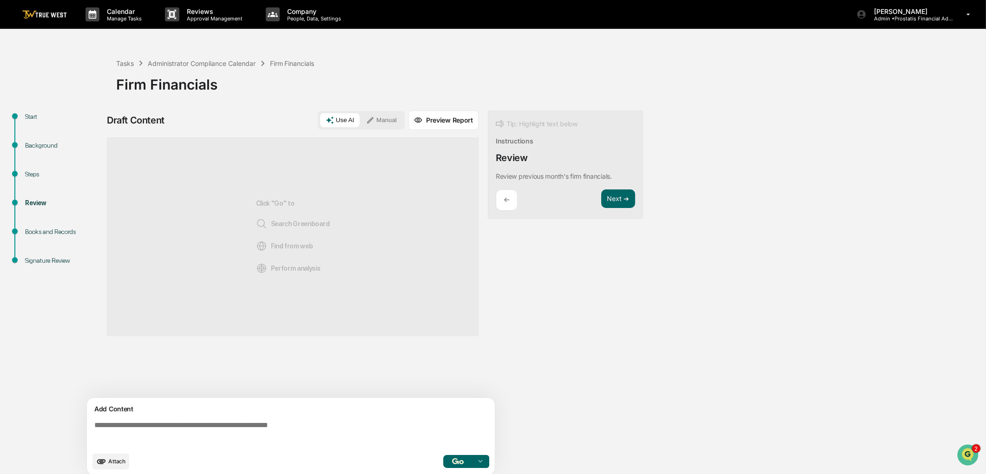
click at [304, 427] on textarea at bounding box center [293, 434] width 404 height 33
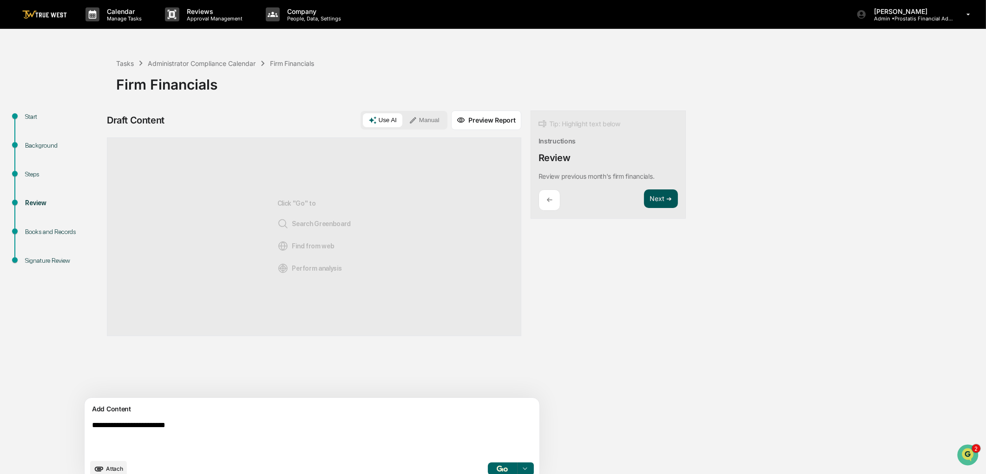
type textarea "**********"
click at [644, 196] on button "Next ➔" at bounding box center [661, 199] width 34 height 19
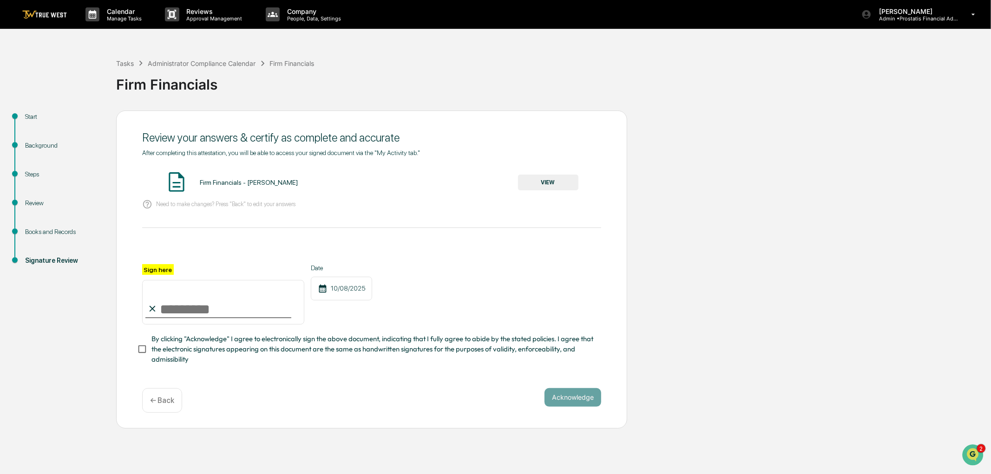
click at [205, 315] on input "Sign here" at bounding box center [223, 302] width 162 height 45
type input "**********"
click at [171, 355] on span "By clicking "Acknowledge" I agree to electronically sign the above document, in…" at bounding box center [372, 349] width 442 height 31
click at [584, 401] on button "Acknowledge" at bounding box center [573, 397] width 57 height 19
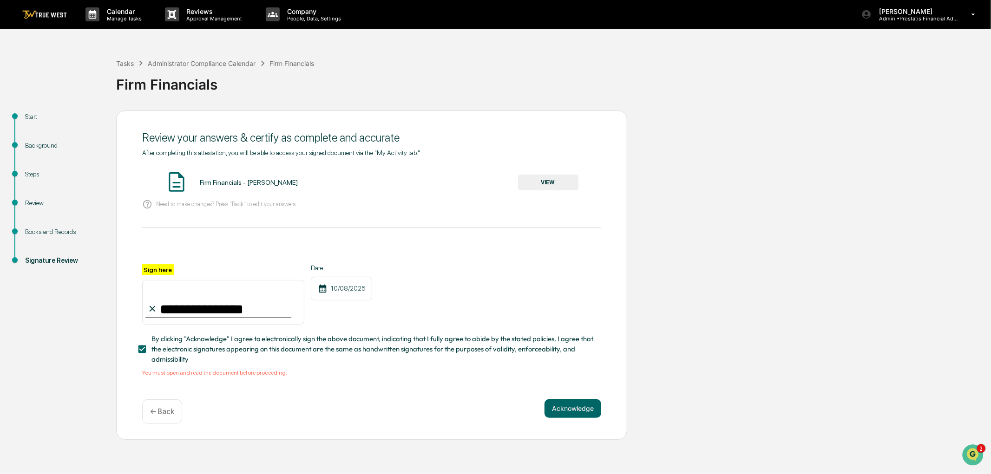
click at [558, 190] on button "VIEW" at bounding box center [548, 183] width 60 height 16
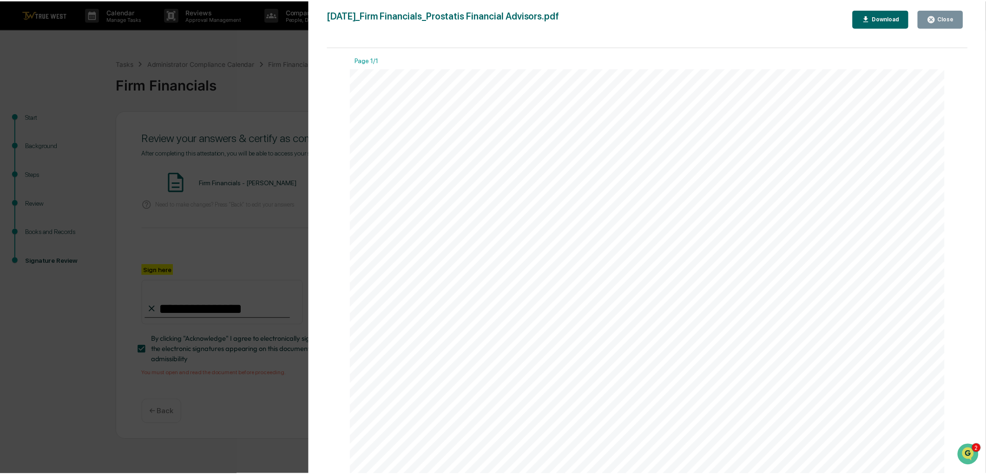
scroll to position [439, 0]
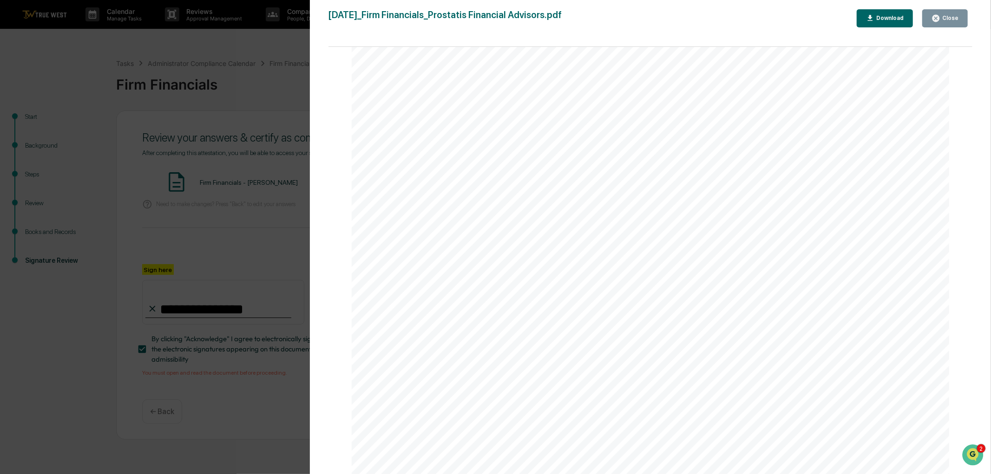
click at [933, 21] on icon "button" at bounding box center [936, 18] width 9 height 9
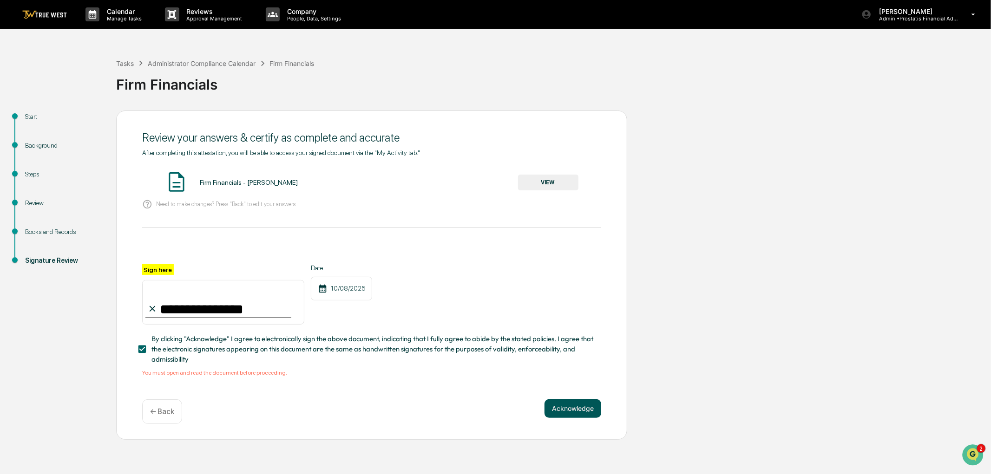
click at [561, 415] on button "Acknowledge" at bounding box center [573, 409] width 57 height 19
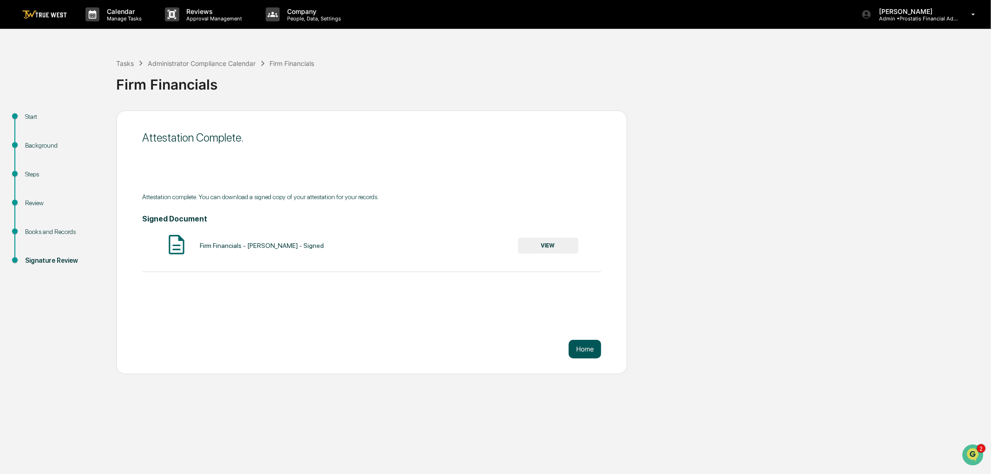
click at [585, 351] on button "Home" at bounding box center [585, 349] width 33 height 19
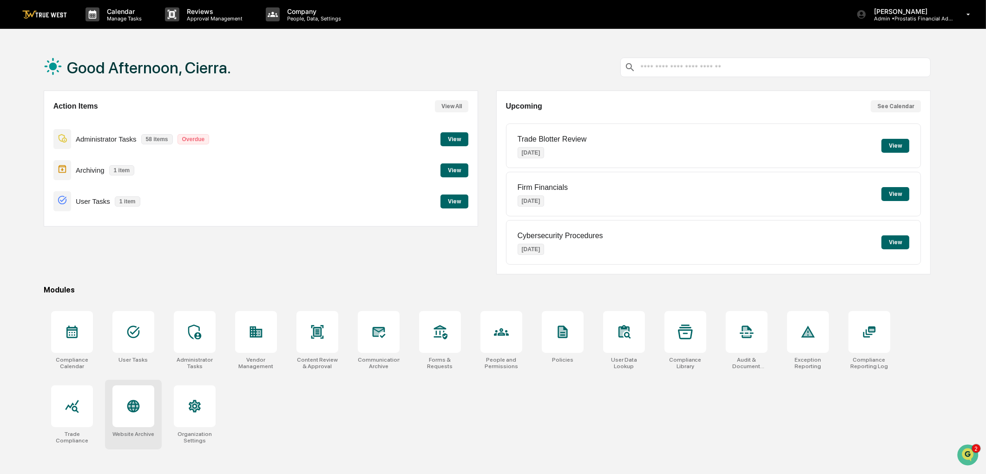
click at [135, 405] on icon at bounding box center [133, 407] width 13 height 13
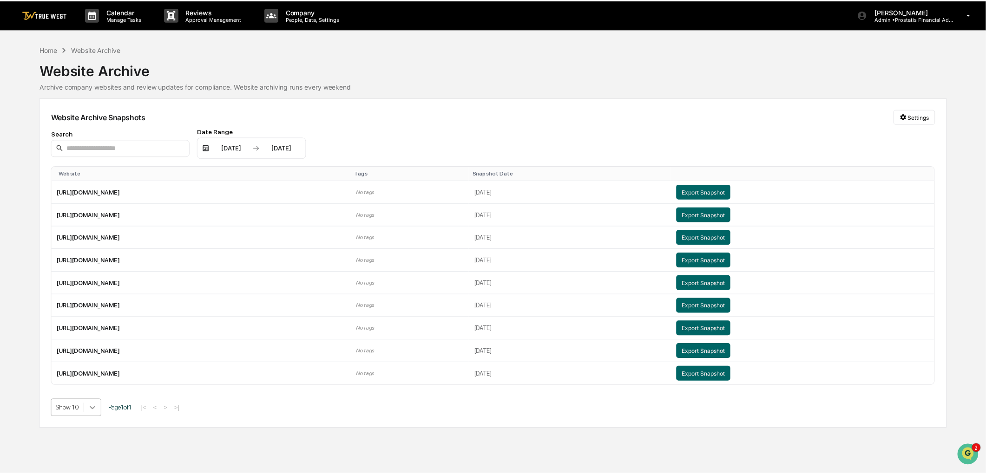
scroll to position [27, 0]
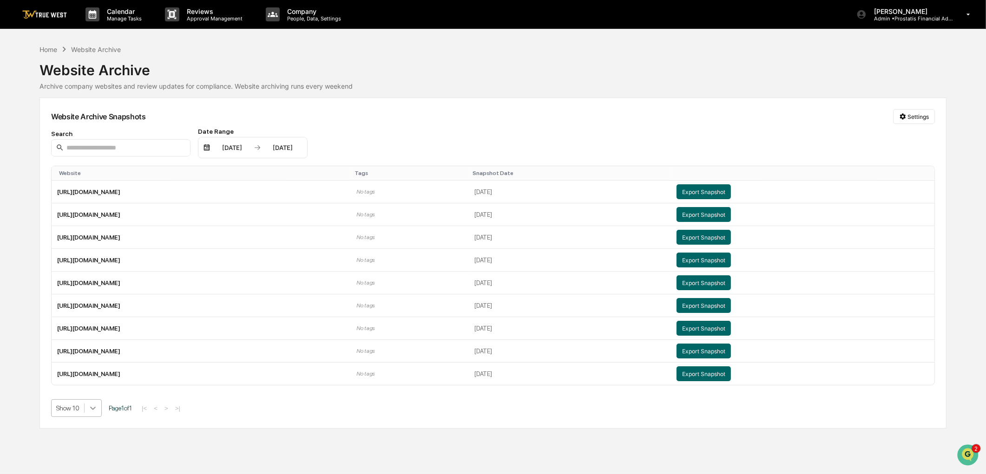
click at [91, 411] on body "Calendar Manage Tasks Reviews Approval Management Company People, Data, Setting…" at bounding box center [493, 237] width 986 height 474
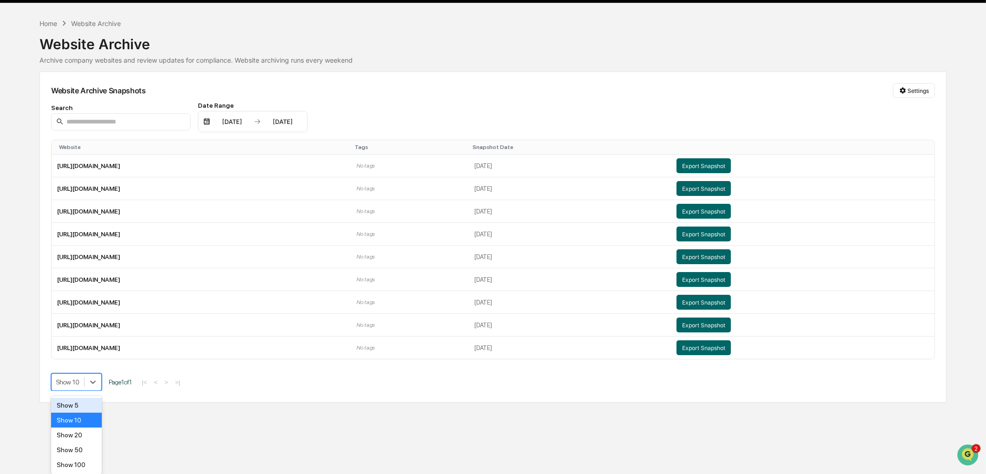
scroll to position [0, 0]
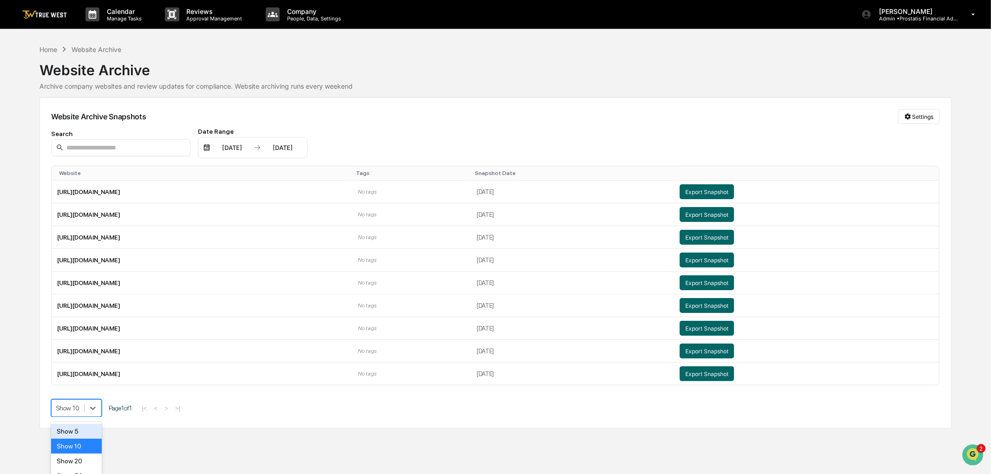
click at [327, 87] on div "Home Website Archive Website Archive Archive company websites and review update…" at bounding box center [495, 236] width 912 height 385
click at [720, 189] on button "Export Snapshot" at bounding box center [707, 191] width 54 height 15
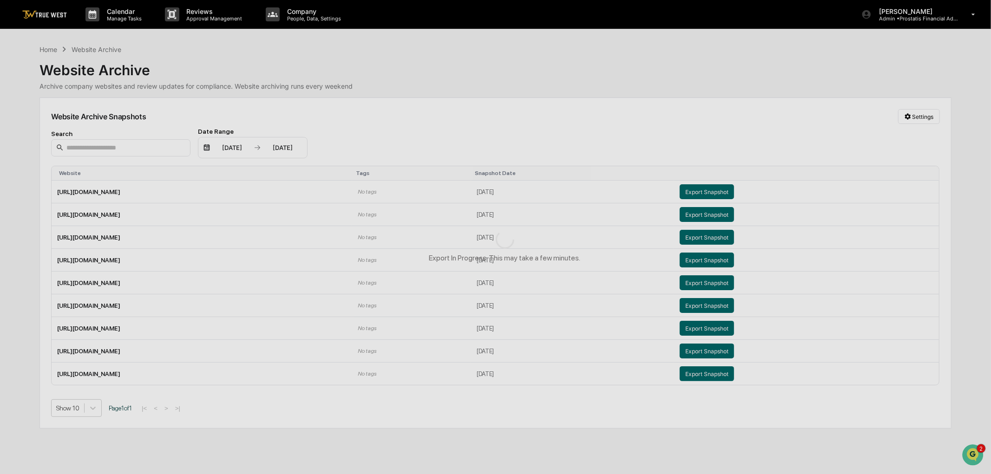
click at [125, 190] on div "Export In Progress. This may take a few minutes." at bounding box center [505, 246] width 1010 height 493
click at [518, 190] on div "Export In Progress. This may take a few minutes." at bounding box center [505, 246] width 1010 height 493
click at [90, 48] on div "Export In Progress. This may take a few minutes." at bounding box center [505, 246] width 1010 height 493
click at [52, 16] on div "Export In Progress. This may take a few minutes." at bounding box center [505, 246] width 1010 height 493
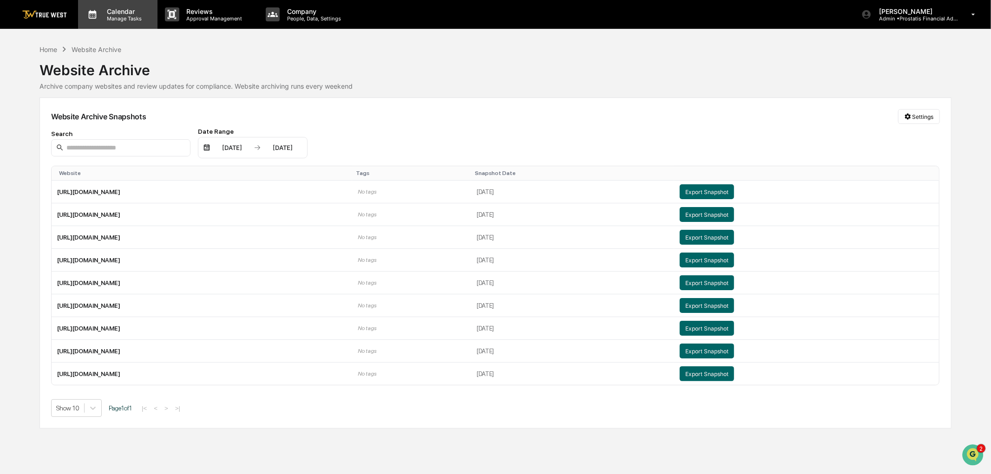
click at [123, 8] on p "Calendar" at bounding box center [122, 11] width 47 height 8
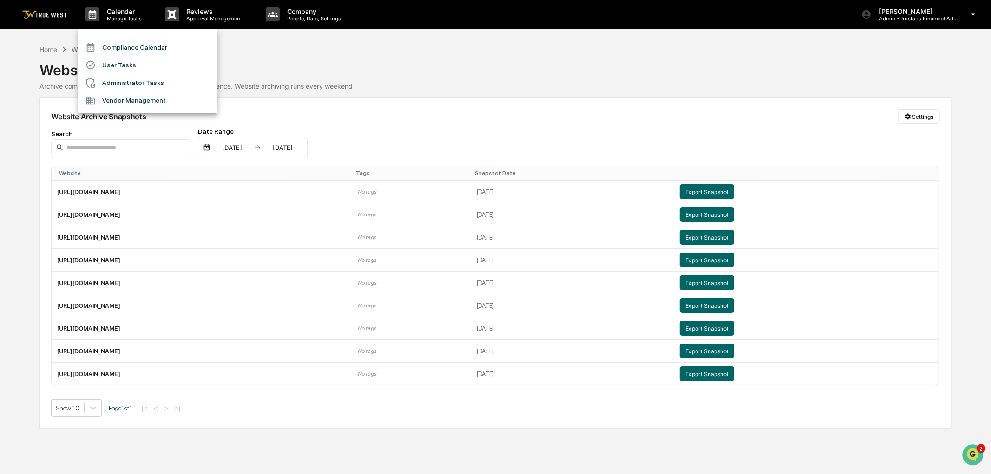
click at [62, 17] on div at bounding box center [495, 237] width 991 height 474
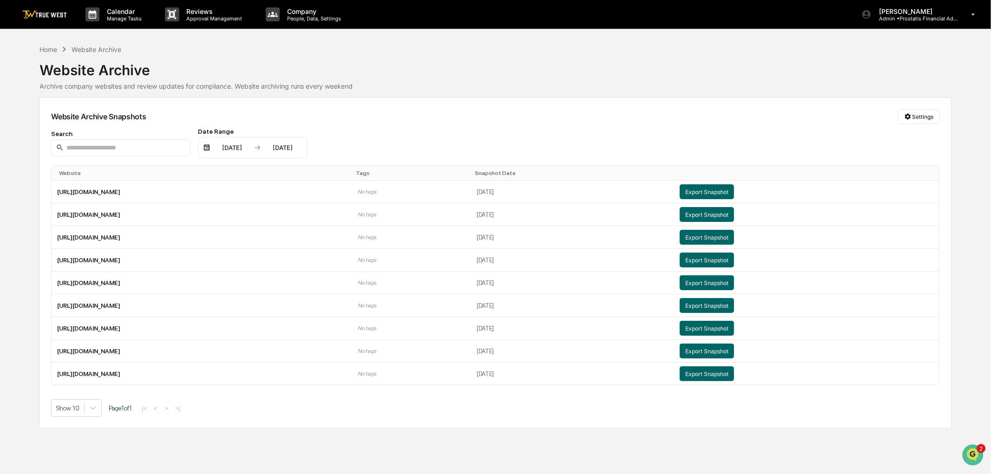
click at [53, 13] on img at bounding box center [44, 14] width 45 height 9
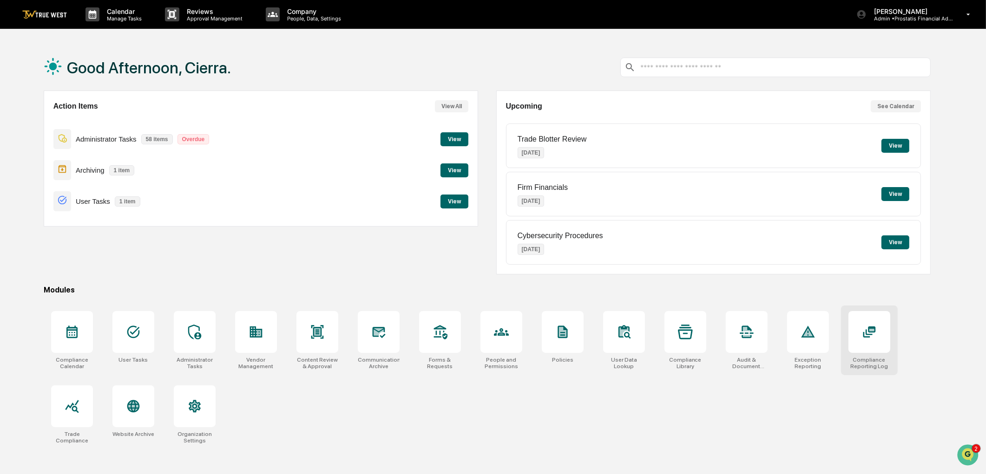
scroll to position [44, 0]
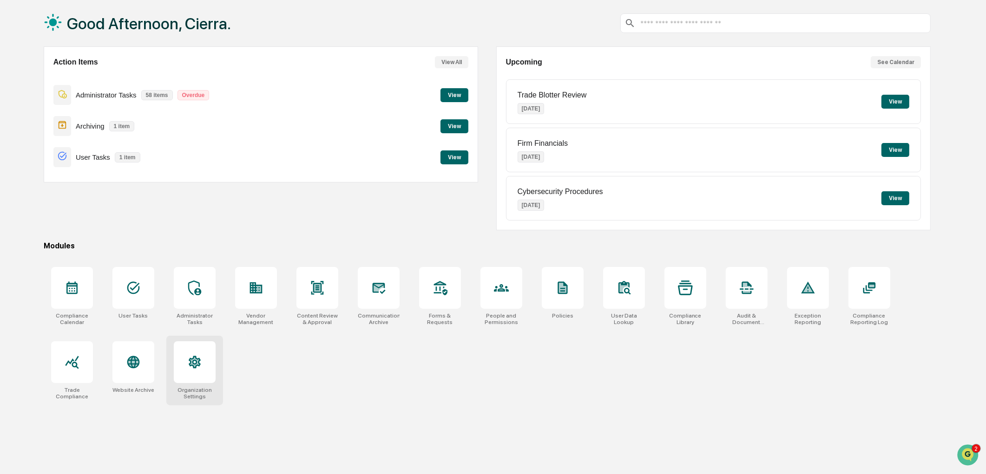
click at [188, 370] on div at bounding box center [195, 362] width 42 height 42
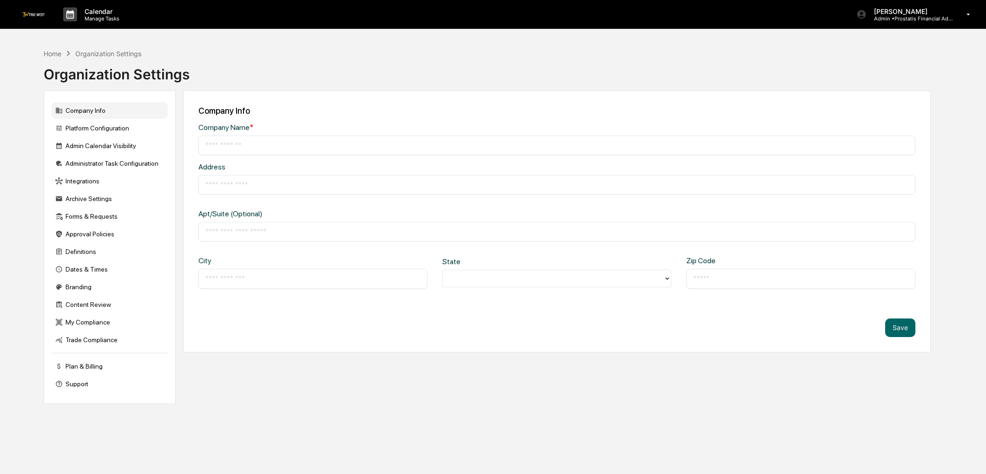
type input "**********"
type input "*********"
type input "*******"
type input "*****"
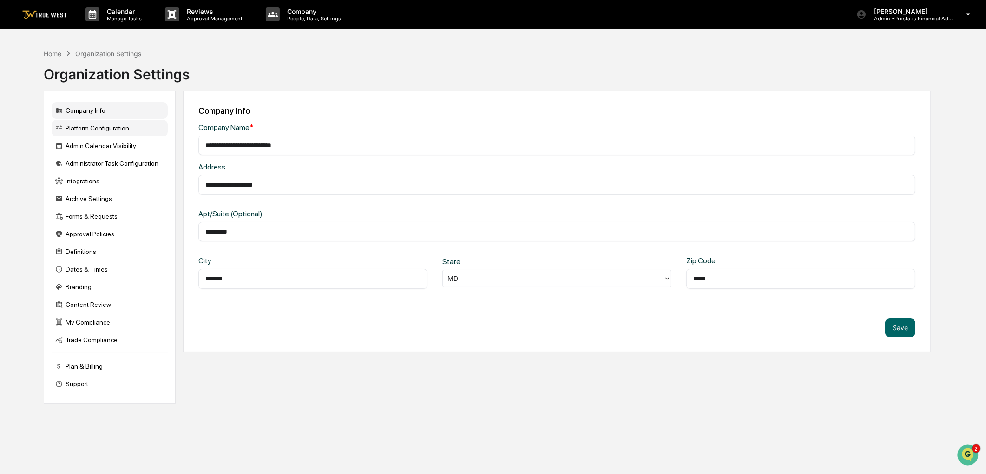
click at [110, 130] on div "Platform Configuration" at bounding box center [110, 128] width 116 height 17
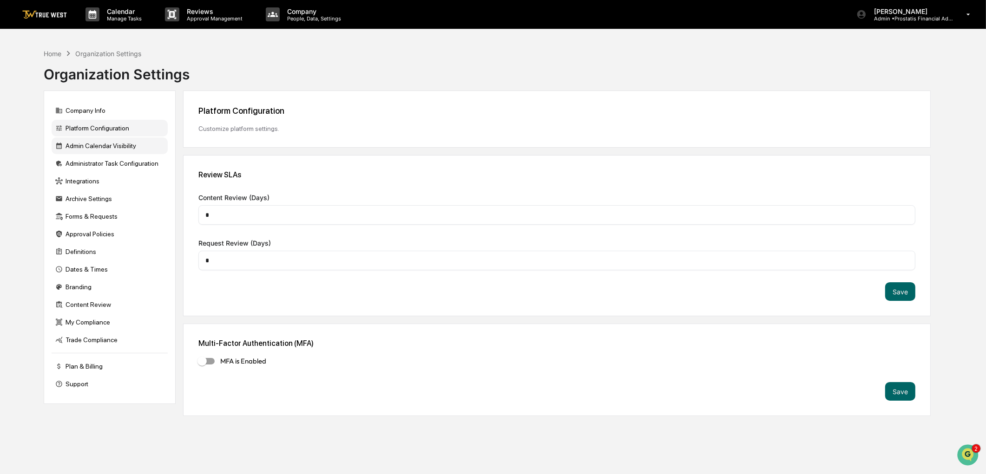
click at [110, 149] on div "Admin Calendar Visibility" at bounding box center [110, 146] width 116 height 17
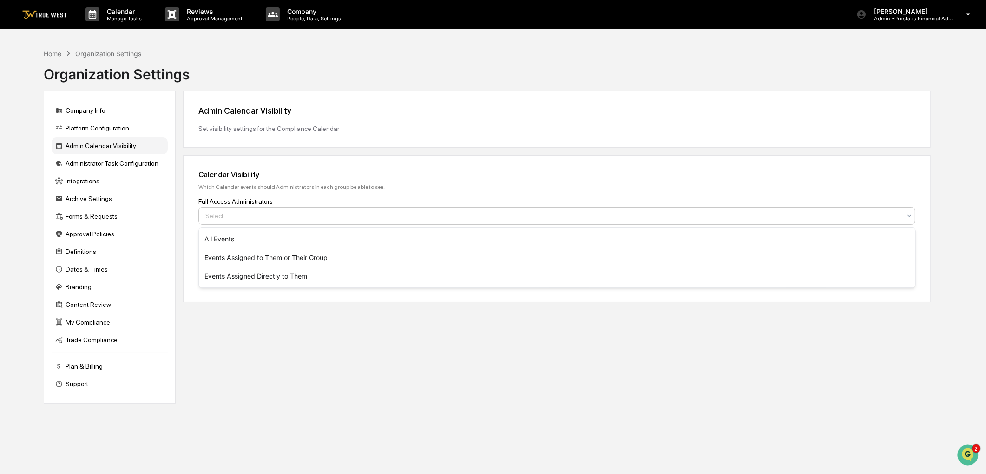
click at [257, 212] on div at bounding box center [553, 215] width 696 height 9
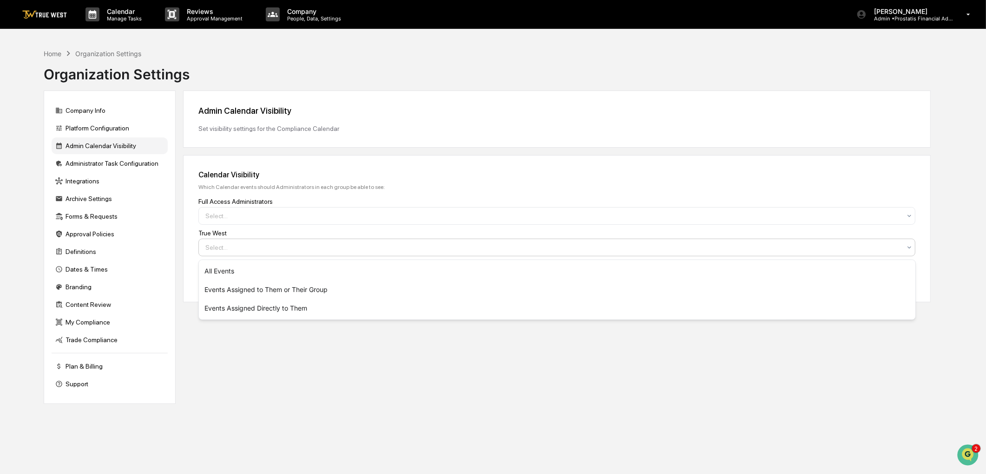
click at [242, 243] on div "Select..." at bounding box center [553, 247] width 705 height 13
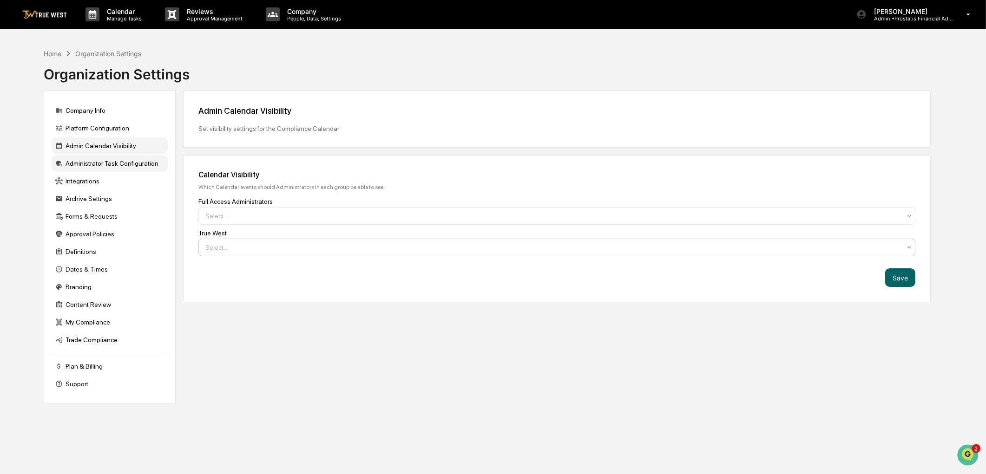
click at [132, 164] on div "Administrator Task Configuration" at bounding box center [110, 163] width 116 height 17
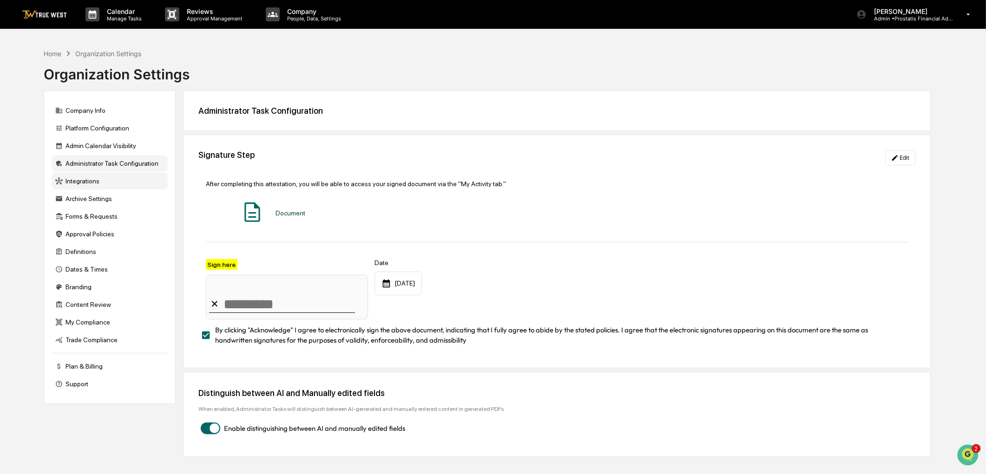
click at [89, 182] on div "Integrations" at bounding box center [110, 181] width 116 height 17
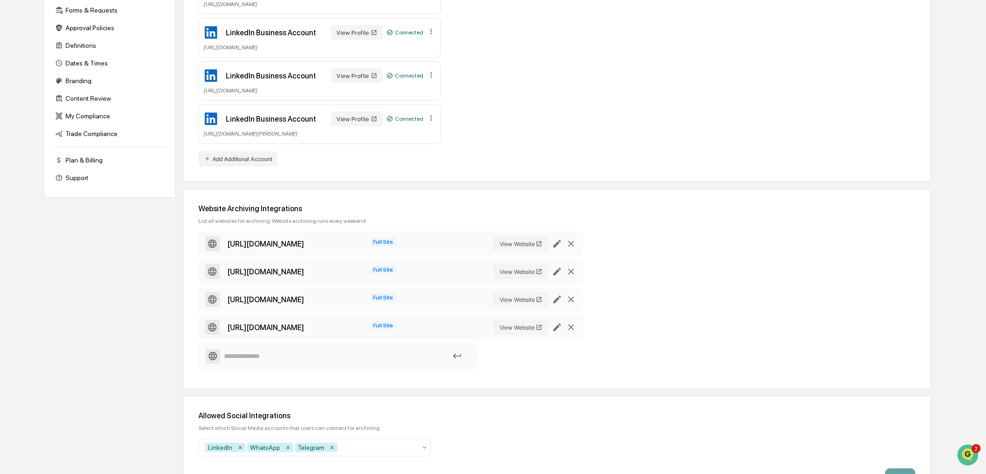
scroll to position [235, 0]
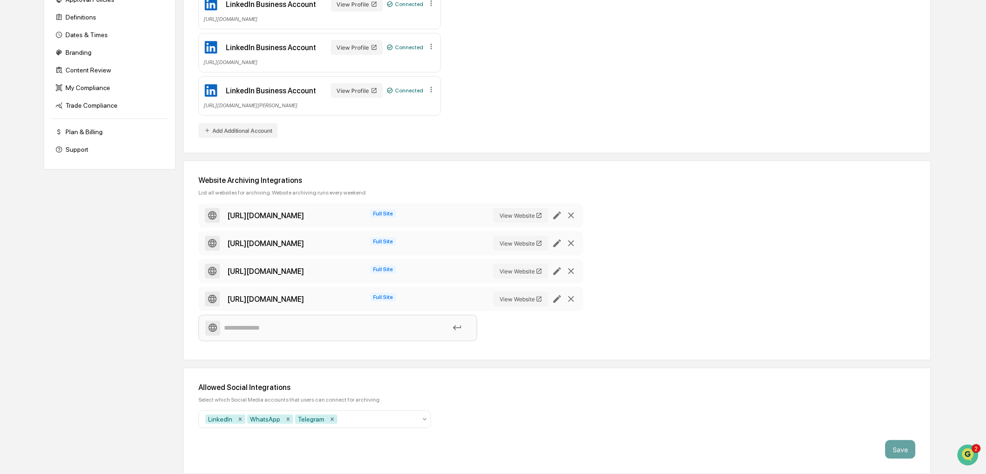
click at [279, 329] on input at bounding box center [337, 328] width 265 height 16
paste input "**********"
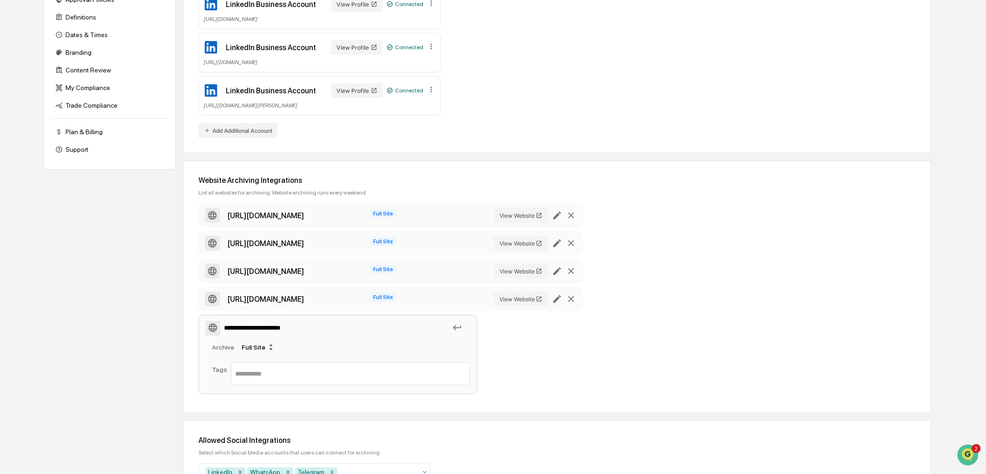
type input "**********"
click at [305, 374] on input "text" at bounding box center [350, 373] width 231 height 11
click at [498, 338] on div "**********" at bounding box center [384, 301] width 372 height 195
click at [458, 327] on icon at bounding box center [457, 328] width 10 height 10
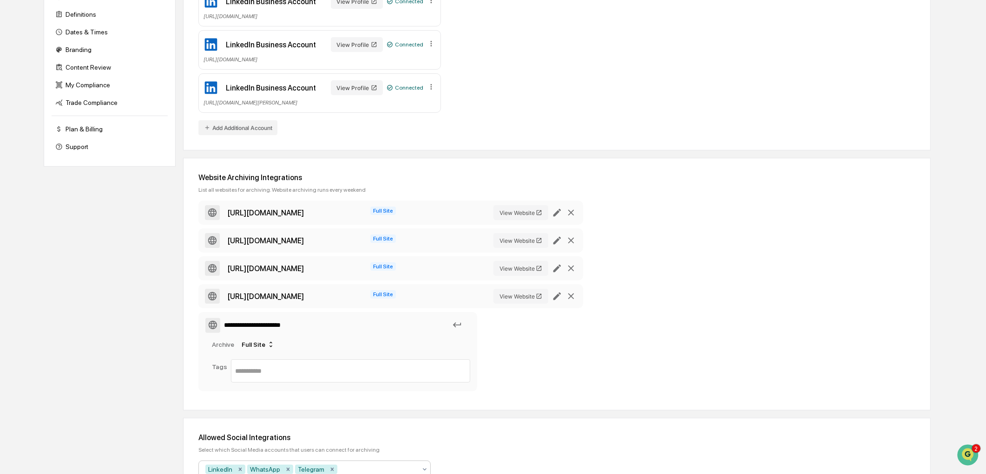
click at [523, 345] on div "**********" at bounding box center [384, 298] width 372 height 195
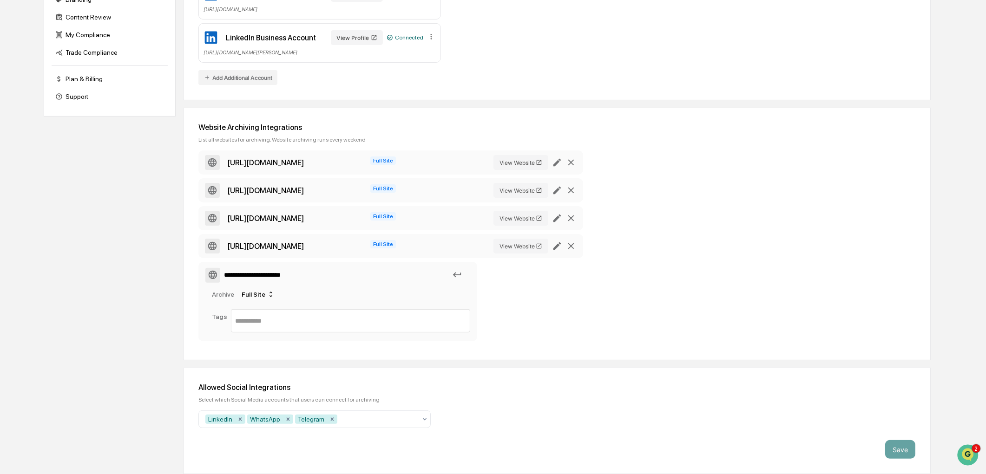
click at [458, 275] on icon at bounding box center [457, 275] width 10 height 10
click at [253, 296] on div "Full Site" at bounding box center [258, 294] width 40 height 15
click at [247, 323] on input "text" at bounding box center [350, 320] width 231 height 11
type input "**********"
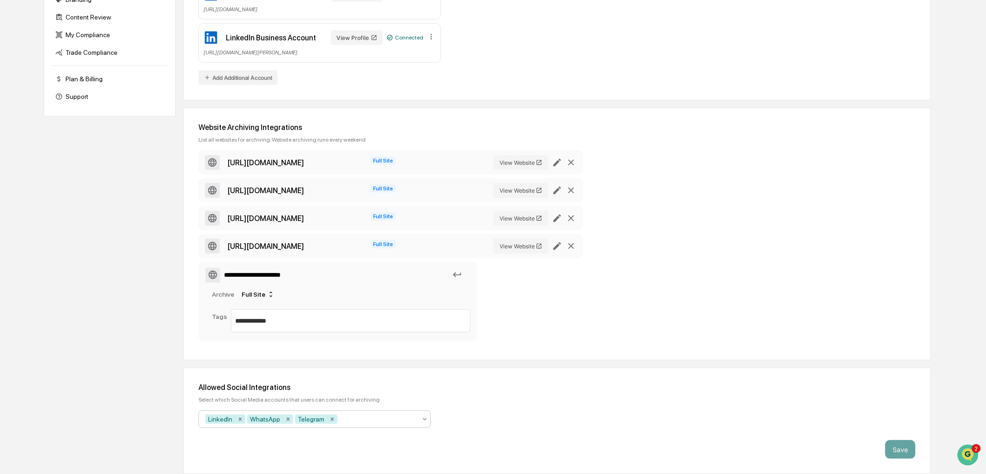
click at [529, 317] on div "**********" at bounding box center [384, 248] width 372 height 195
drag, startPoint x: 181, startPoint y: 319, endPoint x: 151, endPoint y: 319, distance: 30.7
click at [151, 319] on div "Company Info Platform Configuration Admin Calendar Visibility Administrator Tas…" at bounding box center [487, 138] width 887 height 671
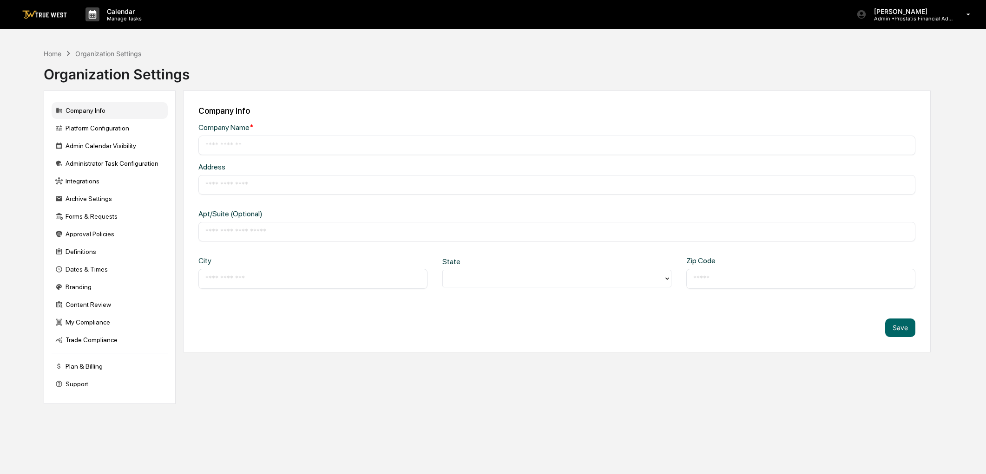
type input "**********"
type input "*********"
type input "*******"
type input "*****"
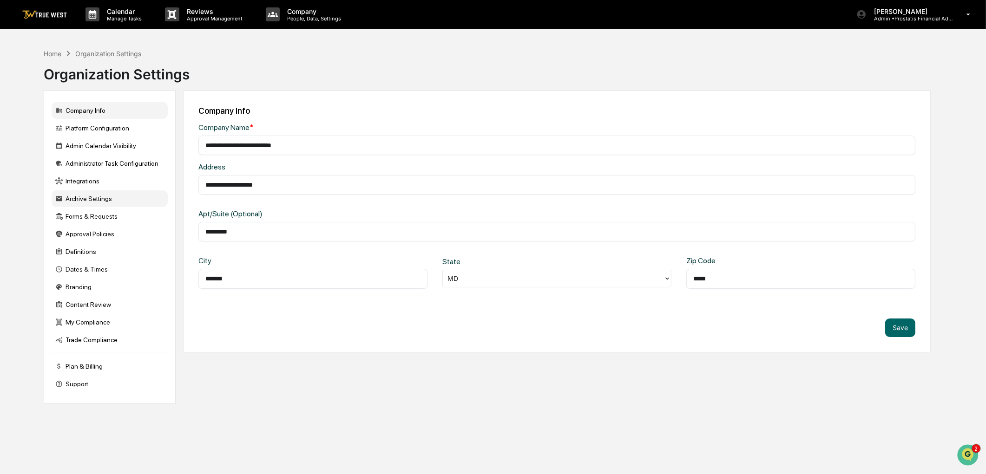
click at [85, 196] on div "Archive Settings" at bounding box center [110, 198] width 116 height 17
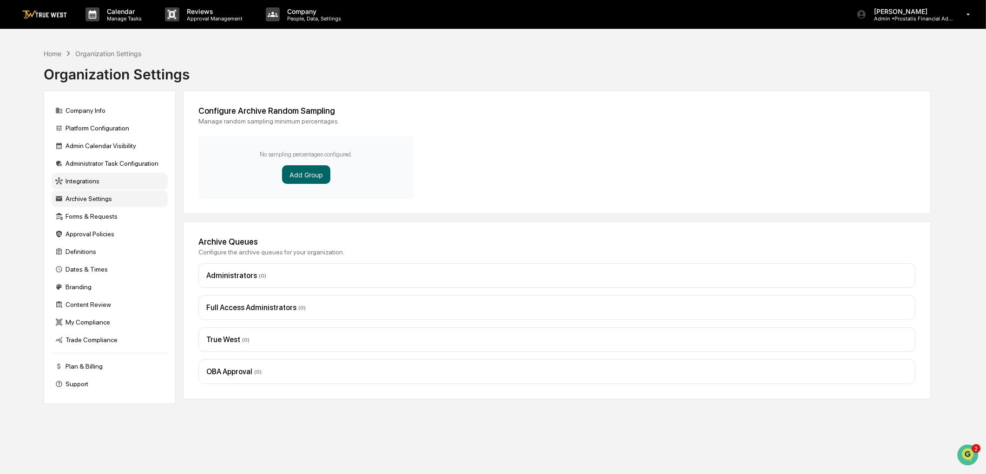
click at [84, 180] on div "Integrations" at bounding box center [110, 181] width 116 height 17
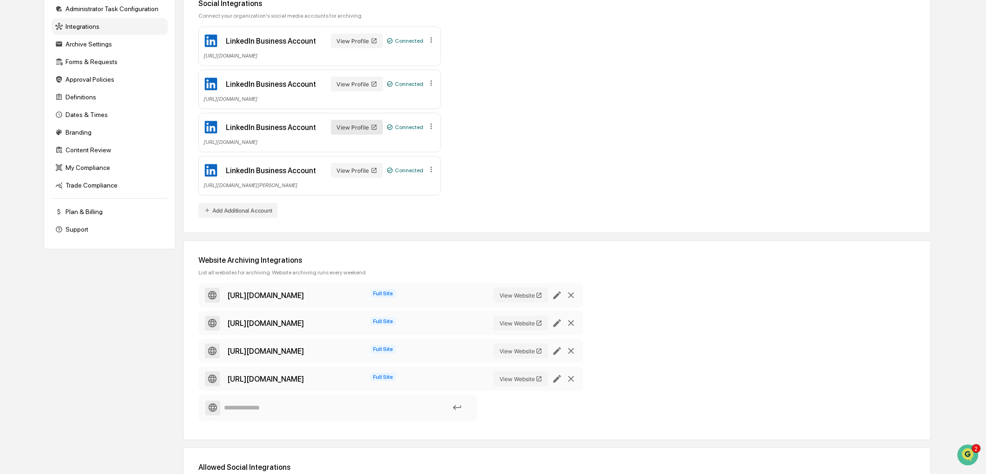
scroll to position [206, 0]
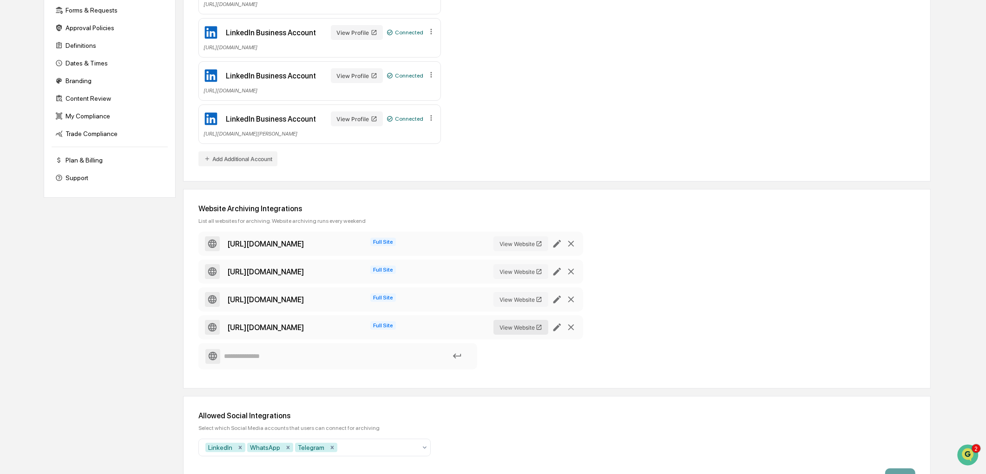
click at [508, 323] on button "View Website" at bounding box center [520, 327] width 55 height 15
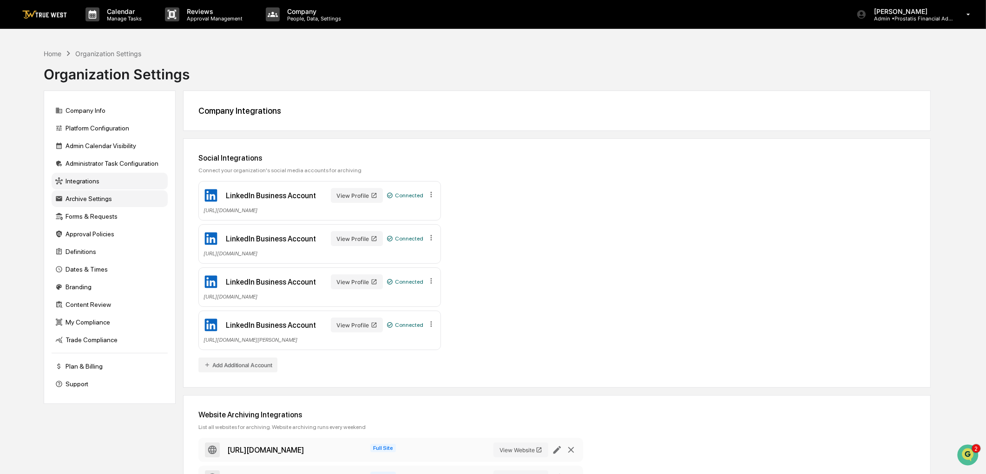
click at [98, 201] on div "Archive Settings" at bounding box center [110, 198] width 116 height 17
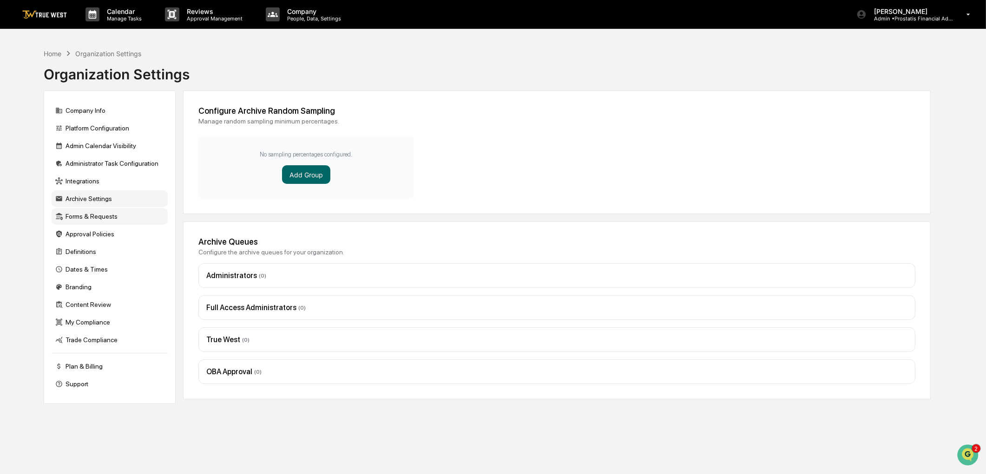
click at [89, 220] on div "Forms & Requests" at bounding box center [110, 216] width 116 height 17
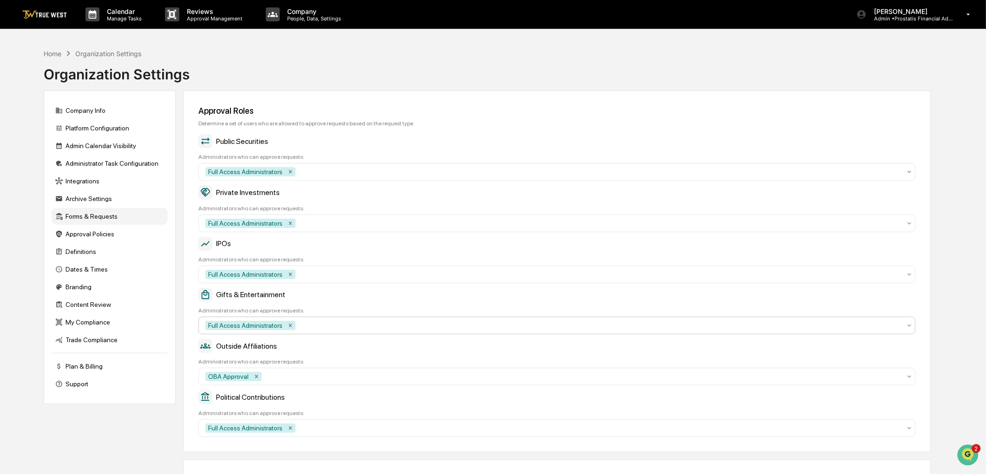
scroll to position [92, 0]
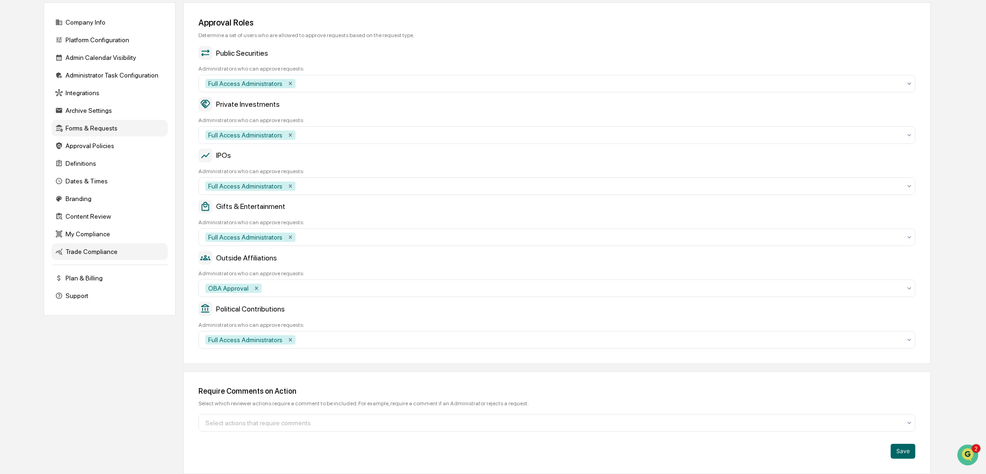
click at [80, 249] on div "Trade Compliance" at bounding box center [110, 251] width 116 height 17
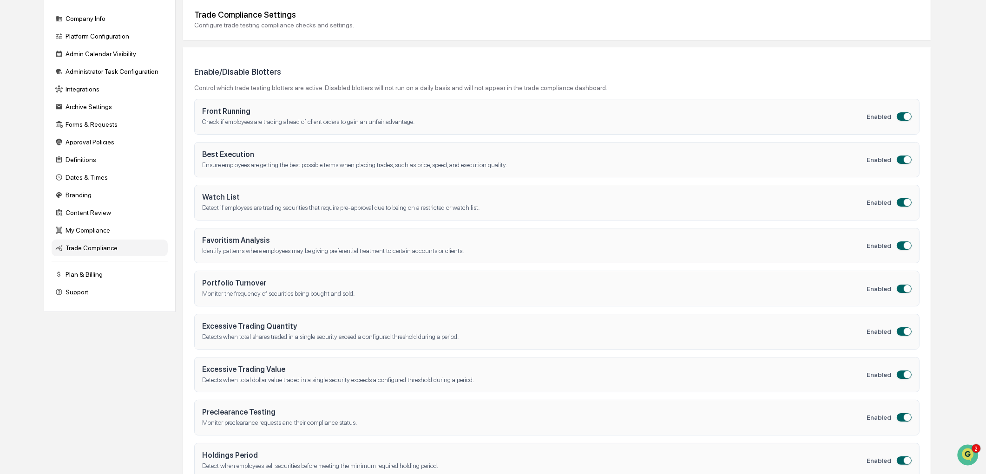
scroll to position [0, 0]
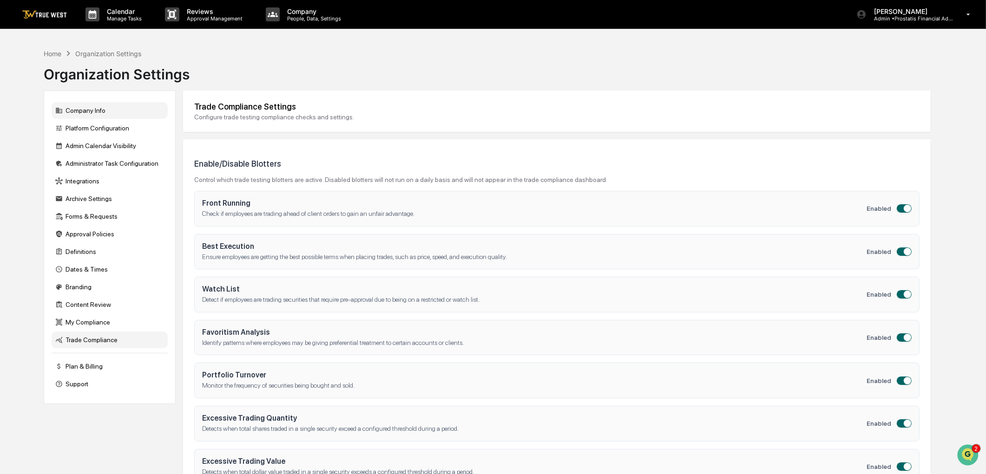
click at [81, 112] on div "Company Info" at bounding box center [110, 110] width 116 height 17
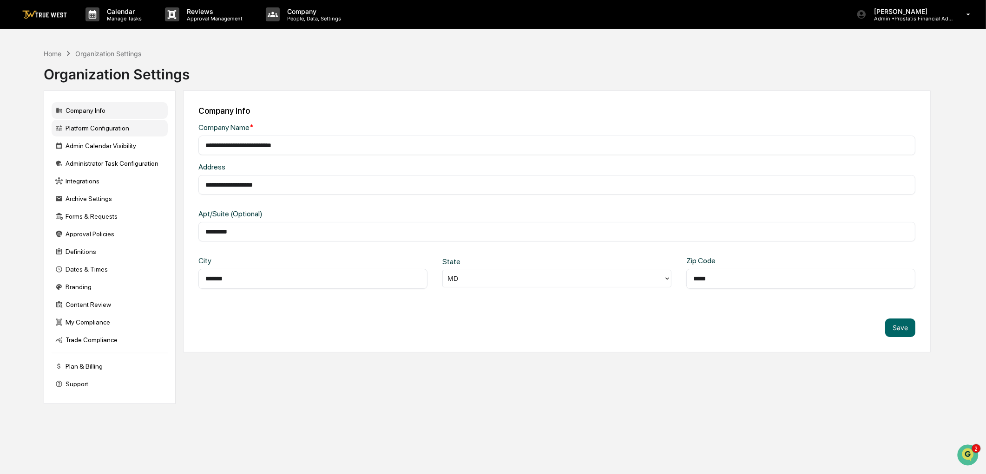
click at [94, 129] on div "Platform Configuration" at bounding box center [110, 128] width 116 height 17
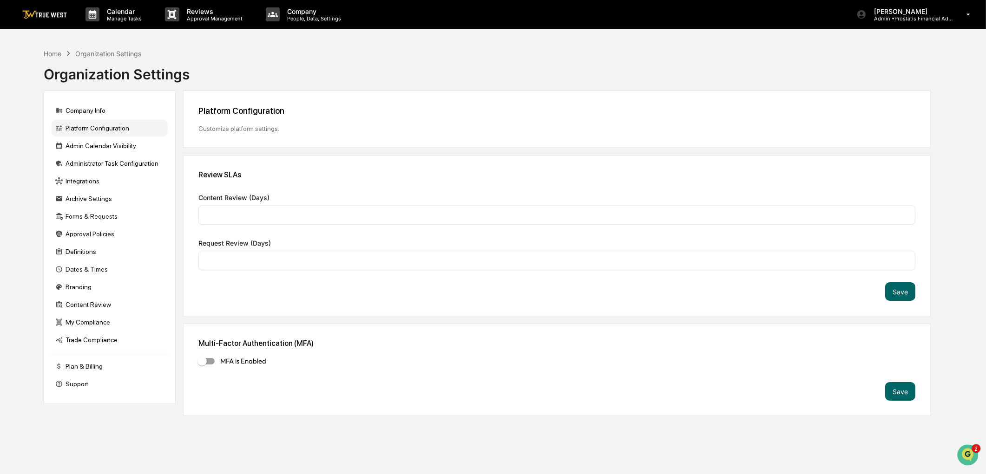
type input "*"
